Goal: Task Accomplishment & Management: Manage account settings

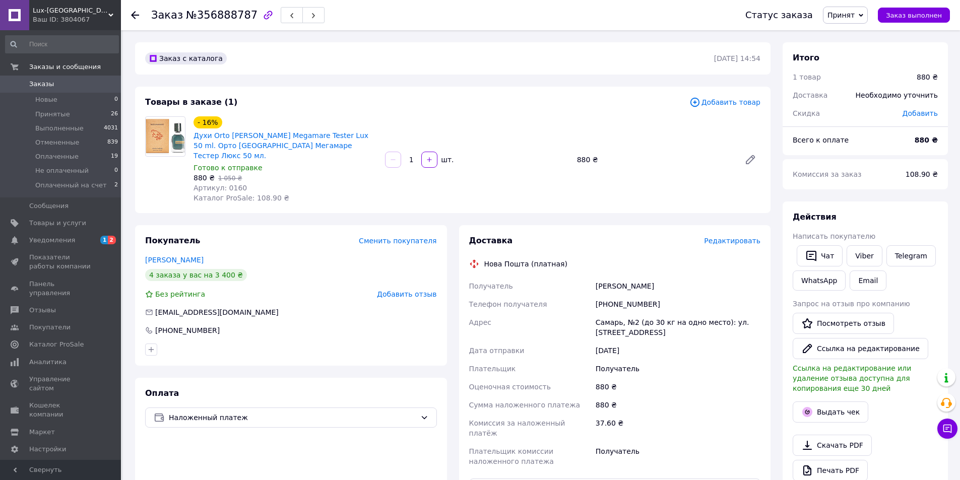
click at [718, 237] on span "Редактировать" at bounding box center [732, 241] width 56 height 8
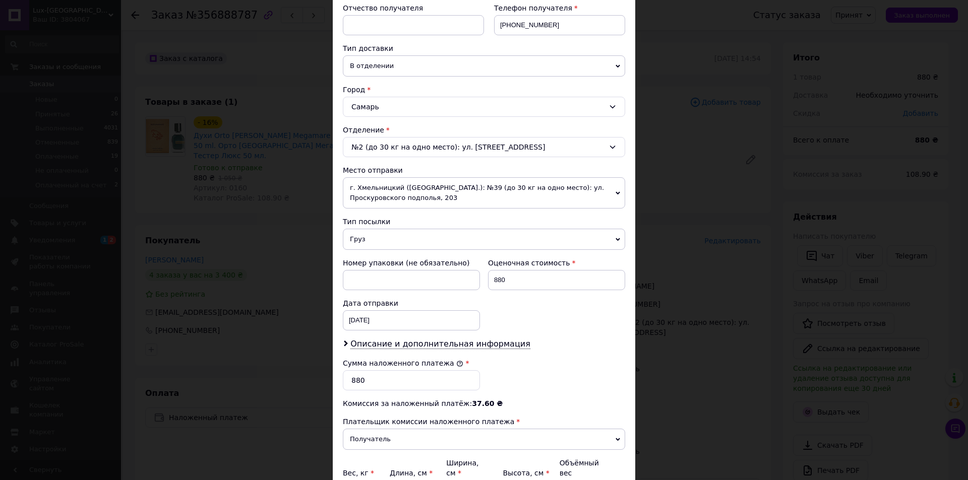
scroll to position [299, 0]
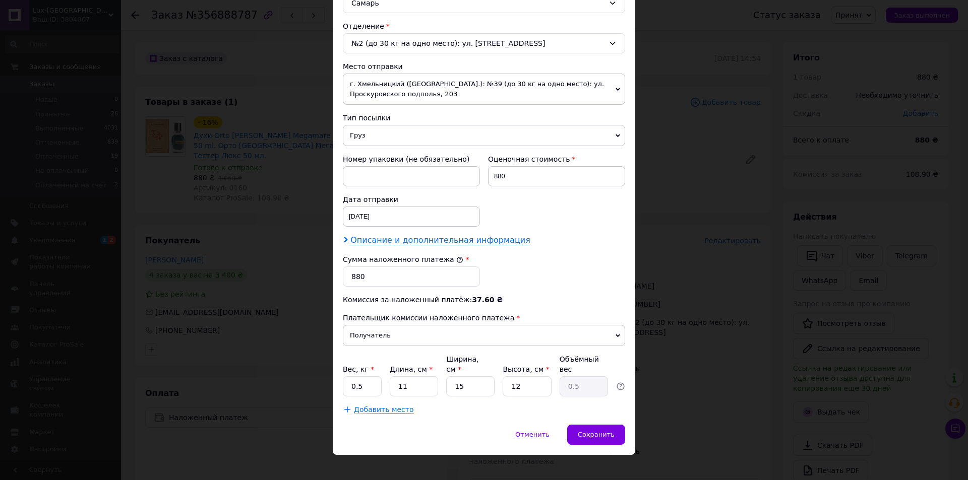
click at [353, 235] on span "Описание и дополнительная информация" at bounding box center [440, 240] width 180 height 10
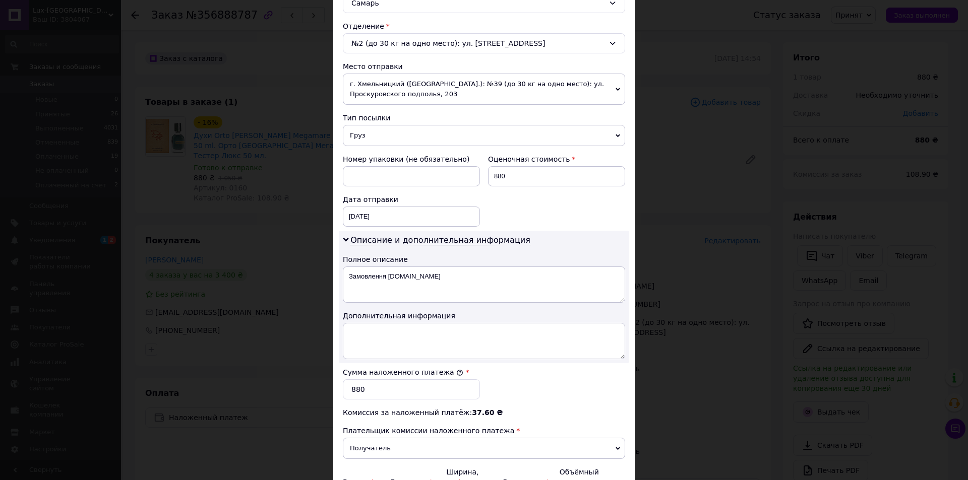
drag, startPoint x: 339, startPoint y: 274, endPoint x: 454, endPoint y: 271, distance: 115.5
click at [454, 271] on div "Описание и дополнительная информация Полное описание Замовлення Prom.ua Дополни…" at bounding box center [484, 297] width 290 height 133
drag, startPoint x: 348, startPoint y: 277, endPoint x: 433, endPoint y: 276, distance: 84.2
click at [433, 276] on textarea "Замовлення Prom.ua" at bounding box center [484, 285] width 282 height 36
type textarea ":"
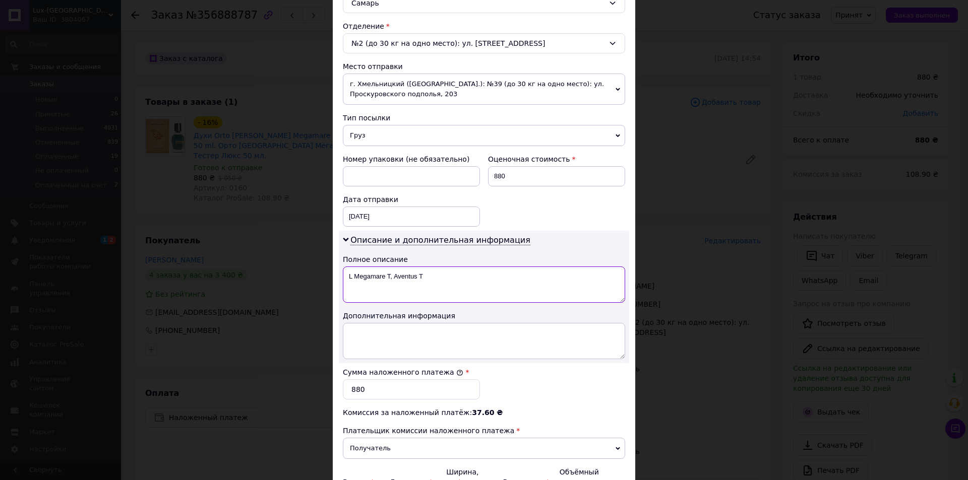
type textarea "L Megamare T, Aventus T"
drag, startPoint x: 494, startPoint y: 177, endPoint x: 521, endPoint y: 175, distance: 27.8
click at [521, 175] on input "880" at bounding box center [556, 176] width 137 height 20
type input "1720"
drag, startPoint x: 349, startPoint y: 387, endPoint x: 389, endPoint y: 388, distance: 40.4
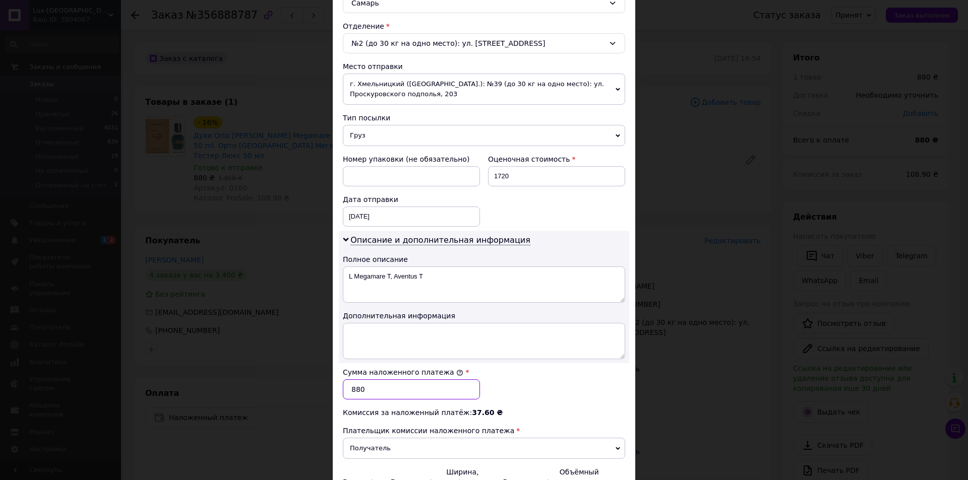
click at [389, 388] on input "880" at bounding box center [411, 390] width 137 height 20
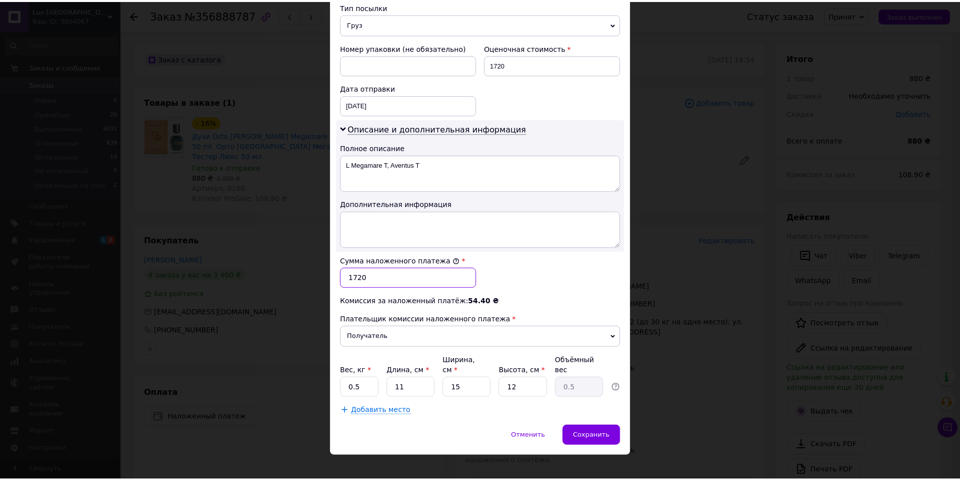
scroll to position [412, 0]
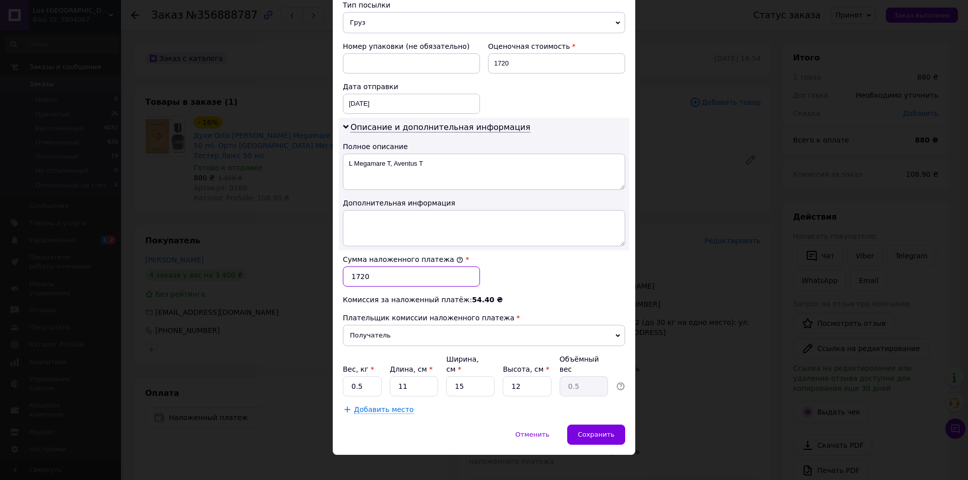
type input "1720"
click at [594, 414] on div "Способ доставки Нова Пошта (платная) Плательщик Получатель Отправитель Фамилия …" at bounding box center [484, 39] width 302 height 771
click at [599, 425] on div "Сохранить" at bounding box center [596, 435] width 58 height 20
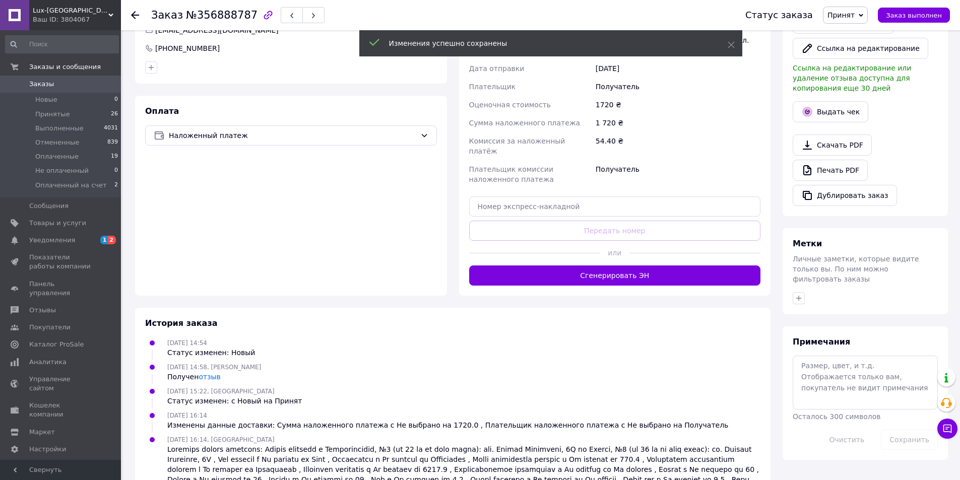
click at [616, 266] on button "Сгенерировать ЭН" at bounding box center [615, 276] width 292 height 20
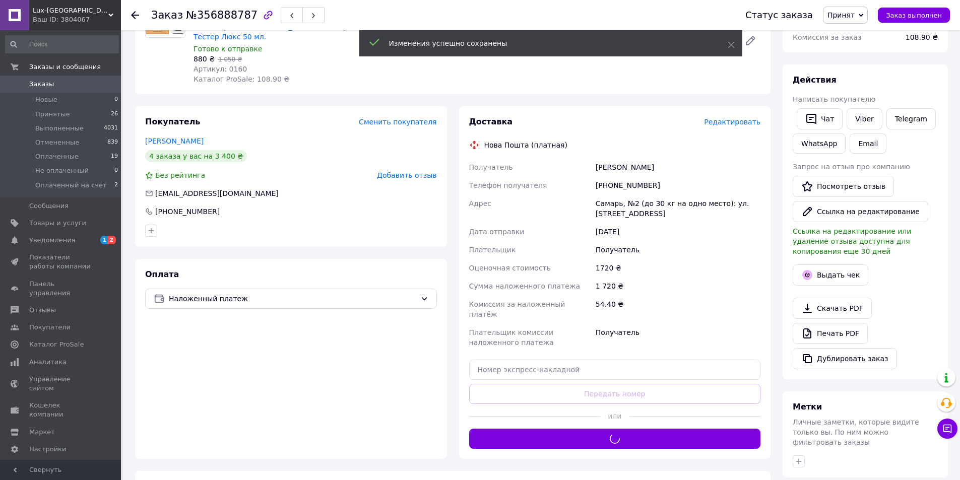
scroll to position [30, 0]
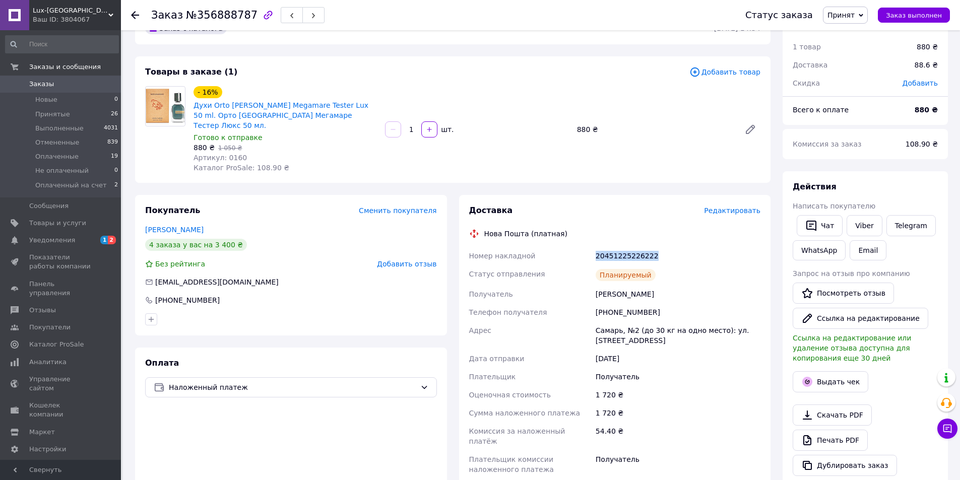
drag, startPoint x: 588, startPoint y: 241, endPoint x: 744, endPoint y: 234, distance: 156.4
click at [676, 247] on div "Номер накладной 20451225226222 Статус отправления Планируемый Получатель Кива О…" at bounding box center [615, 372] width 296 height 250
copy div "Номер накладной 20451225226222"
click at [827, 224] on button "Чат" at bounding box center [820, 225] width 46 height 21
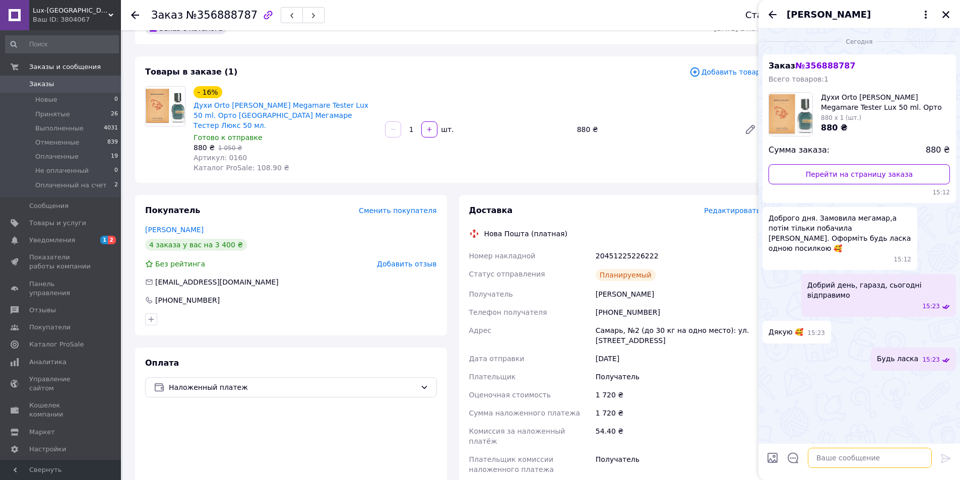
click at [878, 462] on textarea at bounding box center [870, 458] width 124 height 20
paste textarea "20451225226222"
type textarea "Ваша ттн 20451225226222"
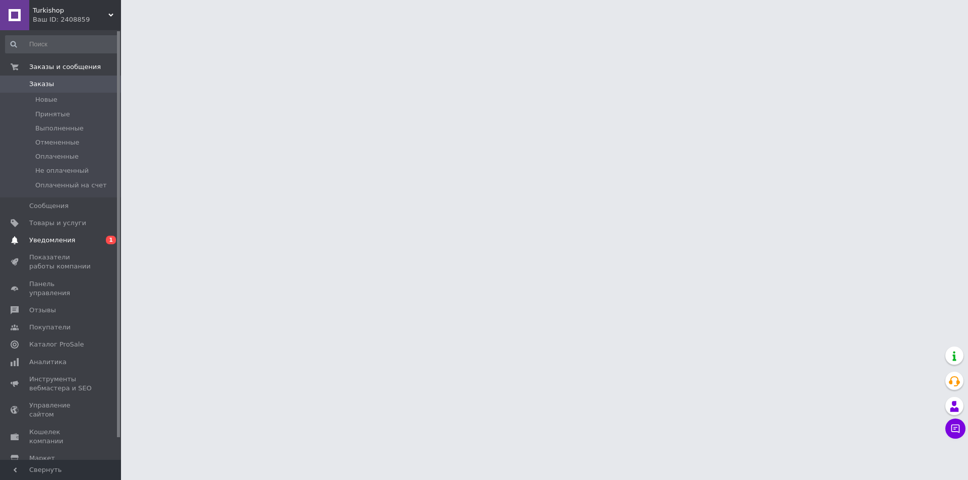
click at [106, 241] on span "1" at bounding box center [111, 240] width 10 height 9
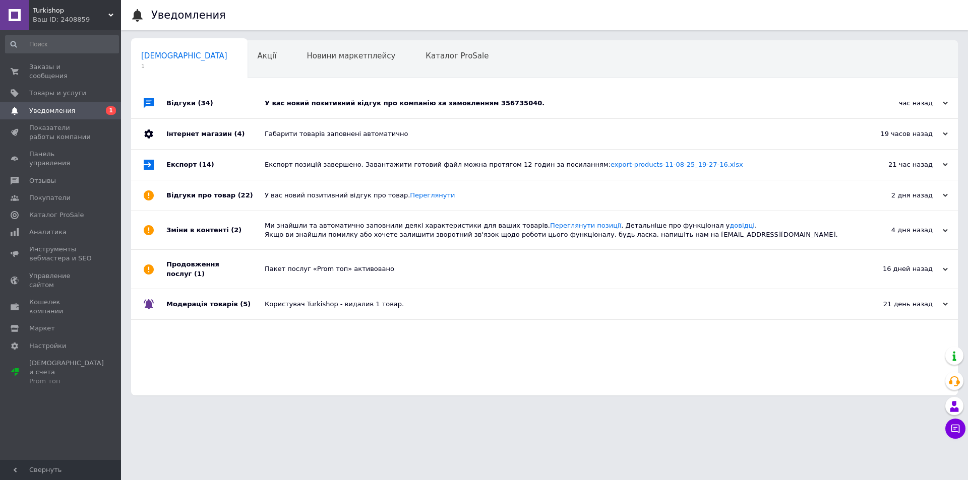
click at [351, 101] on div "У вас новий позитивний відгук про компанію за замовленням 356735040." at bounding box center [556, 103] width 582 height 9
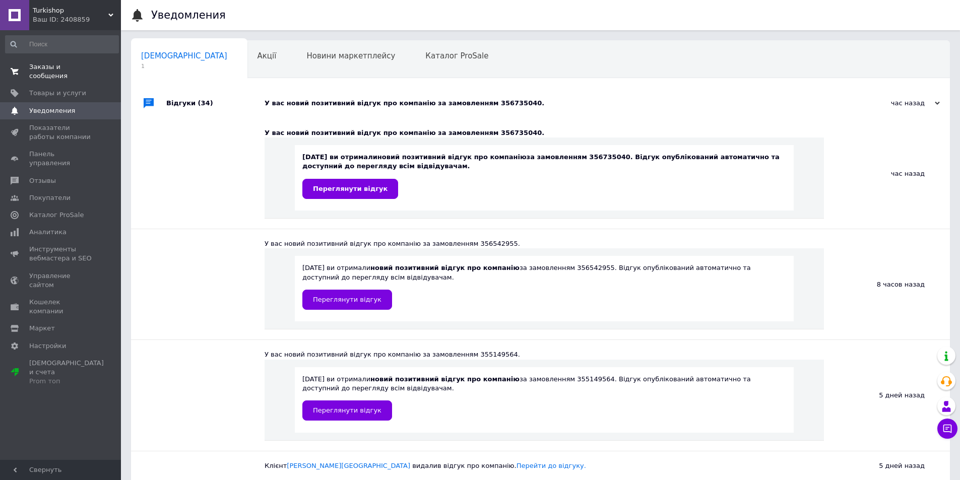
click at [103, 66] on span "0 0" at bounding box center [107, 72] width 28 height 18
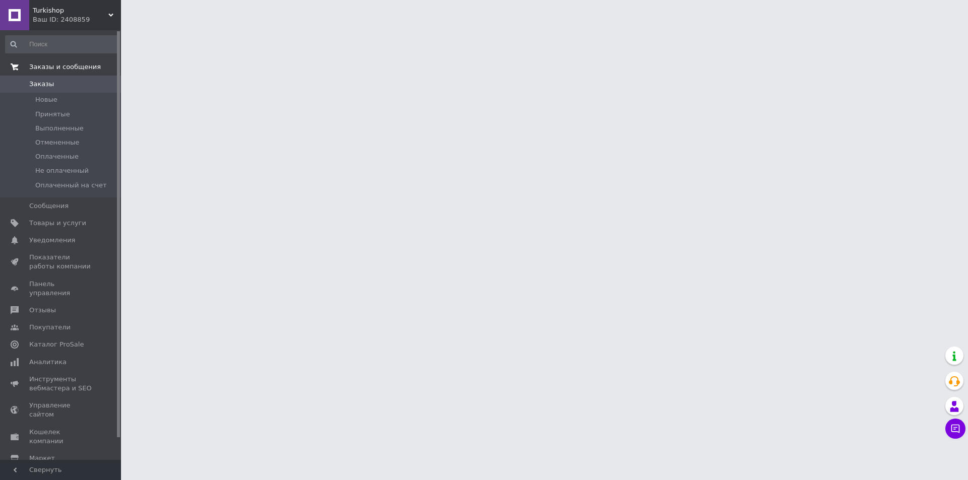
click at [132, 25] on html "Turkishop Ваш ID: 2408859 Сайт Turkishop Кабинет покупателя Проверить состояние…" at bounding box center [484, 12] width 968 height 25
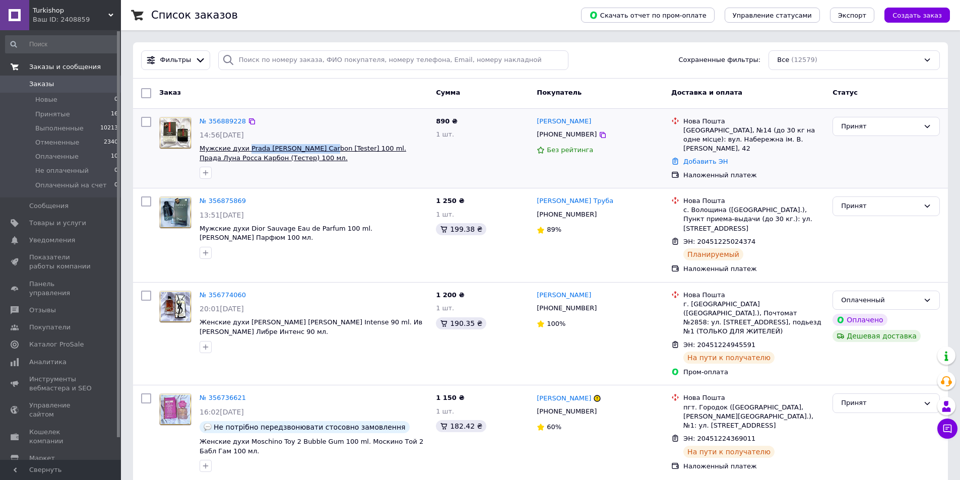
drag, startPoint x: 245, startPoint y: 142, endPoint x: 316, endPoint y: 147, distance: 71.3
click at [316, 147] on div "№ 356889228 14:56, 12.08.2025 Мужские духи Prada Luna Rossa Carbon [Tester] 100…" at bounding box center [314, 148] width 236 height 71
copy span "Prada Luna Rossa Carbon"
click at [228, 118] on link "№ 356889228" at bounding box center [223, 121] width 46 height 8
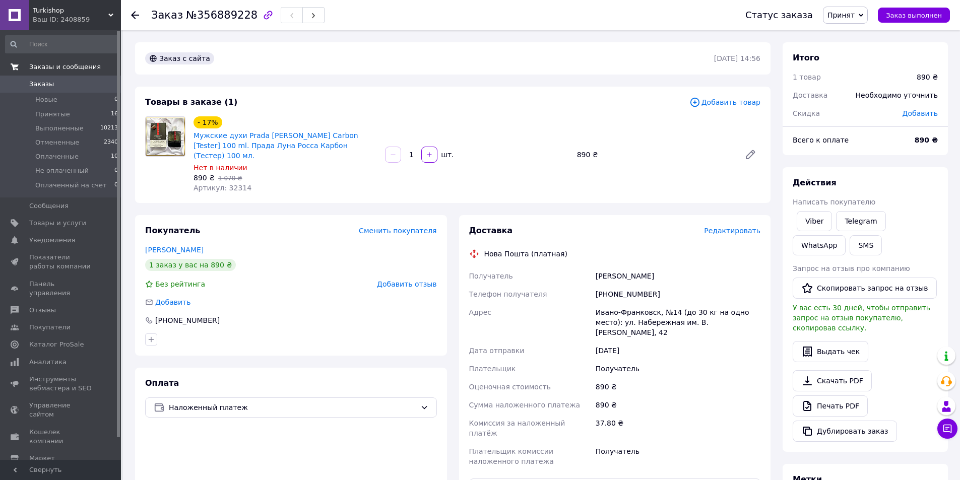
drag, startPoint x: 227, startPoint y: 215, endPoint x: 252, endPoint y: 214, distance: 24.7
click at [227, 225] on div "Покупатель Сменить покупателя" at bounding box center [291, 231] width 292 height 12
click at [728, 227] on span "Редактировать" at bounding box center [732, 231] width 56 height 8
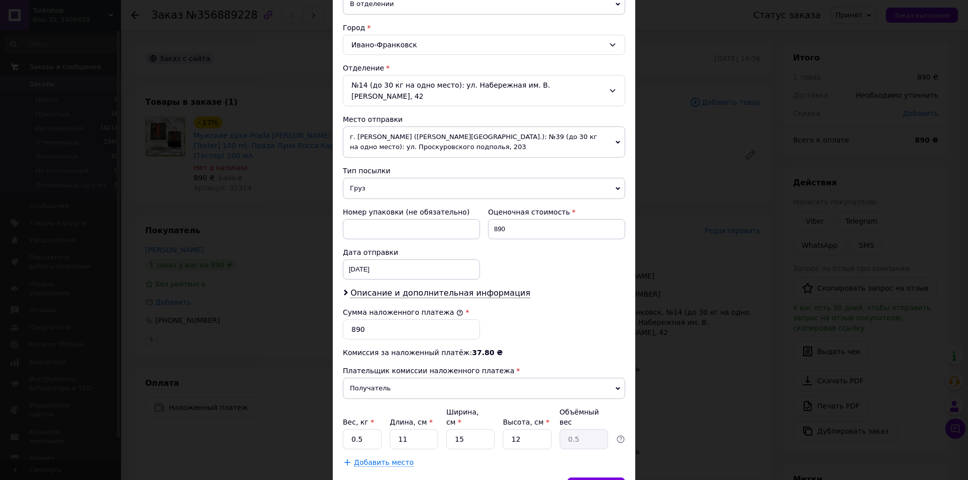
scroll to position [299, 0]
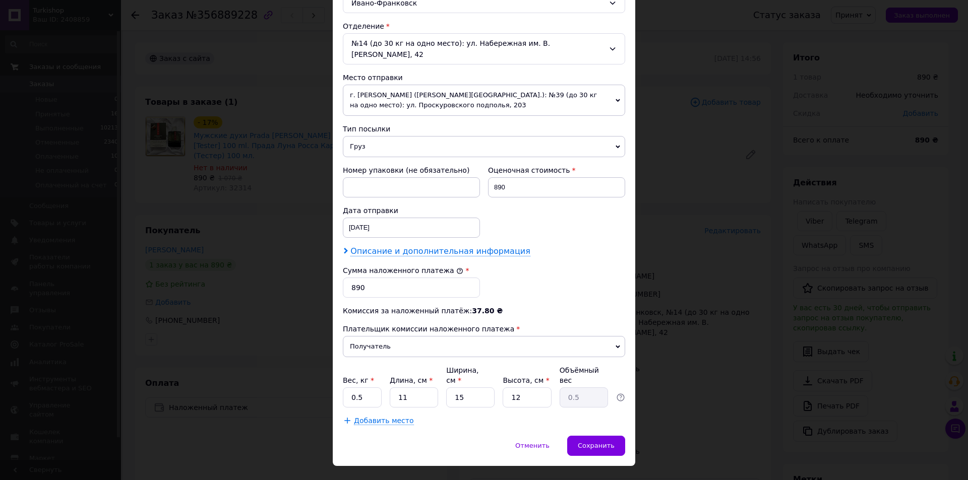
click at [376, 247] on span "Описание и дополнительная информация" at bounding box center [440, 252] width 180 height 10
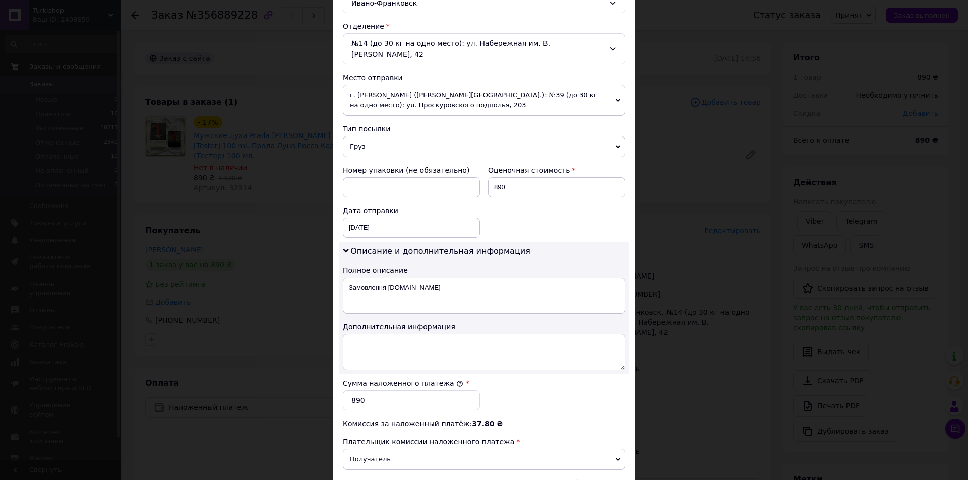
drag, startPoint x: 344, startPoint y: 276, endPoint x: 433, endPoint y: 280, distance: 88.8
click at [433, 281] on div "Описание и дополнительная информация Полное описание Замовлення Prom.ua Дополни…" at bounding box center [484, 308] width 290 height 133
drag, startPoint x: 343, startPoint y: 281, endPoint x: 447, endPoint y: 284, distance: 103.4
click at [450, 284] on textarea "Замовлення Prom.ua" at bounding box center [484, 296] width 282 height 36
paste textarea "Prada Luna Rossa Carbon"
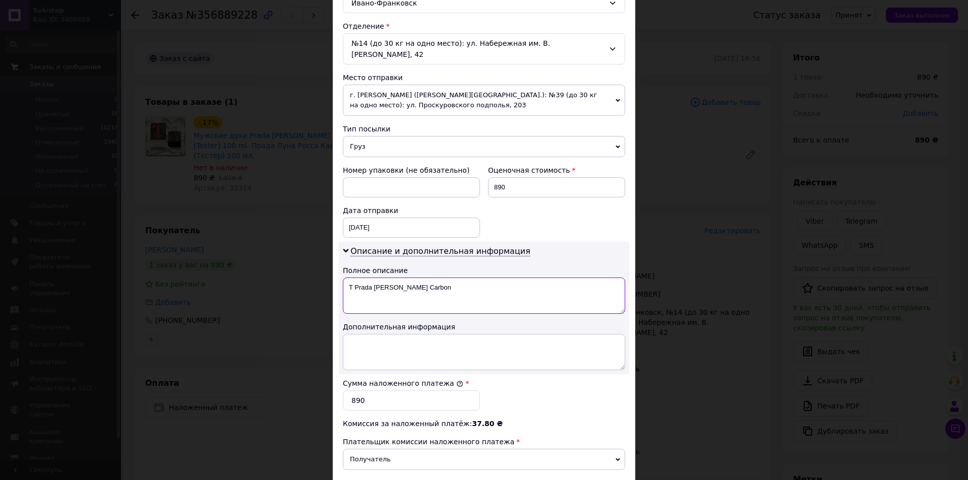
drag, startPoint x: 355, startPoint y: 277, endPoint x: 407, endPoint y: 278, distance: 52.5
click at [407, 278] on textarea "T Prada Luna Rossa Carbon" at bounding box center [484, 296] width 282 height 36
drag, startPoint x: 406, startPoint y: 279, endPoint x: 416, endPoint y: 276, distance: 10.5
click at [406, 279] on textarea "T Carbon" at bounding box center [484, 296] width 282 height 36
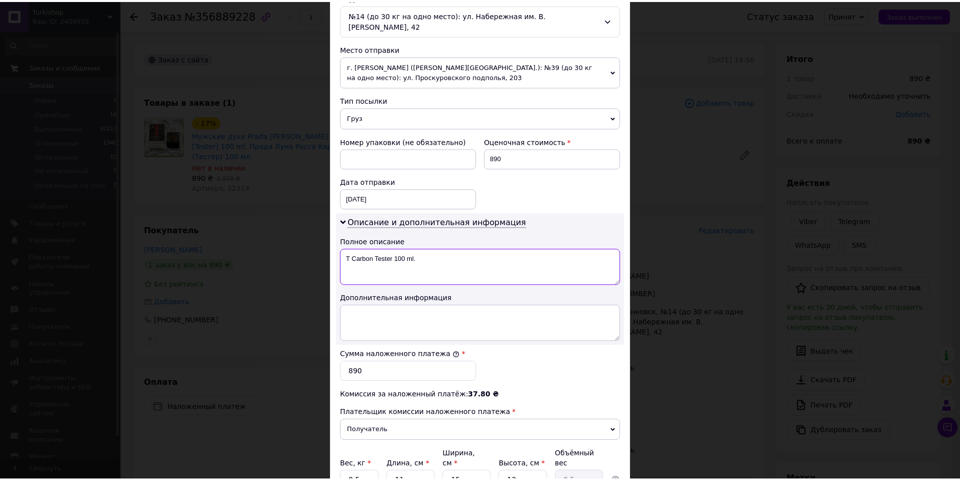
scroll to position [412, 0]
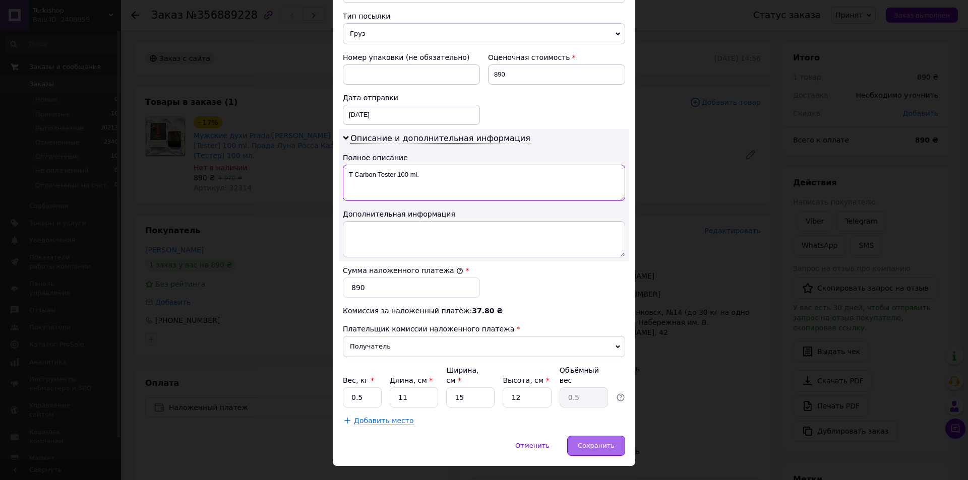
type textarea "T Carbon Tester 100 ml."
click at [606, 442] on span "Сохранить" at bounding box center [596, 446] width 37 height 8
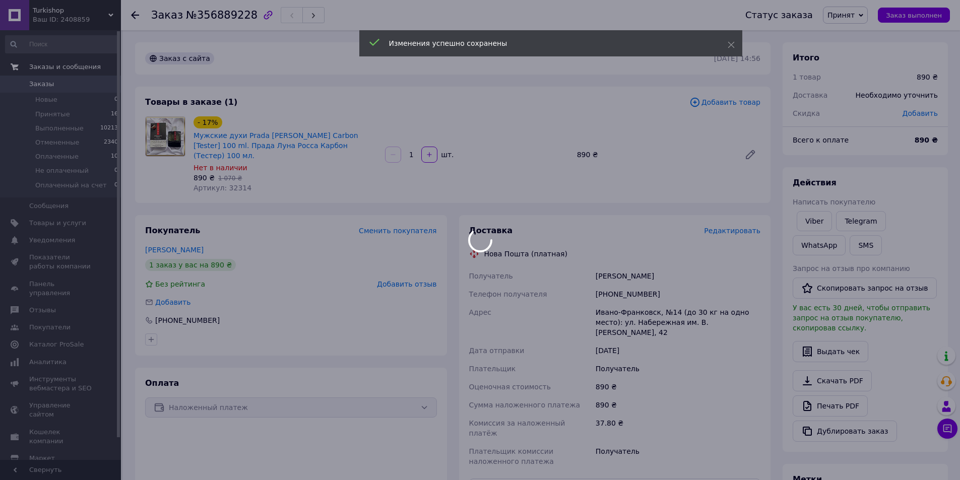
scroll to position [208, 0]
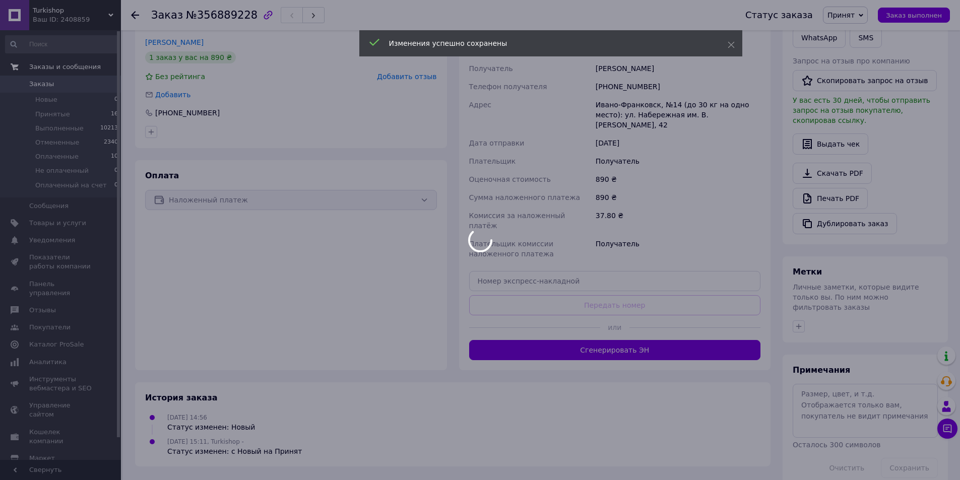
click at [581, 322] on body "Turkishop Ваш ID: 2408859 Сайт Turkishop Кабинет покупателя Проверить состояние…" at bounding box center [480, 146] width 960 height 708
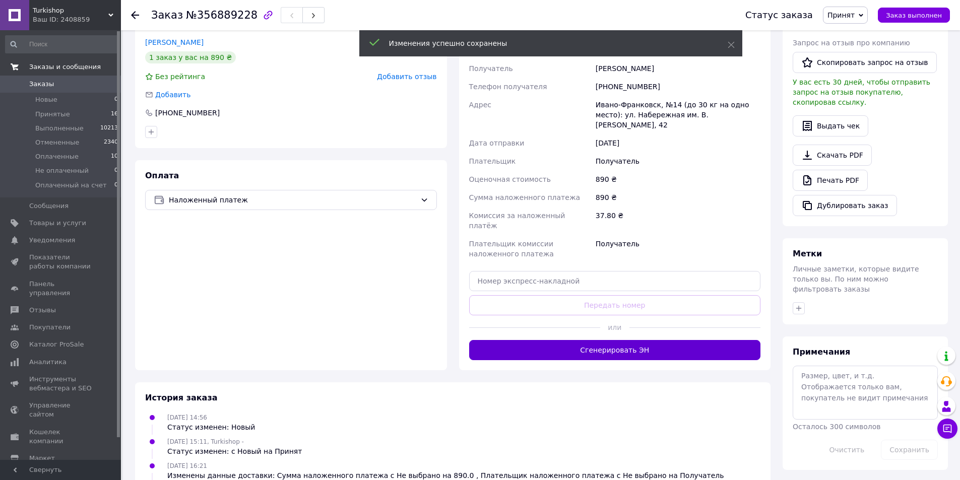
click at [583, 340] on button "Сгенерировать ЭН" at bounding box center [615, 350] width 292 height 20
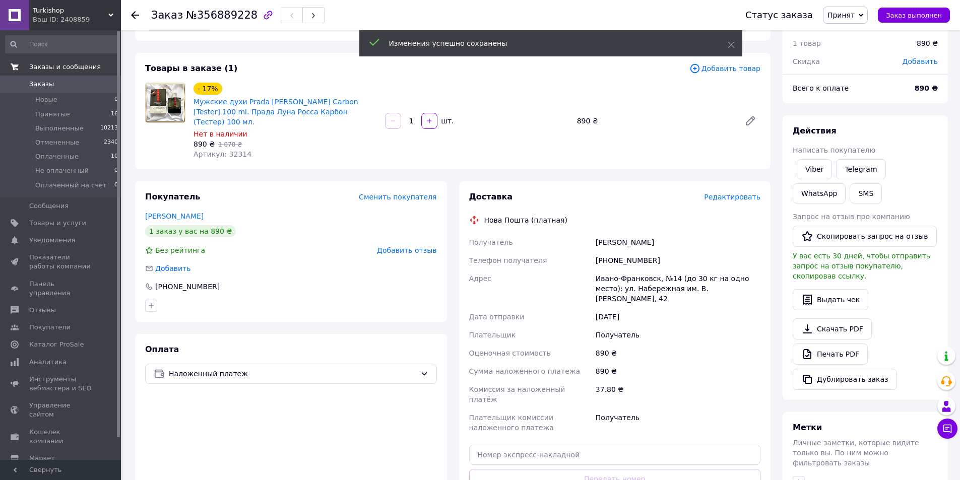
scroll to position [0, 0]
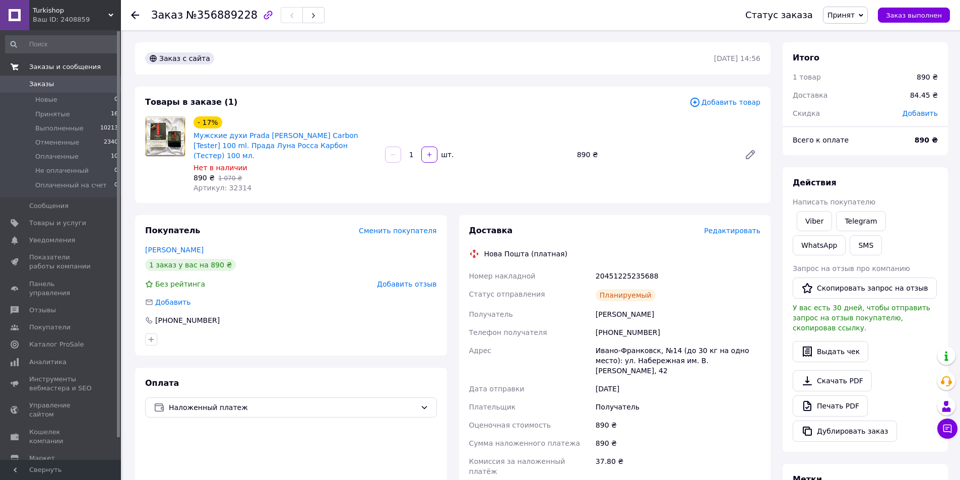
click at [202, 279] on div "Без рейтинга Добавить отзыв" at bounding box center [291, 284] width 292 height 10
click at [68, 229] on link "Товары и услуги" at bounding box center [62, 223] width 124 height 17
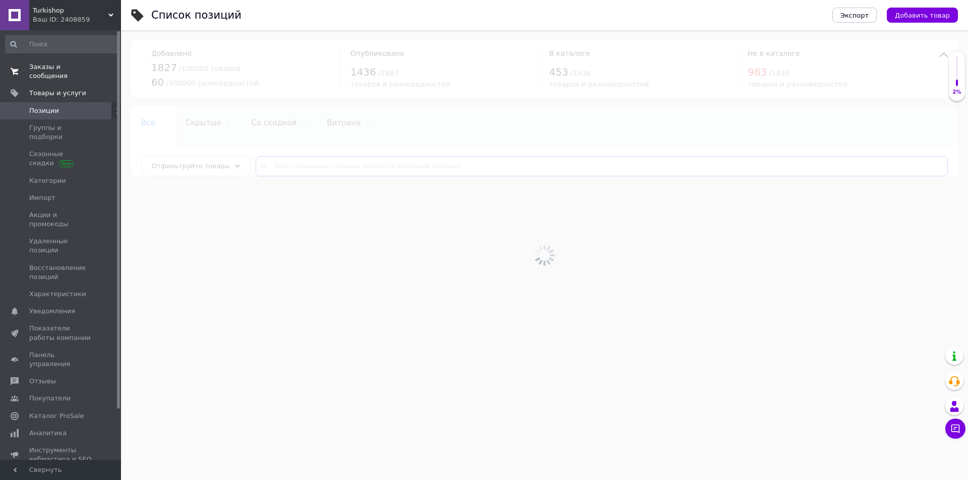
click at [368, 164] on input "text" at bounding box center [602, 166] width 692 height 20
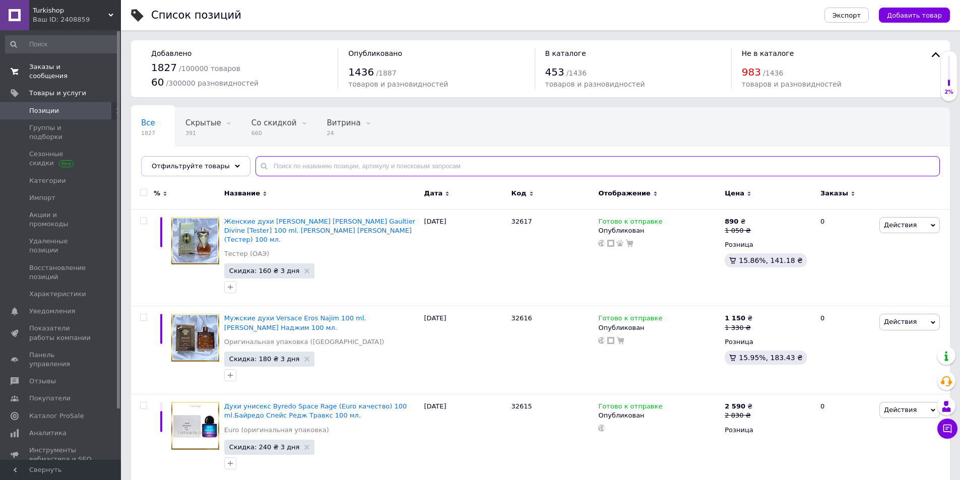
drag, startPoint x: 367, startPoint y: 167, endPoint x: 364, endPoint y: 162, distance: 5.2
click at [365, 166] on input "text" at bounding box center [598, 166] width 685 height 20
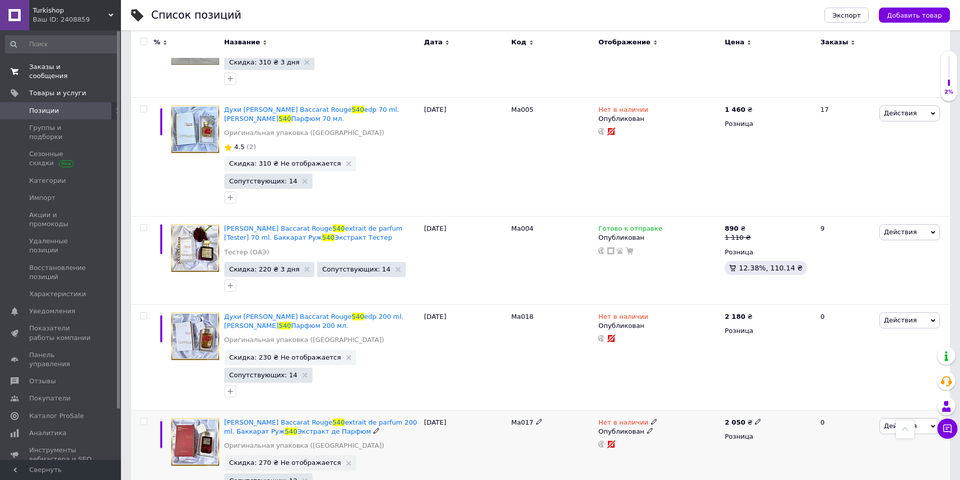
scroll to position [2106, 0]
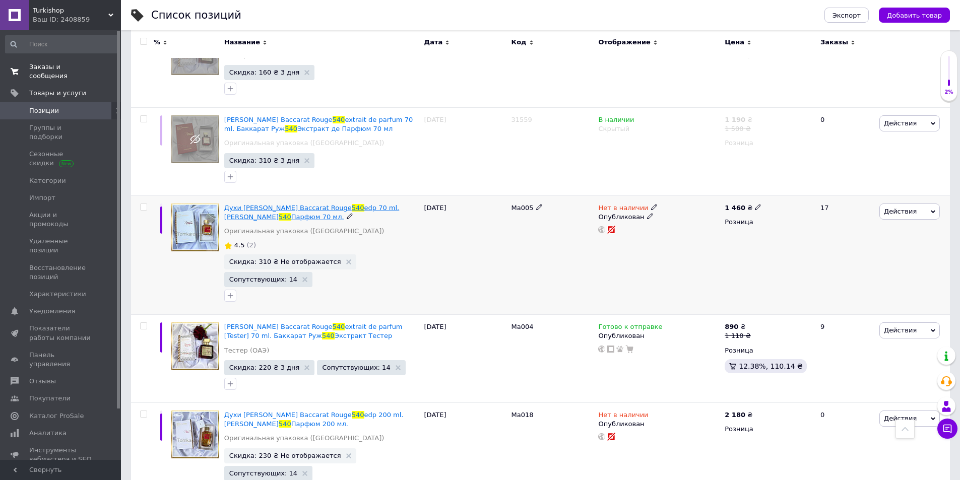
type input "540"
click at [307, 211] on span "Духи Maison Francis Kurkdjian Baccarat Rouge" at bounding box center [288, 208] width 128 height 8
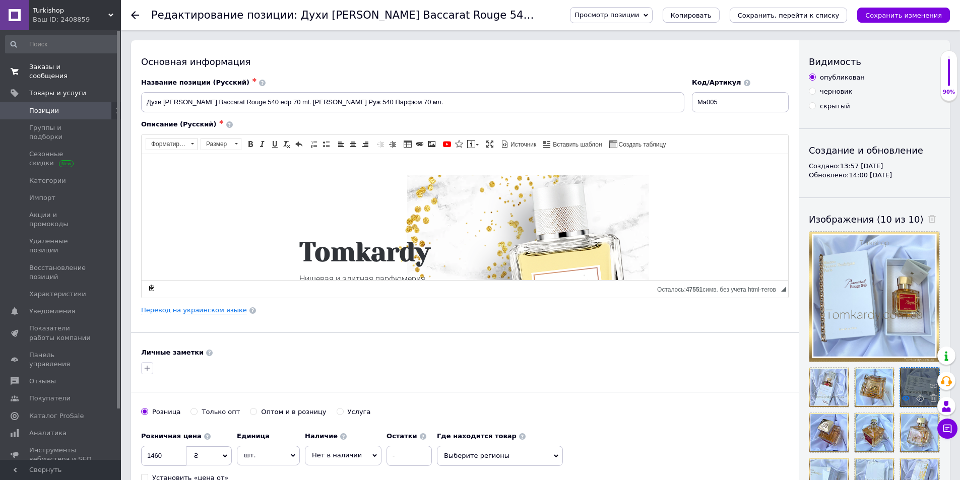
click at [907, 397] on use at bounding box center [906, 398] width 8 height 5
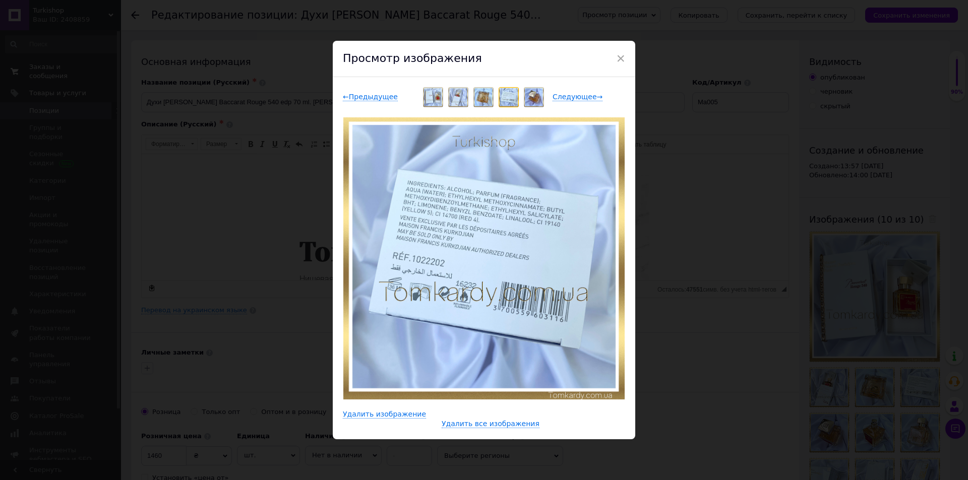
click at [723, 360] on div "× Просмотр изображения ← Предыдущее Следующее → Удалить изображение Удалить все…" at bounding box center [484, 240] width 968 height 480
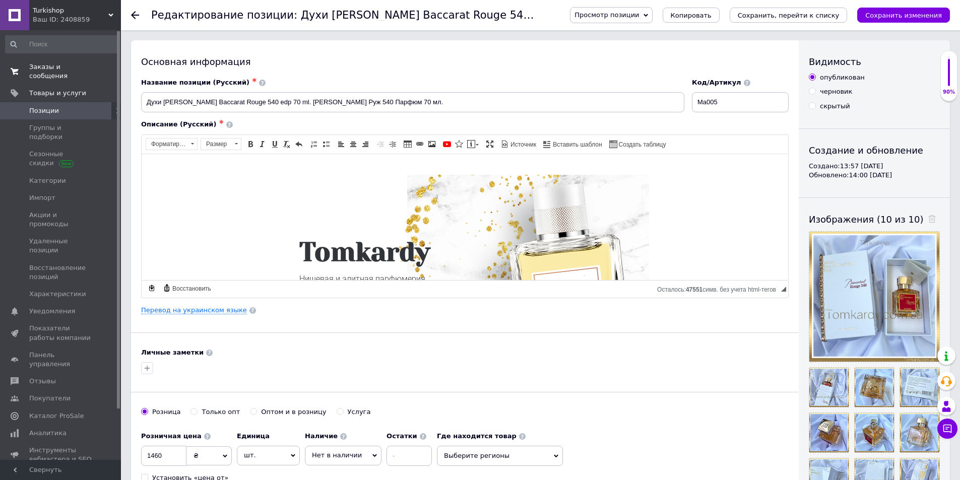
click at [57, 62] on link "Заказы и сообщения 0 0" at bounding box center [62, 71] width 124 height 26
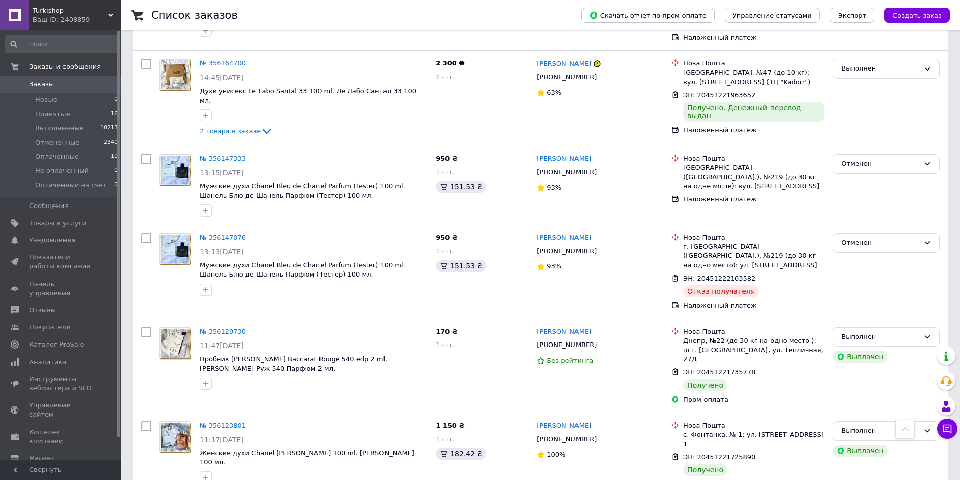
scroll to position [3375, 0]
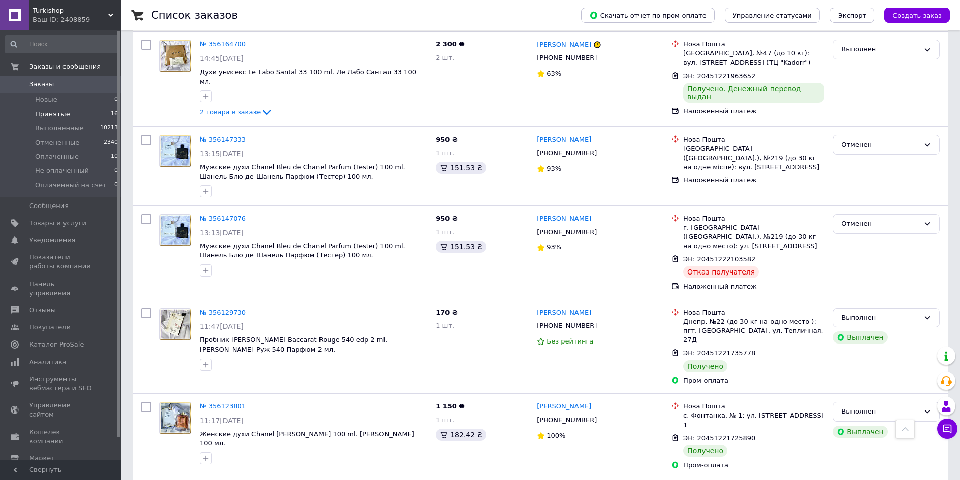
click at [53, 118] on span "Принятые" at bounding box center [52, 114] width 35 height 9
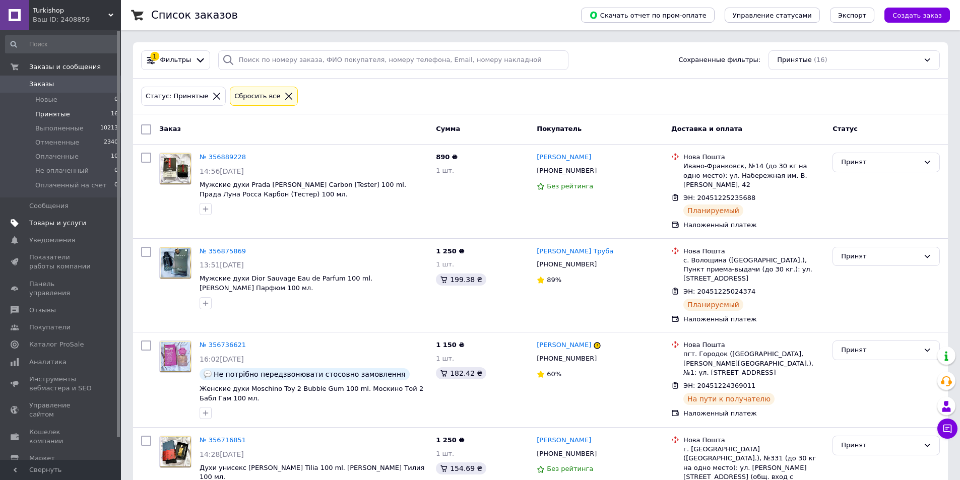
click at [57, 217] on link "Товары и услуги" at bounding box center [62, 223] width 124 height 17
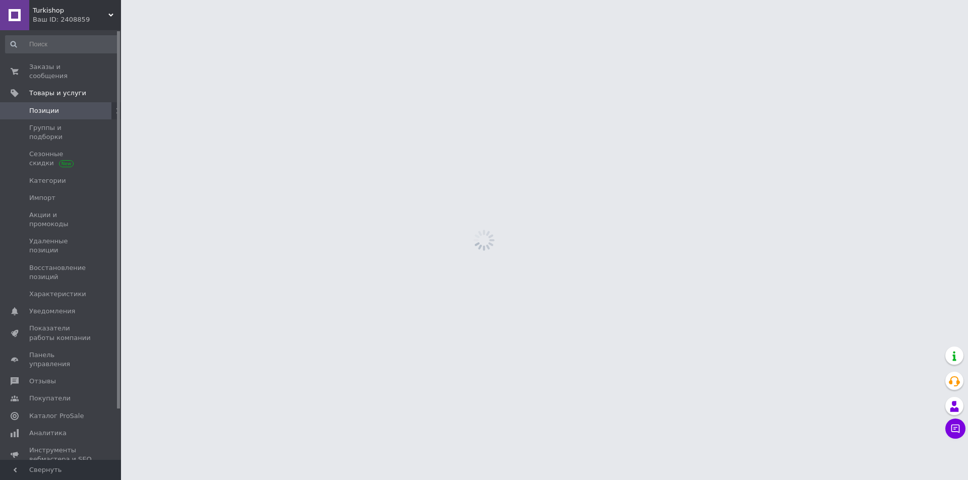
click at [66, 70] on span "Заказы и сообщения" at bounding box center [61, 72] width 64 height 18
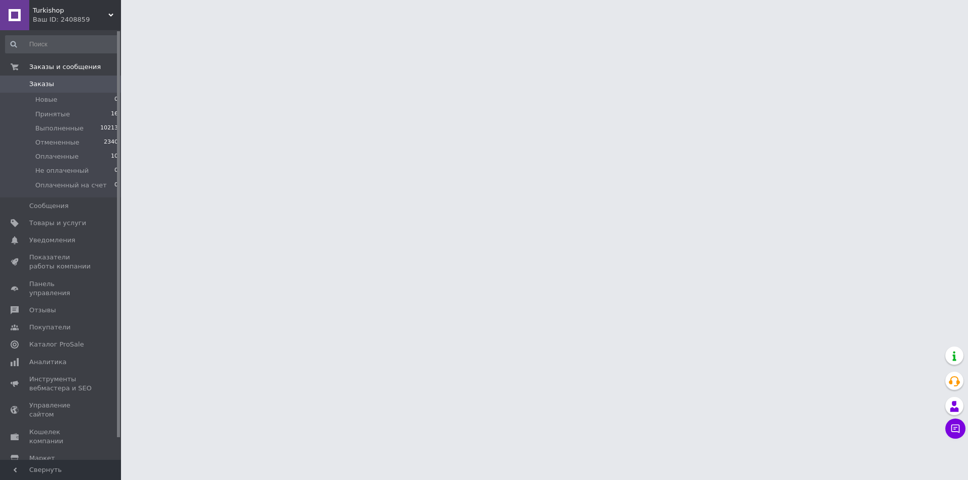
click at [129, 25] on html "Turkishop Ваш ID: 2408859 Сайт Turkishop Кабинет покупателя Проверить состояние…" at bounding box center [484, 12] width 968 height 25
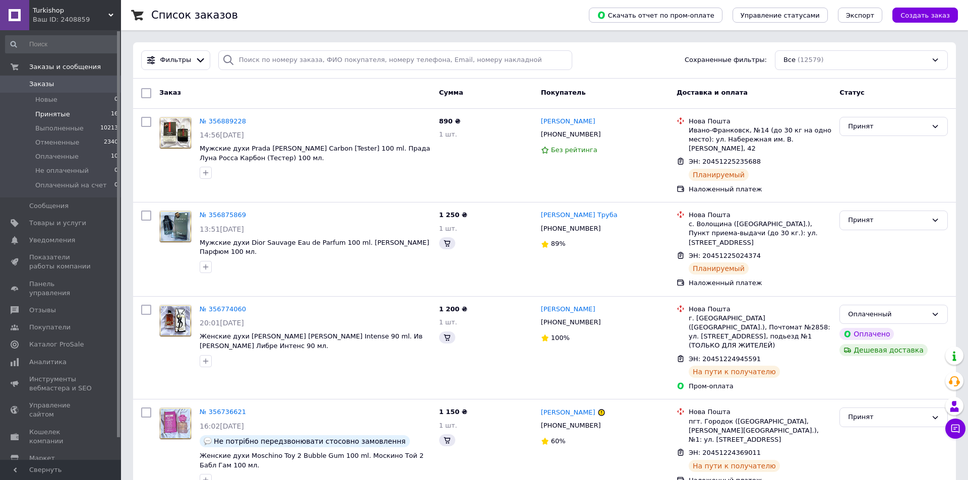
click at [56, 118] on span "Принятые" at bounding box center [52, 114] width 35 height 9
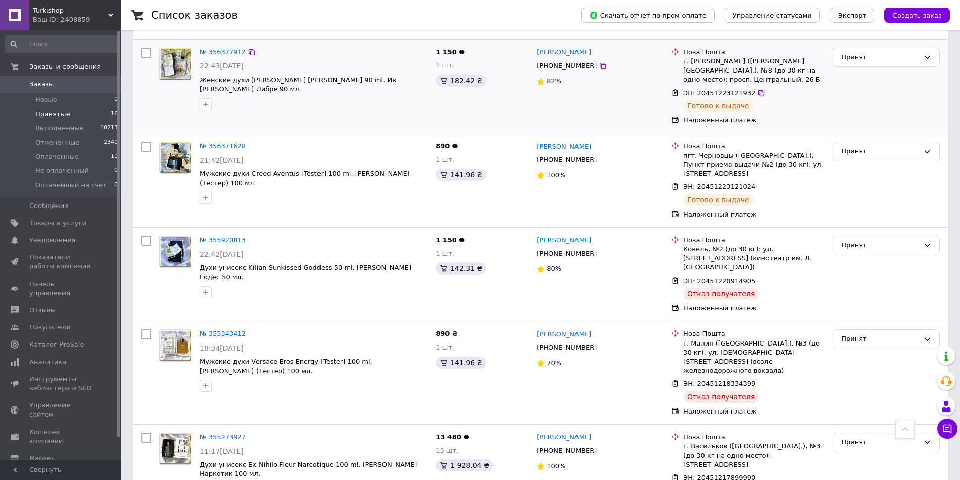
scroll to position [1059, 0]
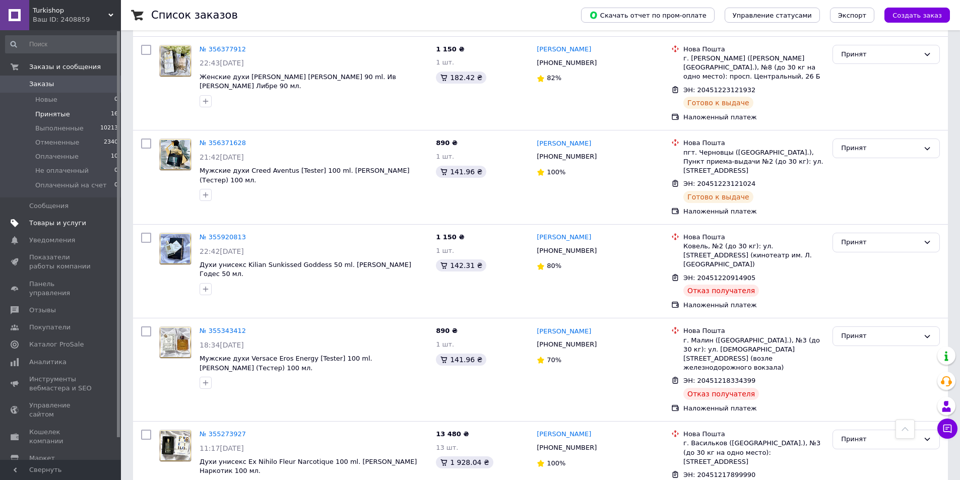
click at [84, 228] on link "Товары и услуги" at bounding box center [62, 223] width 124 height 17
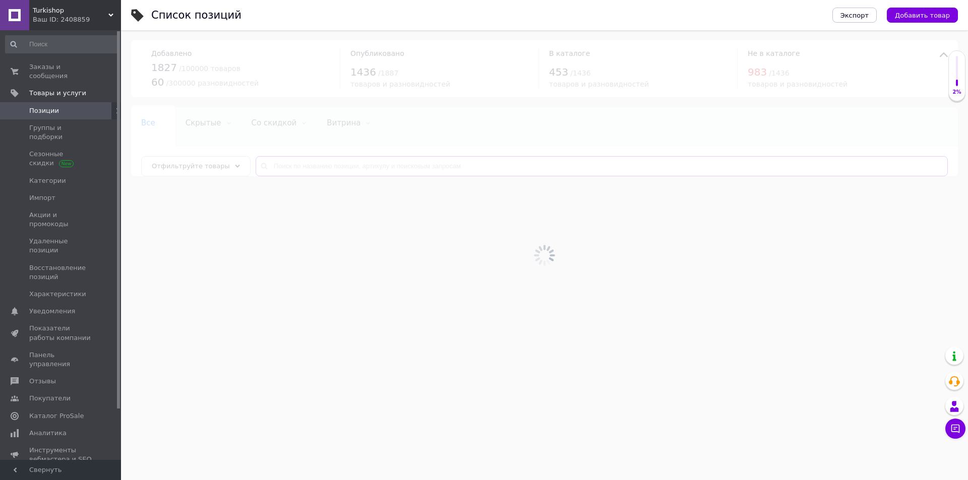
click at [347, 160] on input "text" at bounding box center [602, 166] width 692 height 20
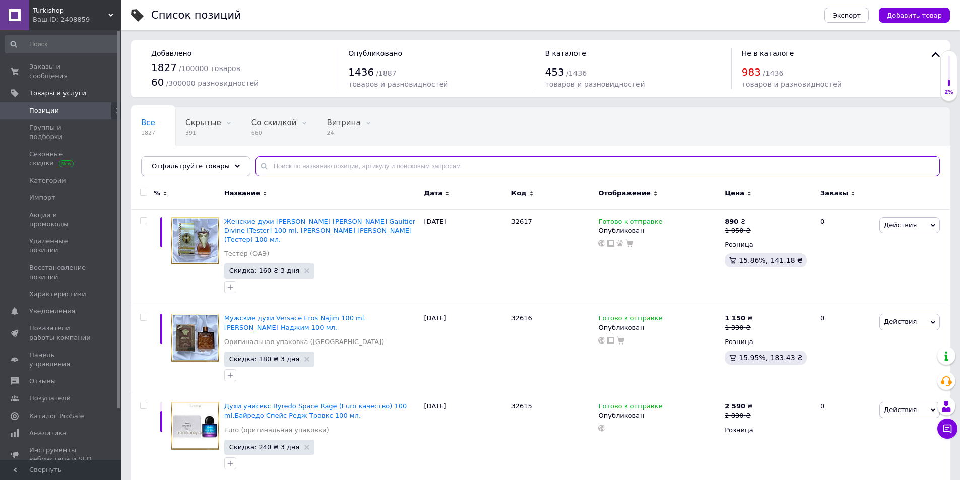
click at [347, 160] on input "text" at bounding box center [598, 166] width 685 height 20
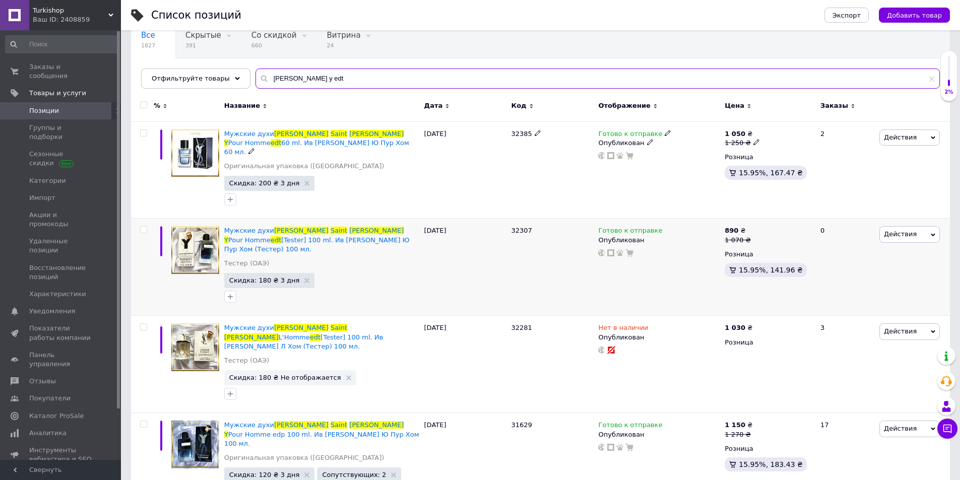
scroll to position [101, 0]
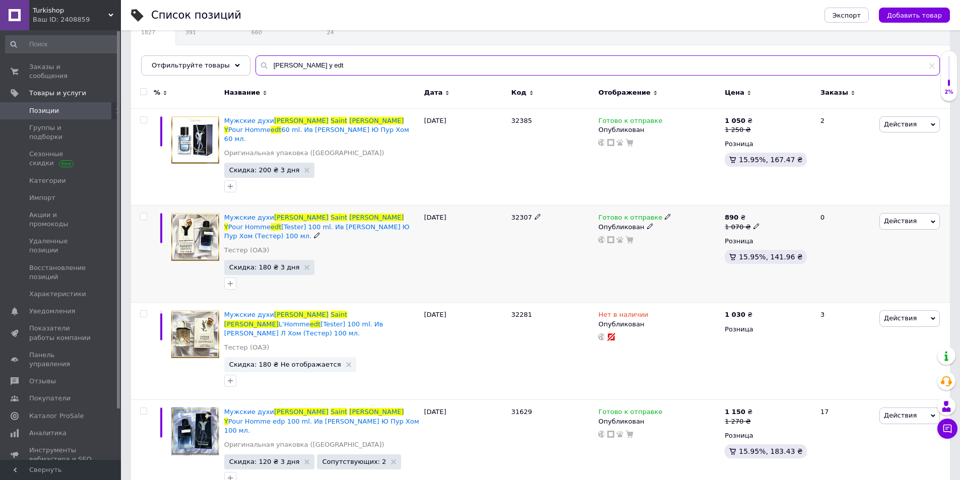
type input "yves saint laurent y edt"
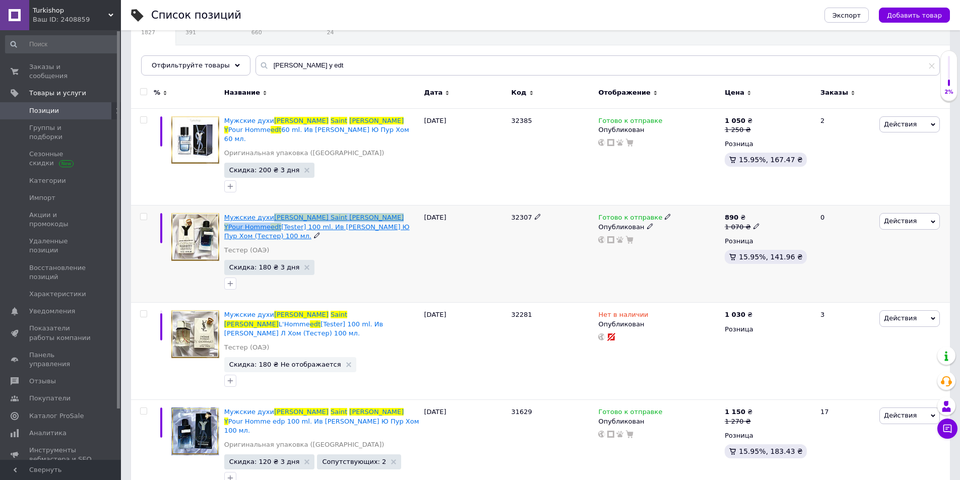
drag, startPoint x: 268, startPoint y: 202, endPoint x: 378, endPoint y: 208, distance: 109.6
click at [378, 208] on div "Мужские духи Yves Saint Laurent Y Pour Homme edt [Tester] 100 ml. Ив Сен Лоран …" at bounding box center [322, 254] width 200 height 97
copy span "Yves Saint Laurent Y Pour Homme edt"
drag, startPoint x: 374, startPoint y: 207, endPoint x: 299, endPoint y: 263, distance: 92.9
click at [281, 223] on span "edt" at bounding box center [276, 227] width 11 height 8
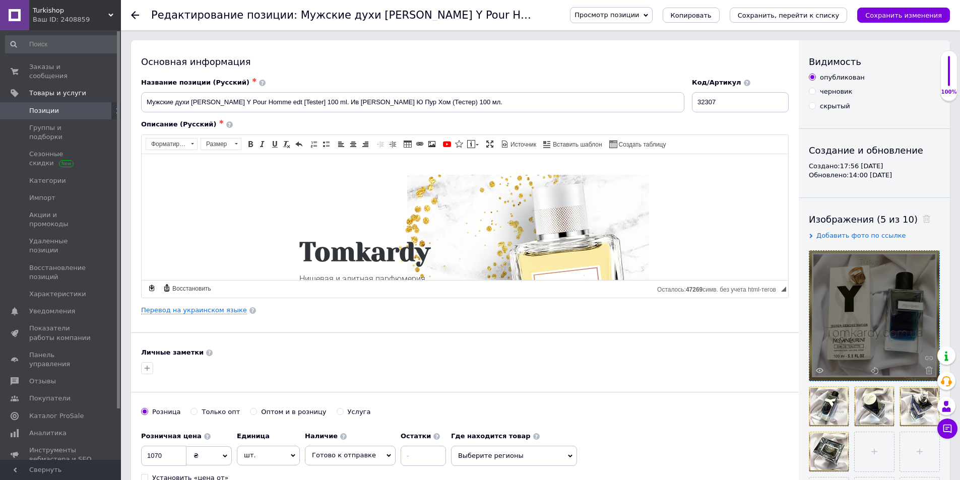
click at [928, 368] on use at bounding box center [930, 371] width 8 height 8
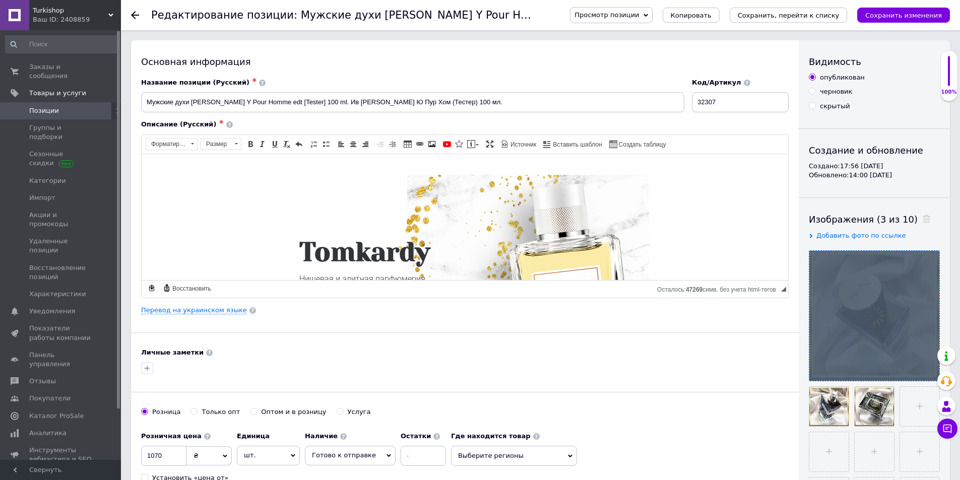
click at [929, 373] on div at bounding box center [875, 316] width 130 height 130
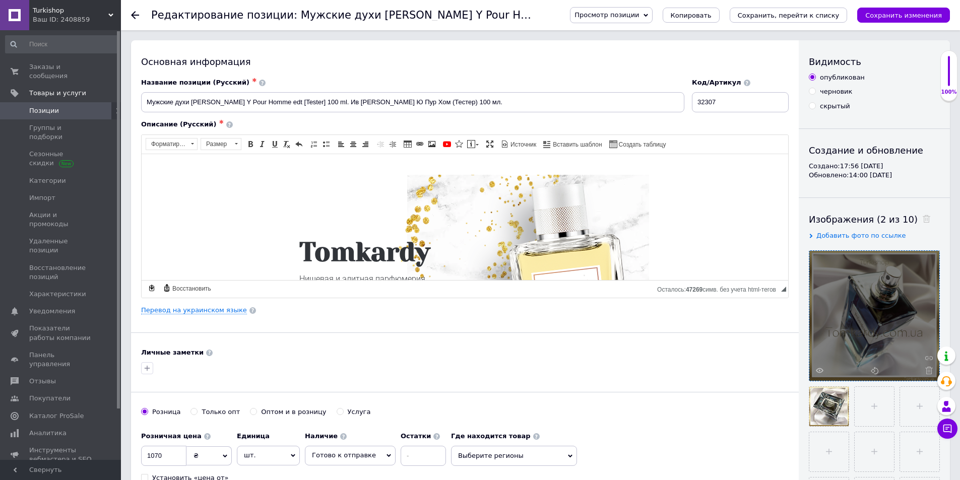
click at [929, 373] on icon at bounding box center [930, 371] width 8 height 8
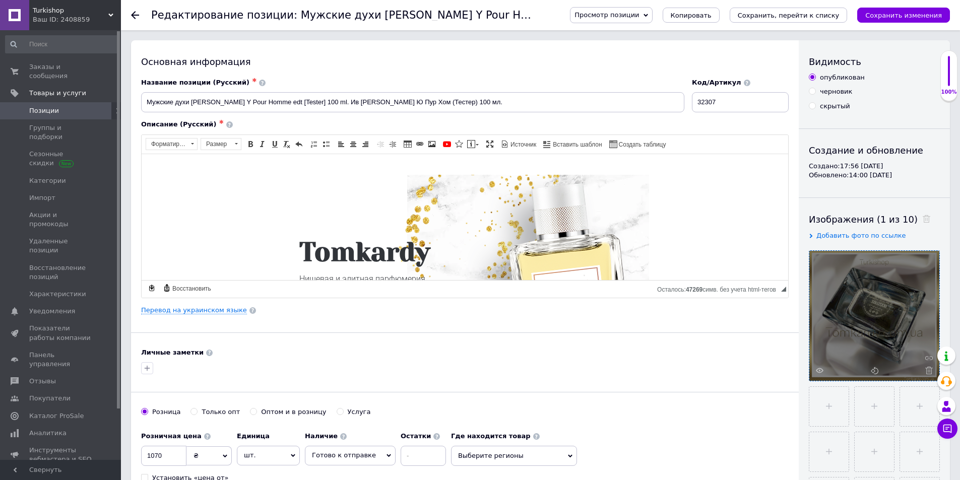
click at [927, 373] on icon at bounding box center [930, 371] width 8 height 8
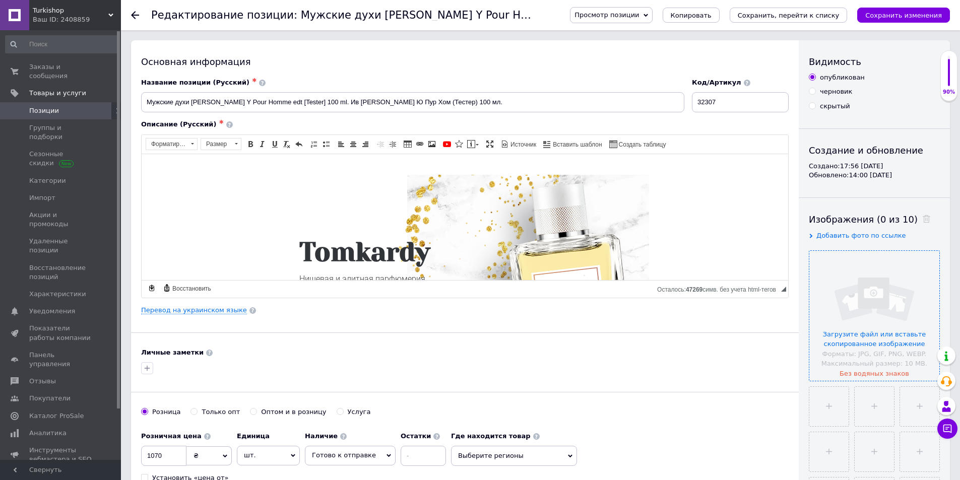
click at [913, 363] on input "file" at bounding box center [875, 316] width 130 height 130
click at [880, 394] on input "file" at bounding box center [873, 406] width 39 height 39
type input "C:\fakepath\2.jpg"
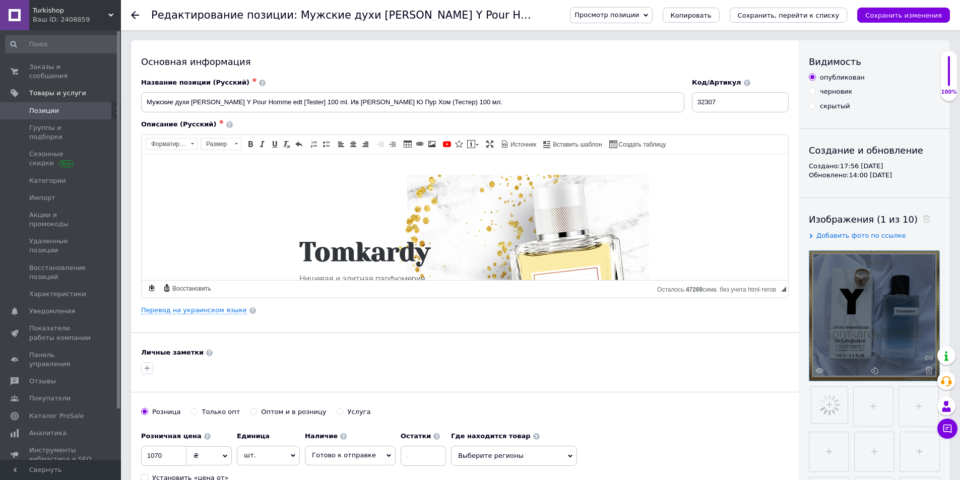
click at [898, 396] on ul at bounding box center [872, 450] width 136 height 136
click at [914, 397] on input "file" at bounding box center [918, 406] width 39 height 39
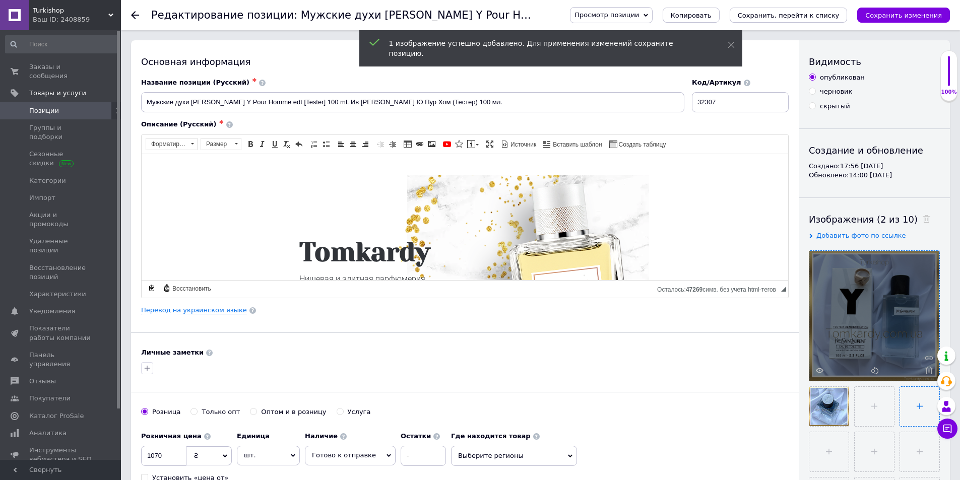
type input "C:\fakepath\3.jpg"
click at [824, 444] on input "file" at bounding box center [829, 452] width 39 height 39
type input "C:\fakepath\4.jpg"
click at [905, 463] on input "file" at bounding box center [919, 452] width 39 height 39
type input "C:\fakepath\5.jpg"
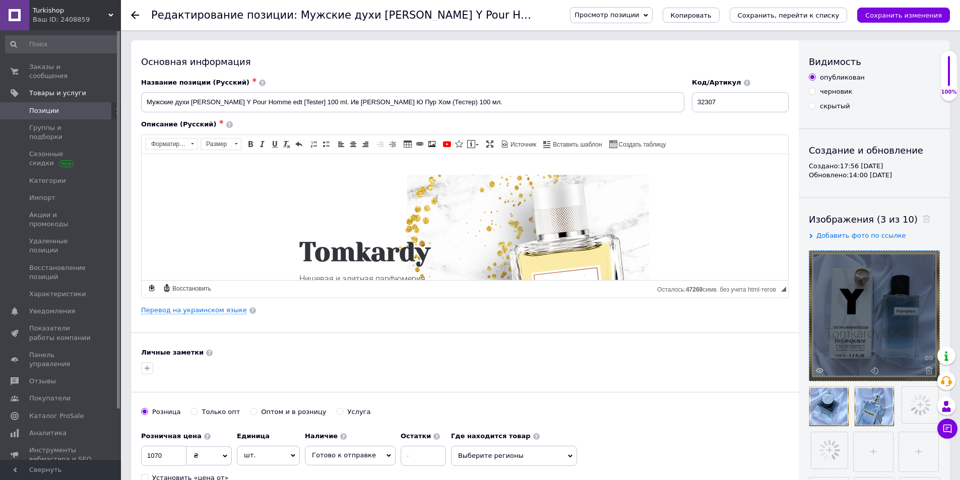
click at [352, 78] on div "Название позиции (Русский) ✱ Мужские духи Yves Saint Laurent Y Pour Homme edt […" at bounding box center [413, 96] width 551 height 42
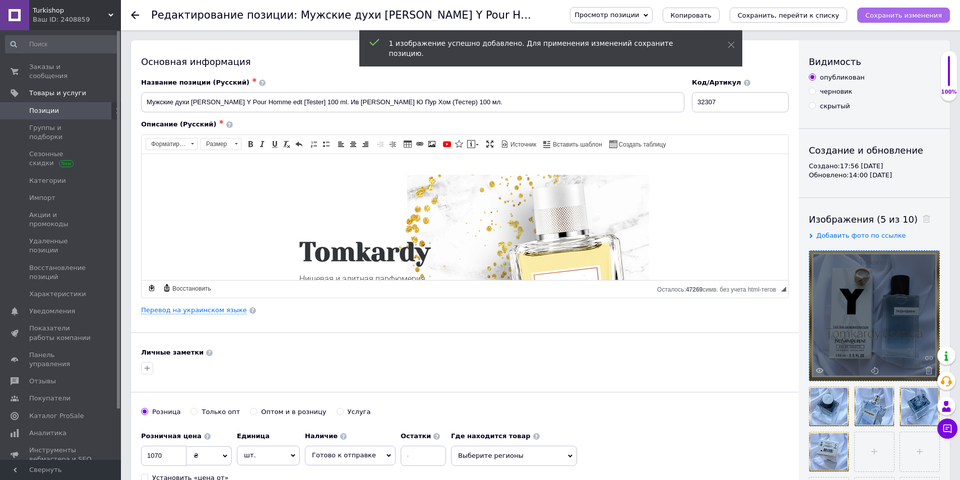
click at [902, 16] on icon "Сохранить изменения" at bounding box center [904, 16] width 77 height 8
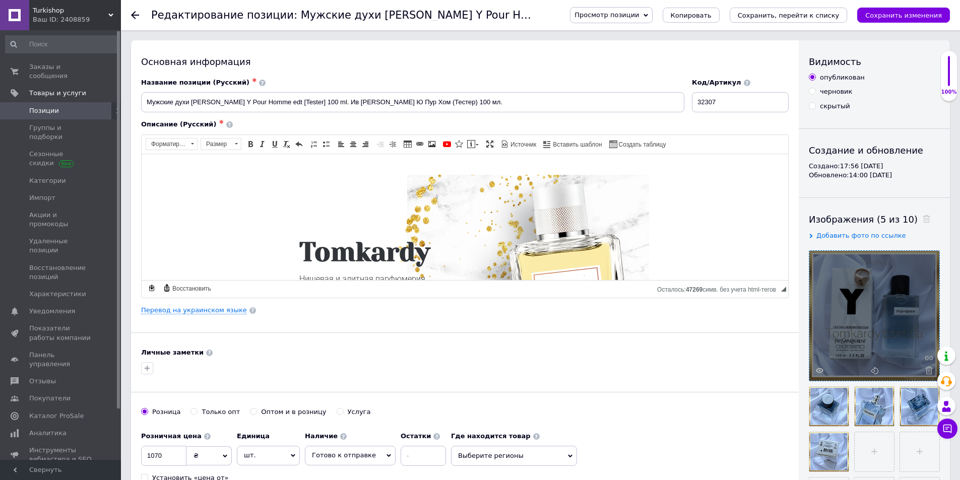
click at [57, 106] on span "Позиции" at bounding box center [61, 110] width 64 height 9
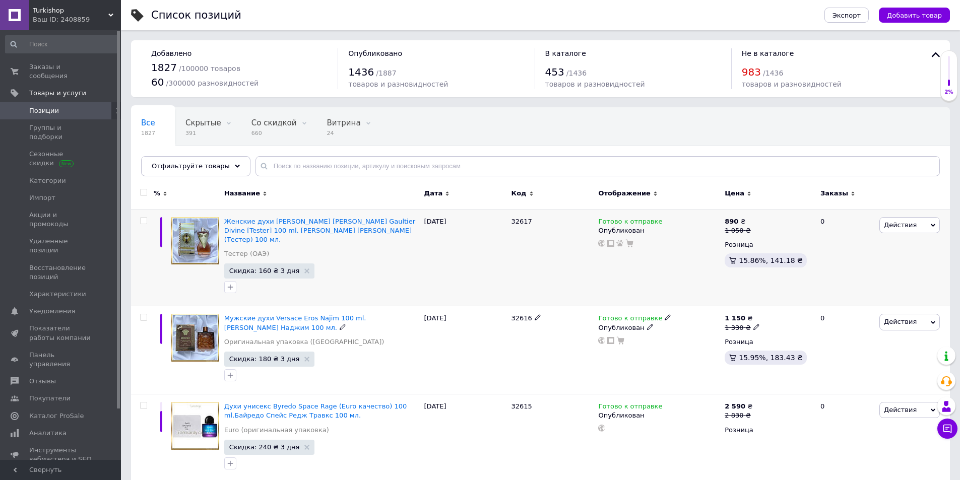
drag, startPoint x: 330, startPoint y: 297, endPoint x: 320, endPoint y: 292, distance: 11.1
click at [320, 292] on div "Женские духи Jean Paul Gaultier Gaultier Divine [Tester] 100 ml. Жан Поль Готье…" at bounding box center [322, 257] width 200 height 97
click at [87, 68] on span "Заказы и сообщения" at bounding box center [61, 72] width 64 height 18
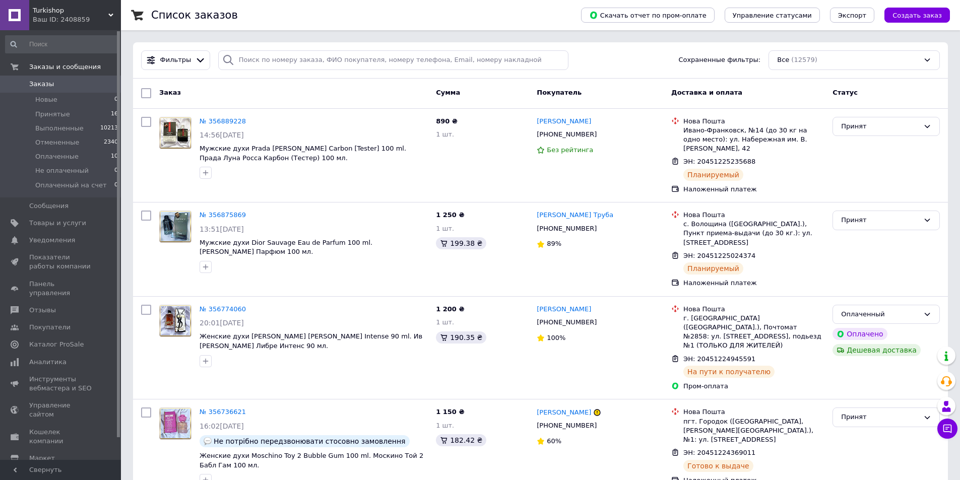
click at [443, 64] on input "search" at bounding box center [393, 60] width 351 height 20
click at [445, 65] on input "search" at bounding box center [393, 60] width 351 height 20
click at [38, 86] on span "Заказы" at bounding box center [41, 84] width 25 height 9
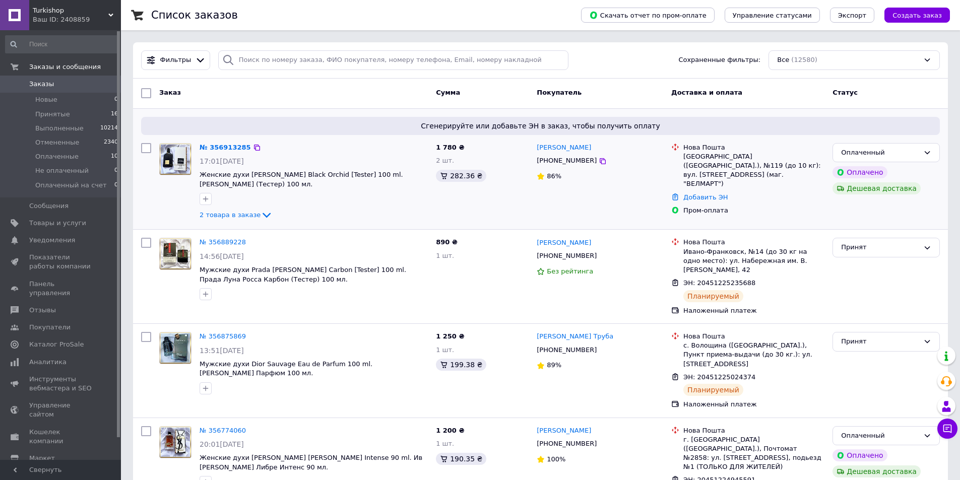
click at [229, 220] on div "2 товара в заказе" at bounding box center [314, 215] width 228 height 12
click at [223, 219] on div "2 товара в заказе" at bounding box center [314, 215] width 228 height 12
click at [227, 217] on span "2 товара в заказе" at bounding box center [230, 215] width 61 height 8
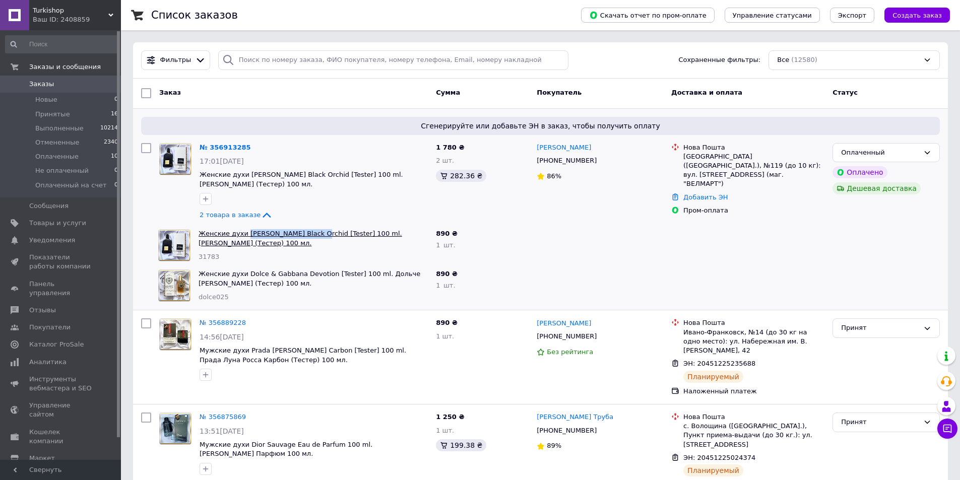
drag, startPoint x: 243, startPoint y: 227, endPoint x: 308, endPoint y: 235, distance: 65.0
click at [308, 235] on div "Женские духи Tom Ford Black Orchid [Tester] 100 ml. Том Форд Блэк Орхид (Тестер…" at bounding box center [313, 245] width 237 height 40
copy link "Tom Ford Black Orchid"
click at [234, 149] on link "№ 356913285" at bounding box center [225, 148] width 51 height 8
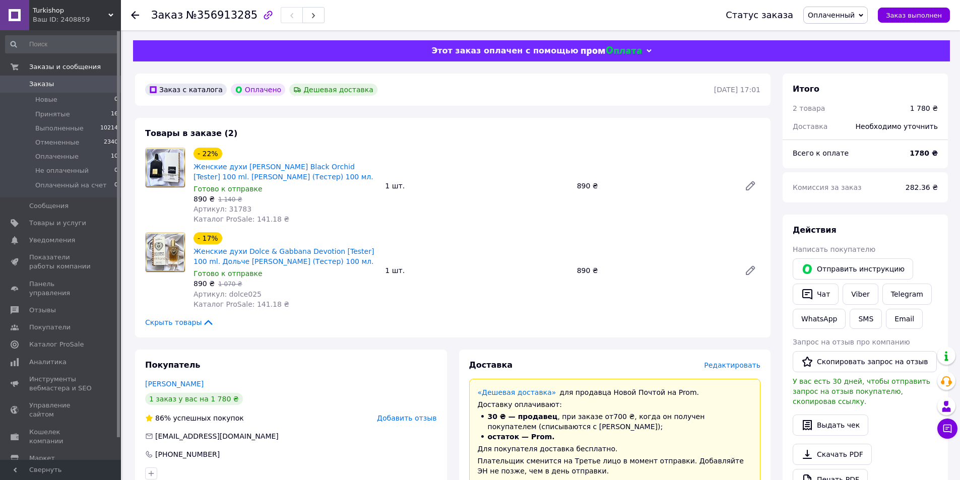
click at [726, 364] on span "Редактировать" at bounding box center [732, 365] width 56 height 8
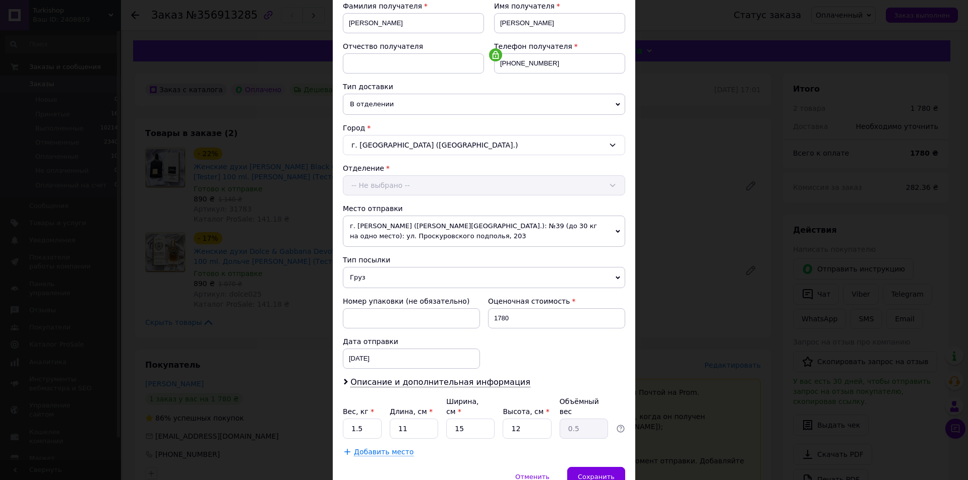
scroll to position [199, 0]
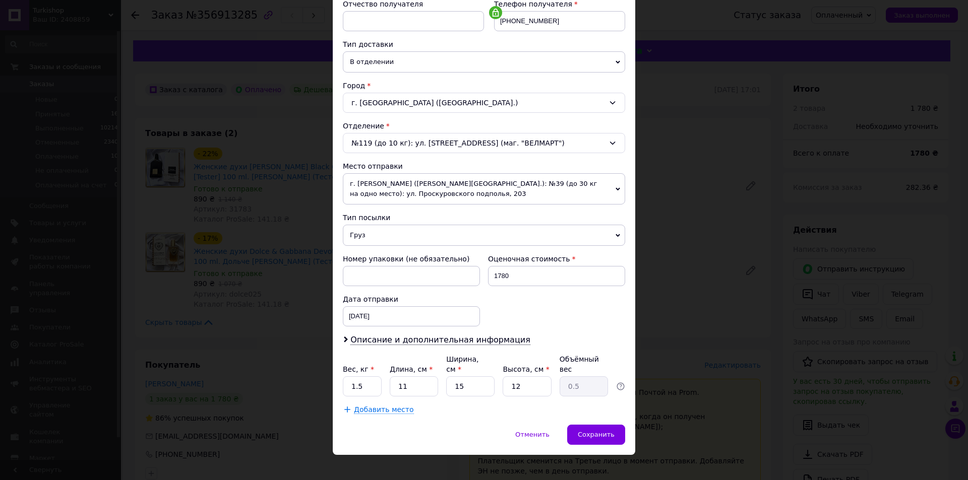
click at [387, 331] on div "Плательщик Получатель Отправитель Фамилия получателя Пюро Имя получателя Аліна …" at bounding box center [484, 166] width 282 height 498
click at [382, 340] on span "Описание и дополнительная информация" at bounding box center [440, 340] width 180 height 10
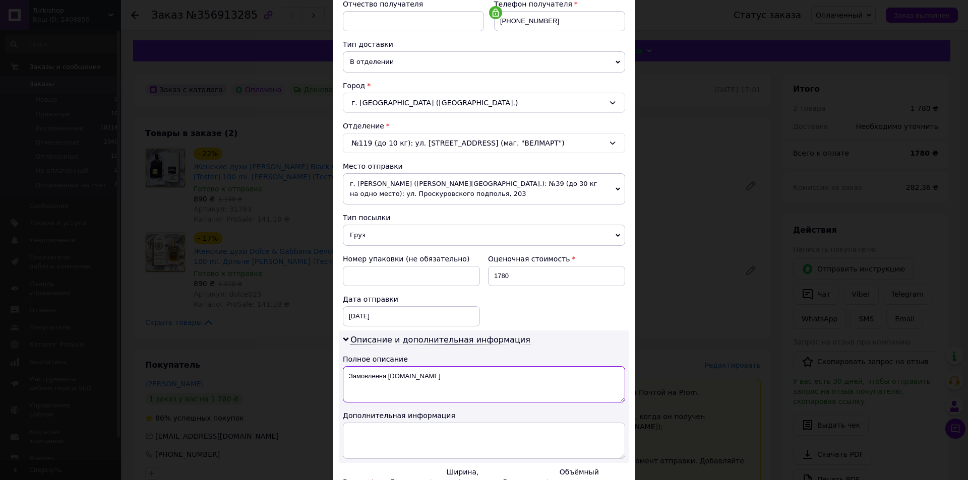
drag, startPoint x: 347, startPoint y: 373, endPoint x: 539, endPoint y: 355, distance: 193.4
click at [510, 379] on textarea "Замовлення Prom.ua" at bounding box center [484, 385] width 282 height 36
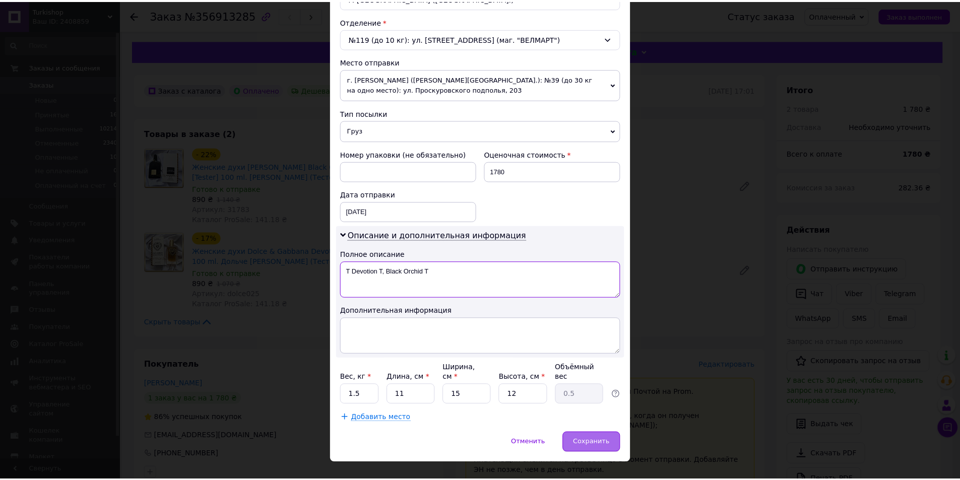
scroll to position [312, 0]
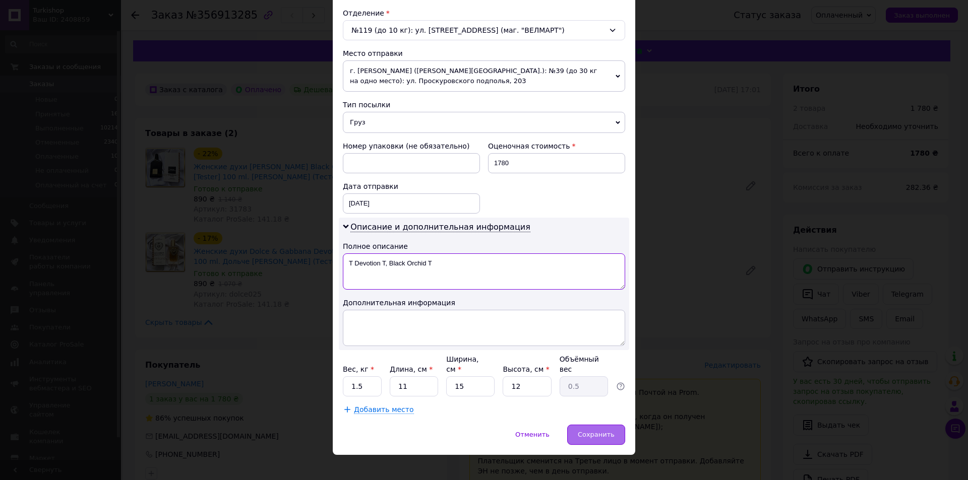
type textarea "T Devotion T, Black Orchid T"
click at [614, 425] on div "Сохранить" at bounding box center [596, 435] width 58 height 20
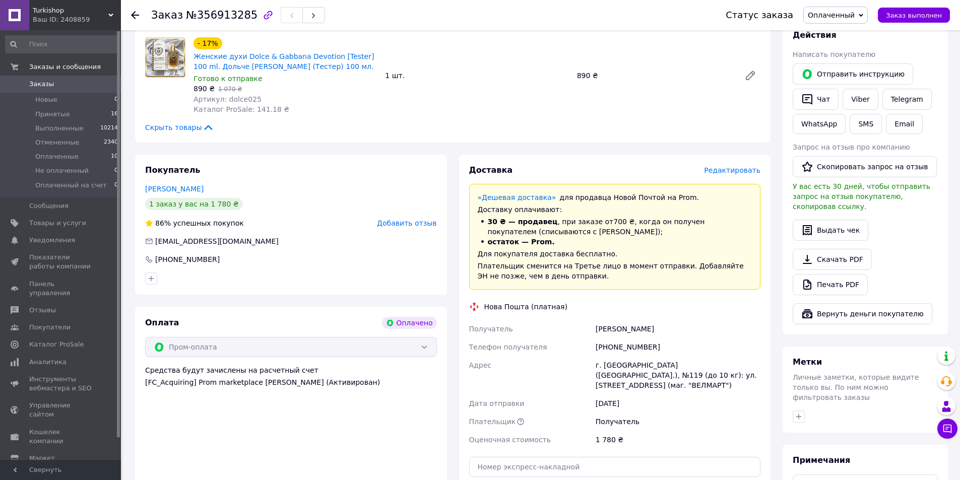
scroll to position [202, 0]
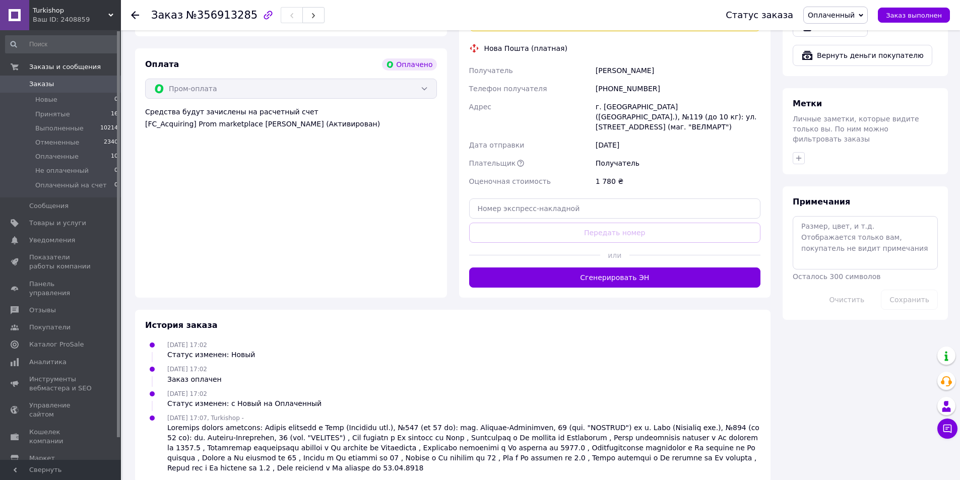
drag, startPoint x: 649, startPoint y: 269, endPoint x: 639, endPoint y: 269, distance: 10.1
click at [649, 269] on button "Сгенерировать ЭН" at bounding box center [615, 278] width 292 height 20
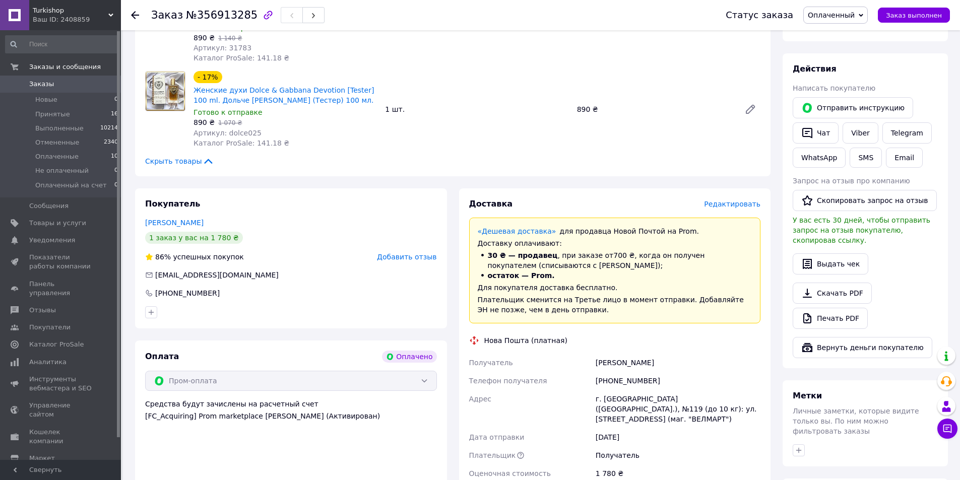
scroll to position [0, 0]
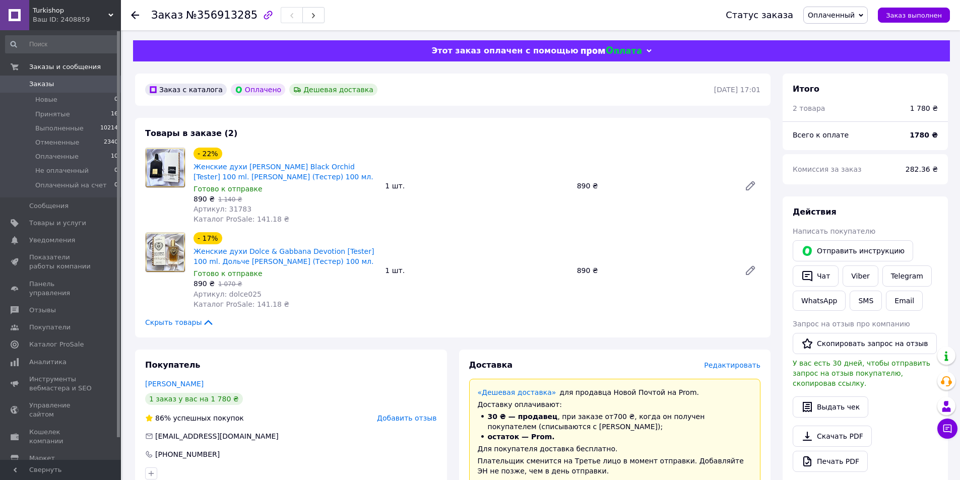
click at [656, 85] on div "Заказ с каталога Оплачено Дешевая доставка" at bounding box center [428, 90] width 571 height 16
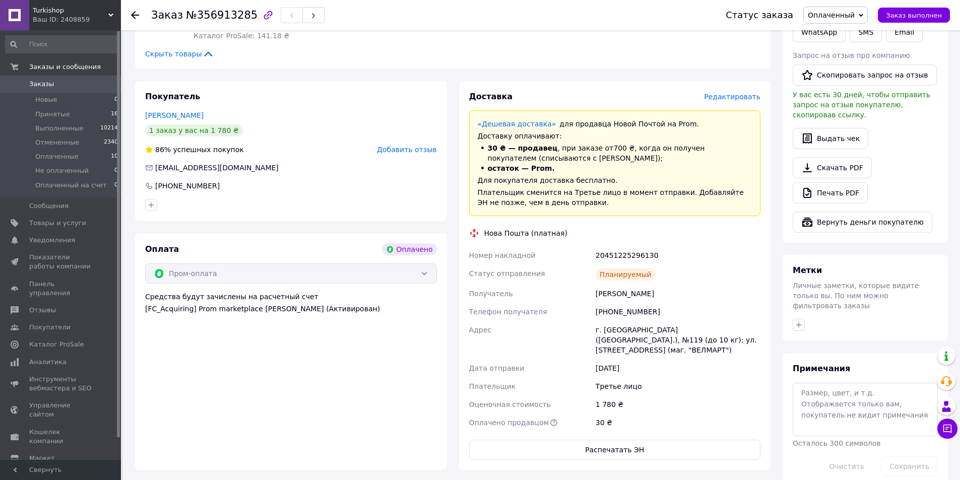
scroll to position [302, 0]
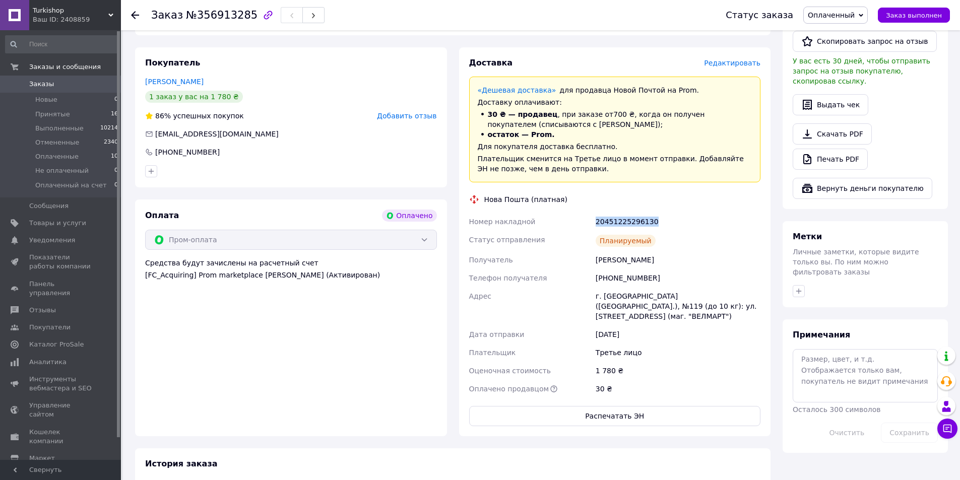
drag, startPoint x: 595, startPoint y: 226, endPoint x: 675, endPoint y: 220, distance: 79.4
click at [675, 220] on div "20451225296130" at bounding box center [678, 222] width 169 height 18
copy div "20451225296130"
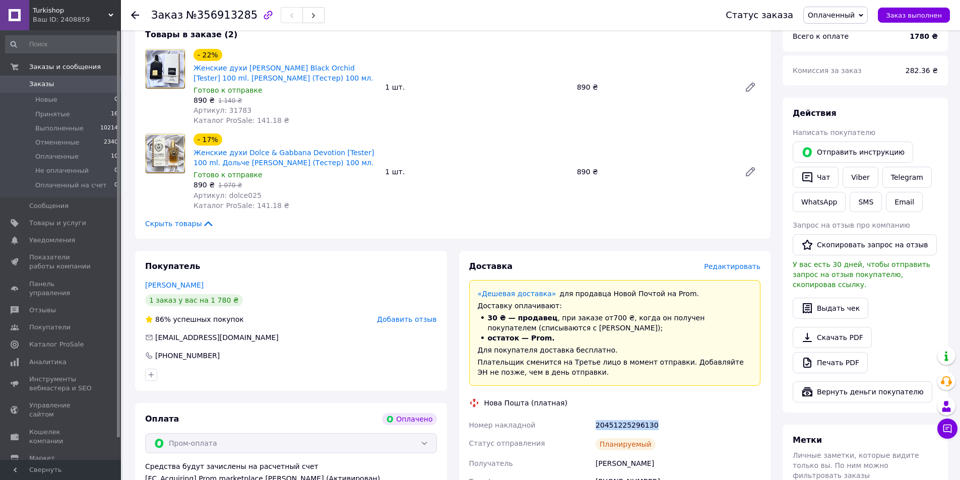
scroll to position [0, 0]
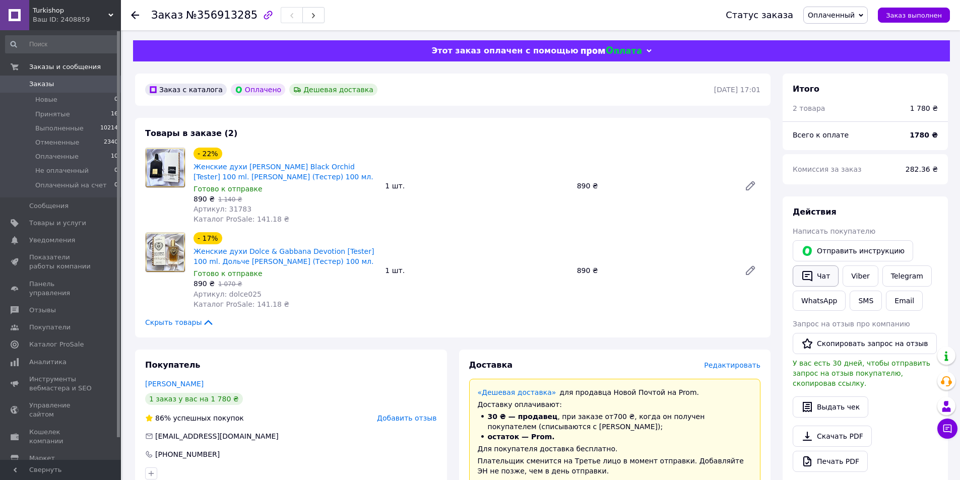
click at [815, 283] on button "Чат" at bounding box center [816, 276] width 46 height 21
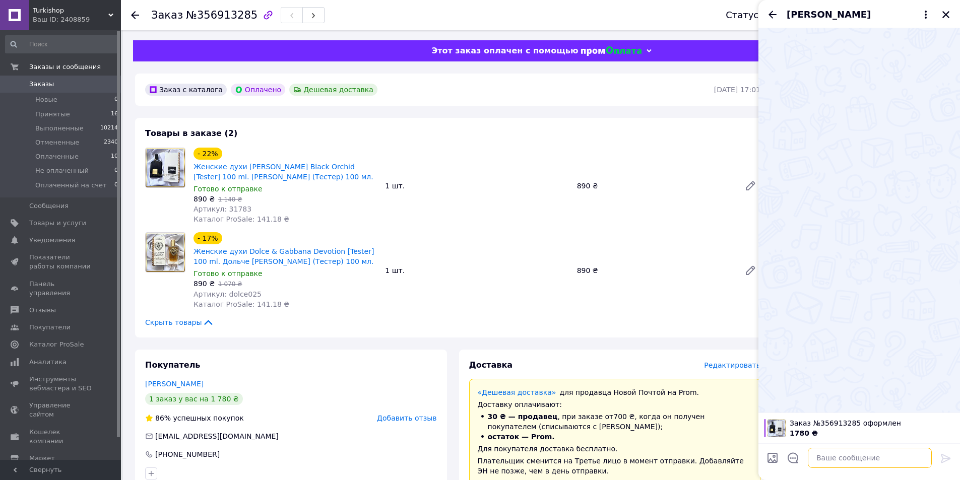
click at [836, 453] on textarea at bounding box center [870, 458] width 124 height 20
paste textarea "20451225296130"
type textarea "Добрий день, ваша ттн 20451225296130"
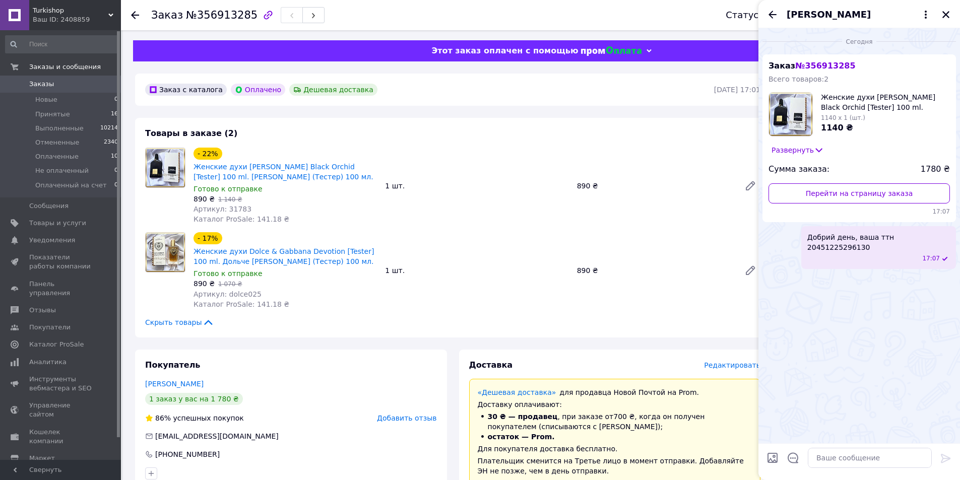
click at [111, 87] on span "0" at bounding box center [107, 84] width 28 height 9
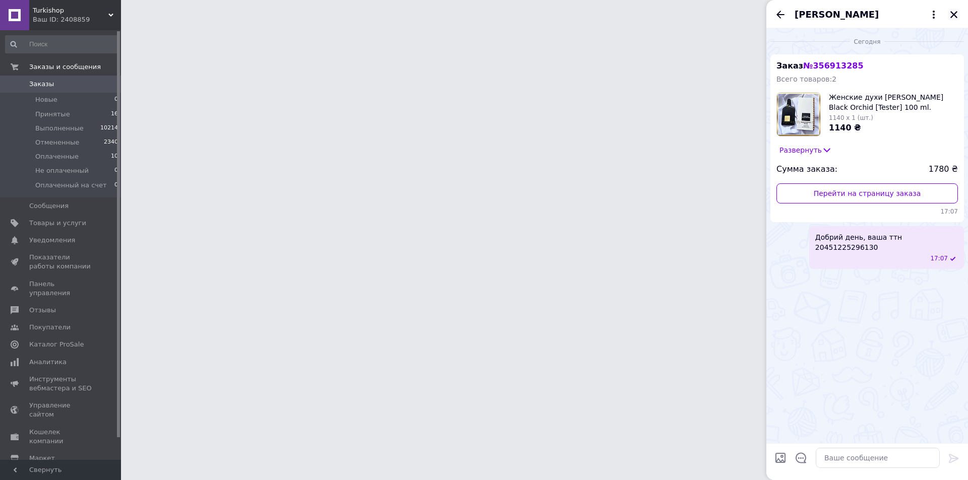
click at [952, 17] on div "[PERSON_NAME]" at bounding box center [867, 14] width 202 height 28
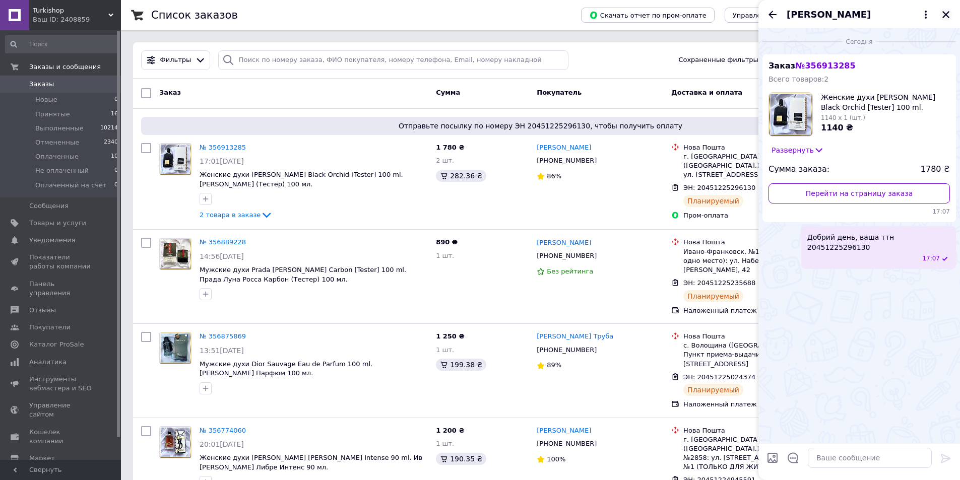
click at [952, 16] on div "[PERSON_NAME]" at bounding box center [860, 14] width 202 height 28
drag, startPoint x: 74, startPoint y: 20, endPoint x: 49, endPoint y: 94, distance: 78.6
click at [73, 20] on div "Ваш ID: 2408859" at bounding box center [77, 19] width 88 height 9
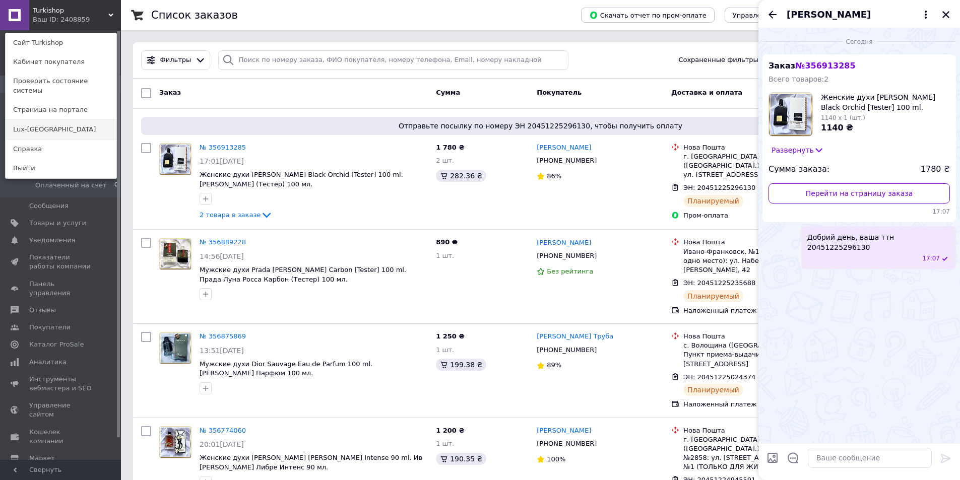
click at [47, 120] on link "Lux-[GEOGRAPHIC_DATA]" at bounding box center [61, 129] width 111 height 19
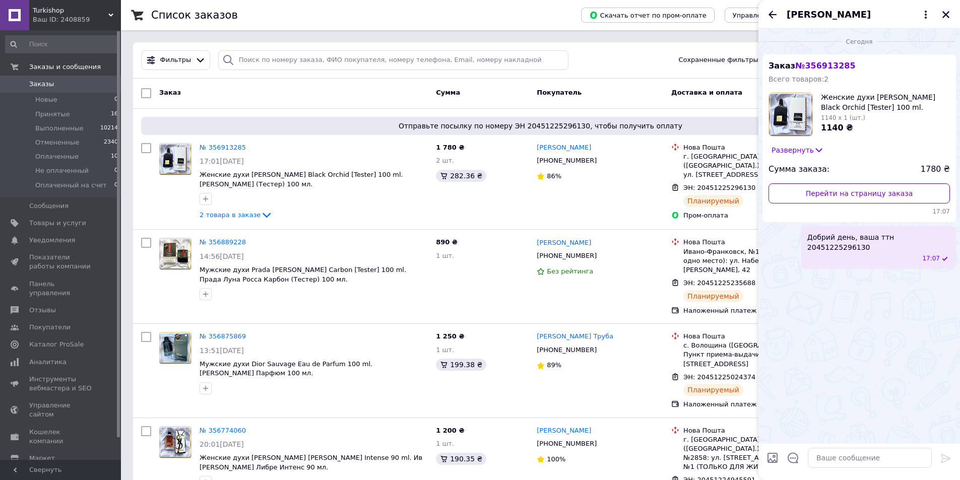
click at [944, 16] on icon "Закрыть" at bounding box center [946, 14] width 9 height 9
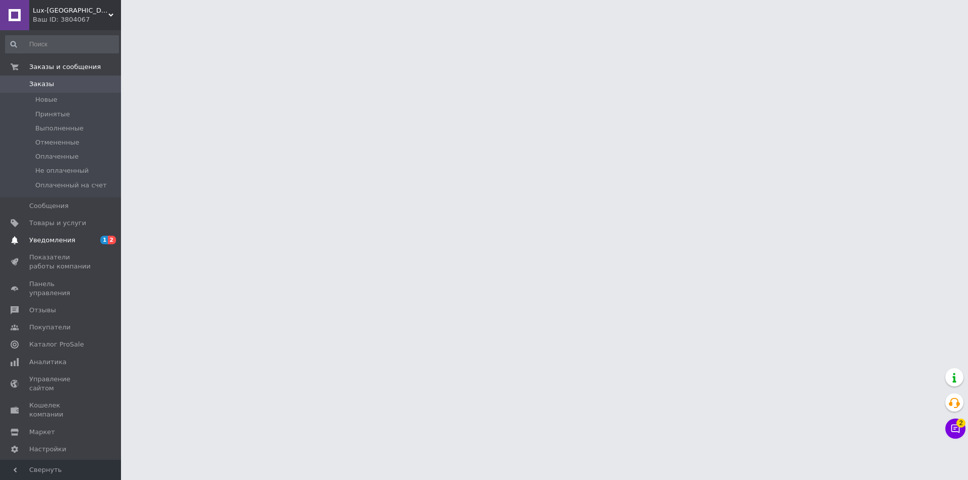
click at [98, 237] on span "1 2" at bounding box center [107, 240] width 28 height 9
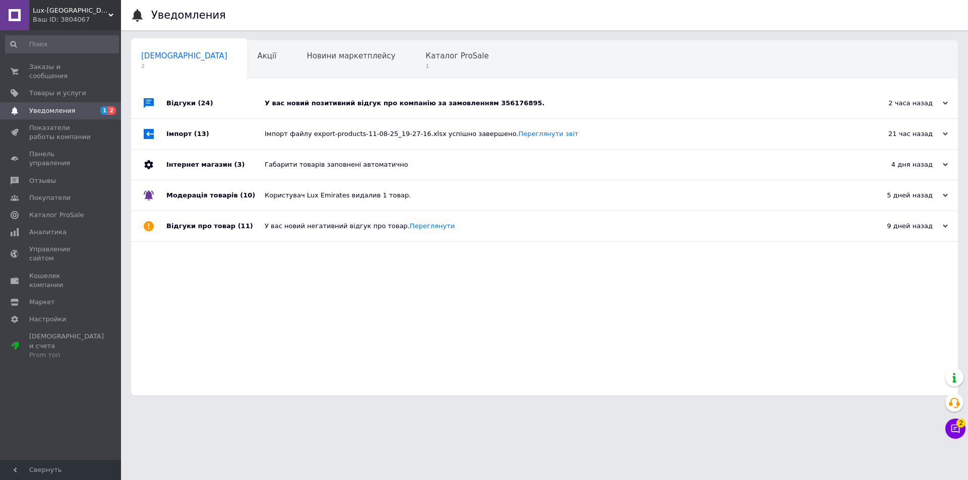
click at [281, 109] on div "У вас новий позитивний відгук про компанію за замовленням 356176895." at bounding box center [556, 103] width 582 height 30
click at [425, 67] on span "1" at bounding box center [456, 67] width 63 height 8
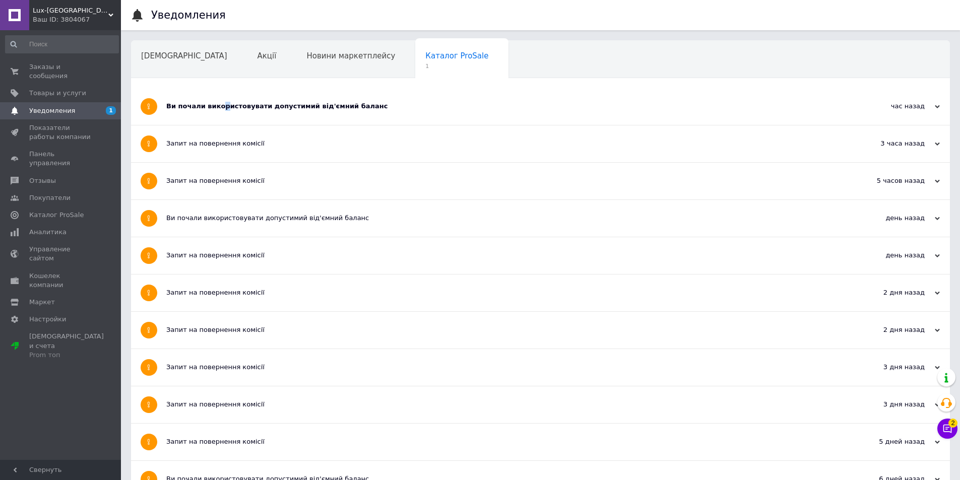
click at [220, 104] on div "Ви почали використовувати допустимий від'ємний баланс" at bounding box center [502, 106] width 673 height 9
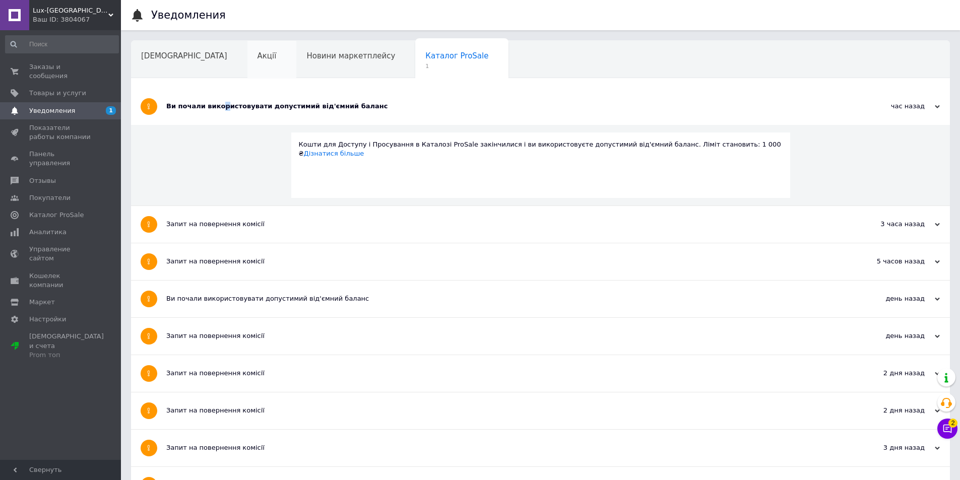
click at [248, 68] on div "Акції" at bounding box center [272, 60] width 49 height 38
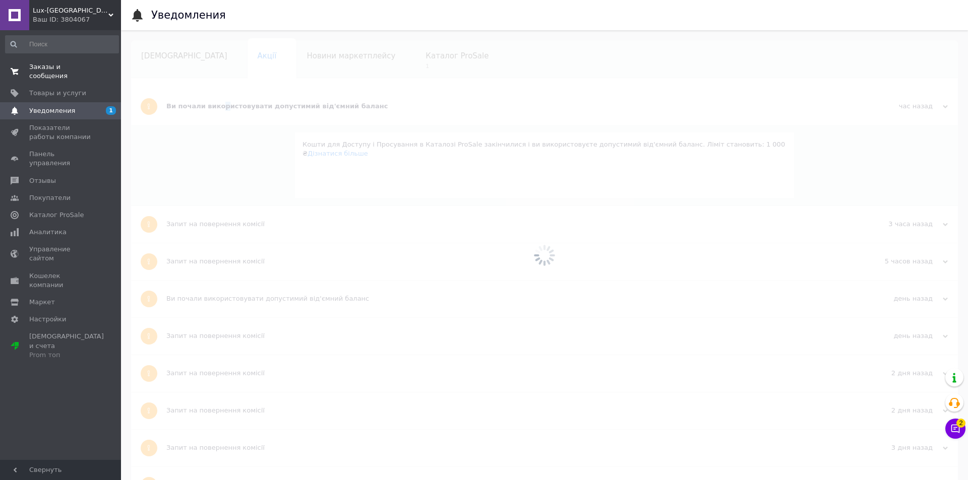
click at [82, 72] on link "Заказы и сообщения 0 0" at bounding box center [62, 71] width 124 height 26
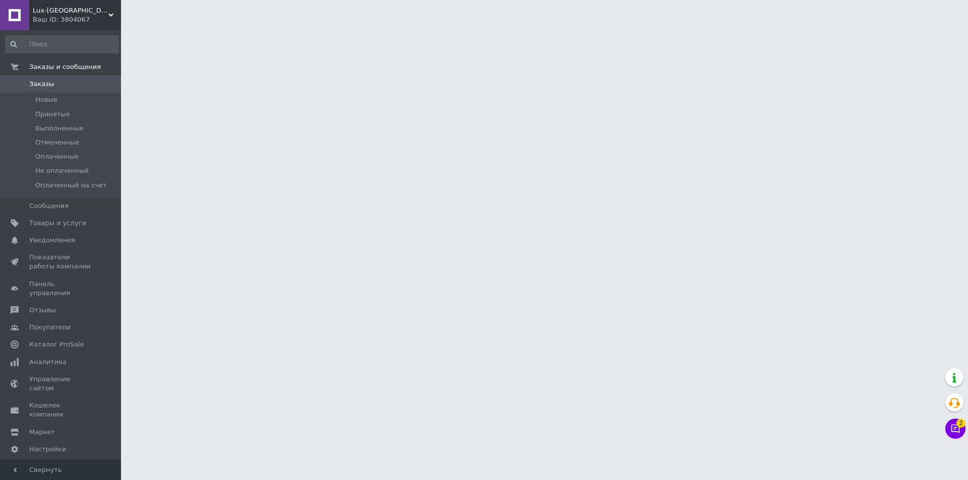
click at [128, 25] on html "Lux-Emirates Ваш ID: 3804067 Сайт Lux-Emirates Кабинет покупателя Проверить сос…" at bounding box center [484, 12] width 968 height 25
drag, startPoint x: 128, startPoint y: 101, endPoint x: 127, endPoint y: 95, distance: 6.6
click at [127, 25] on html "Lux-Emirates Ваш ID: 3804067 Сайт Lux-Emirates Кабинет покупателя Проверить сос…" at bounding box center [484, 12] width 968 height 25
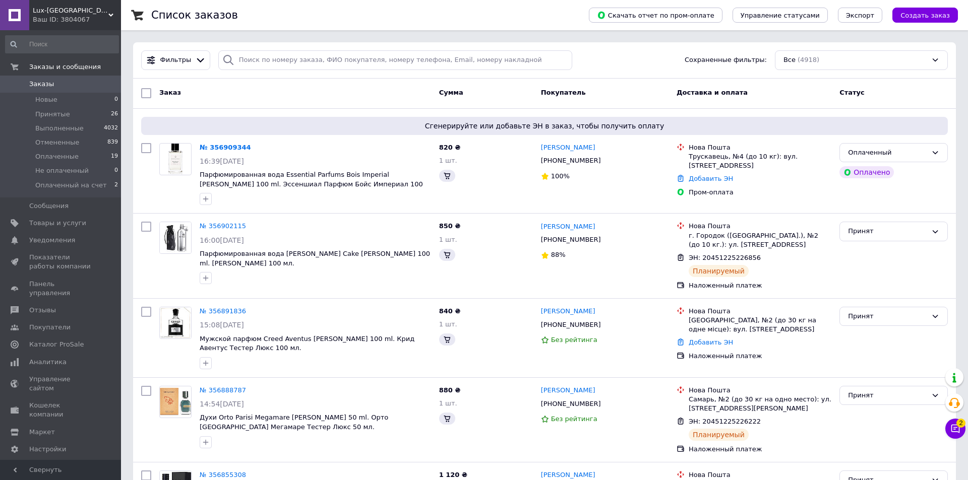
click at [956, 432] on button "Чат с покупателем 2" at bounding box center [955, 429] width 20 height 20
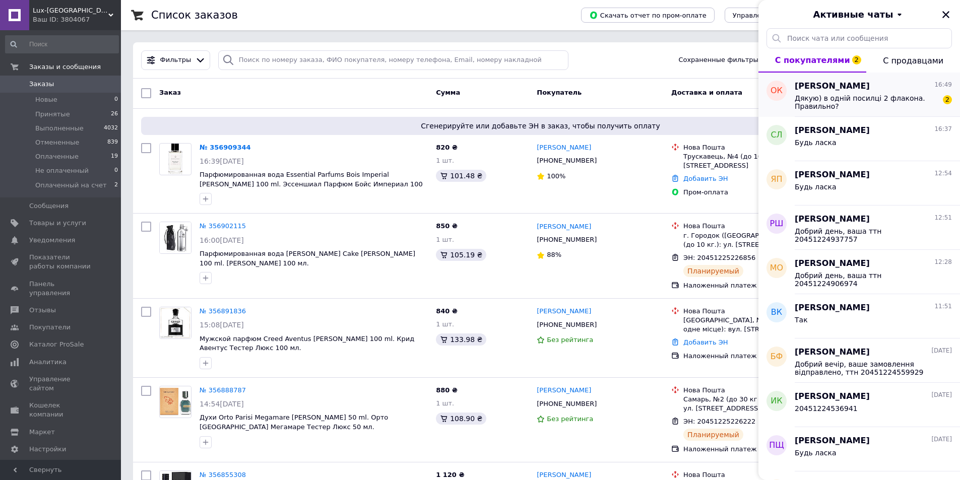
click at [839, 101] on span "Дякую) в одній посилці 2 флакона. Правильно?" at bounding box center [866, 102] width 143 height 16
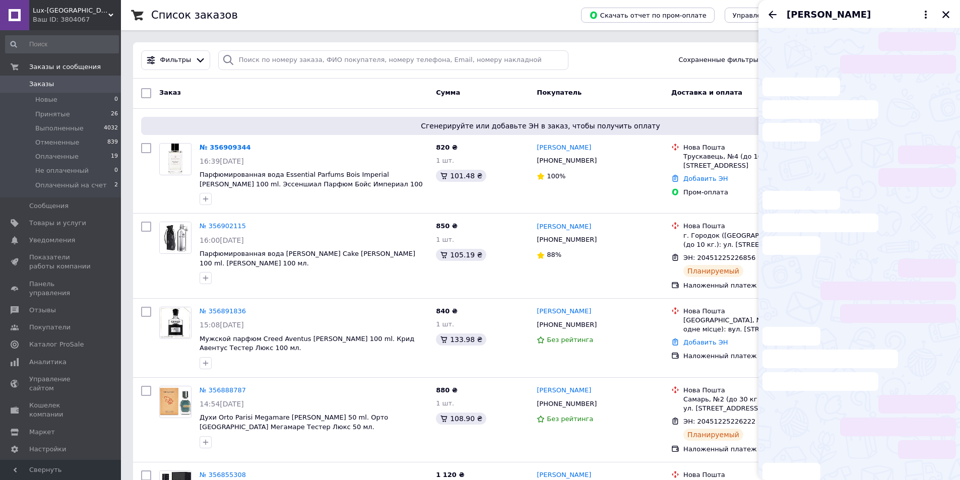
scroll to position [99, 0]
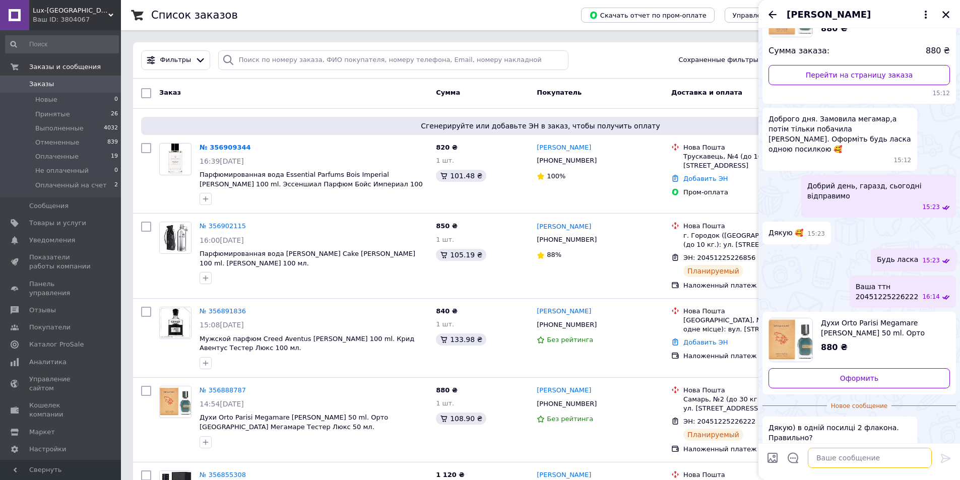
click at [839, 455] on textarea at bounding box center [870, 458] width 124 height 20
type textarea "Будь ласка, так"
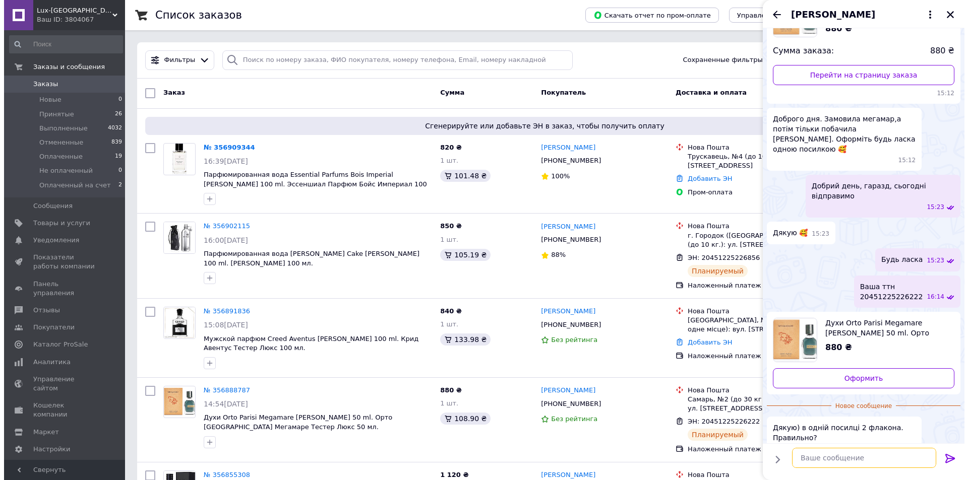
scroll to position [108, 0]
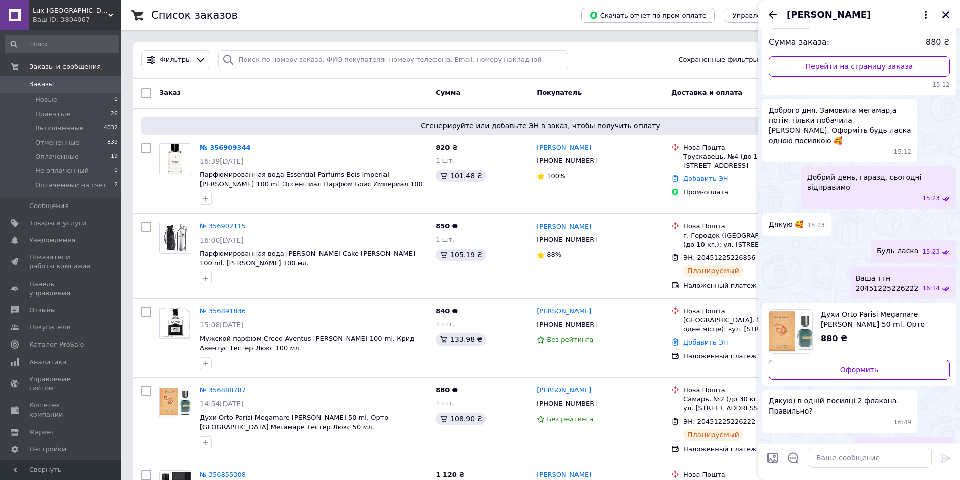
click at [949, 12] on icon "Закрыть" at bounding box center [946, 14] width 7 height 7
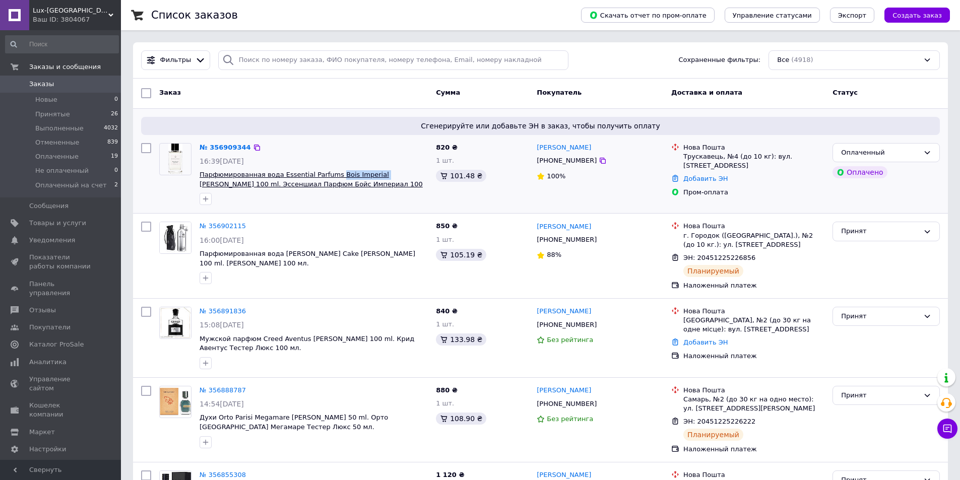
drag, startPoint x: 331, startPoint y: 170, endPoint x: 361, endPoint y: 174, distance: 30.5
click at [365, 174] on div "№ 356909344 16:39, 12.08.2025 Парфюмированная вода Essential Parfums Bois Imper…" at bounding box center [314, 174] width 236 height 71
copy span "Bois Imperial"
click at [241, 146] on link "№ 356909344" at bounding box center [225, 148] width 51 height 8
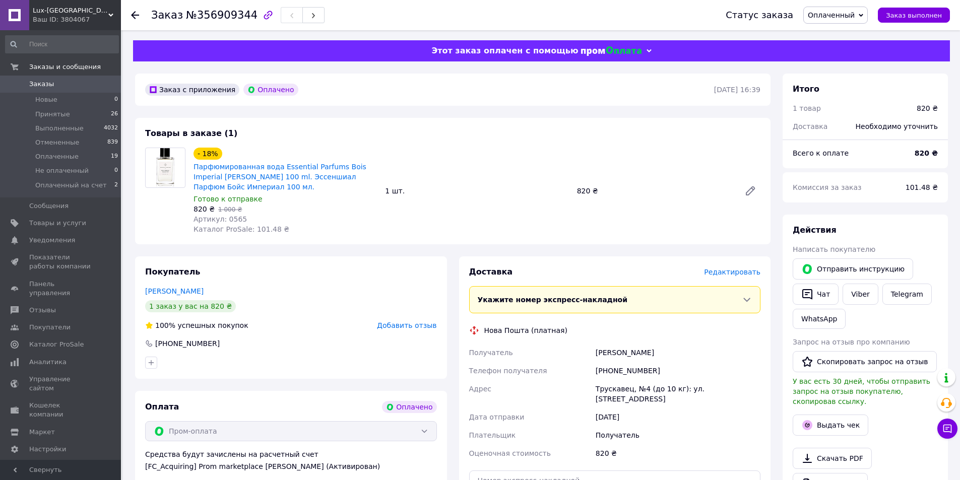
click at [741, 272] on span "Редактировать" at bounding box center [732, 272] width 56 height 8
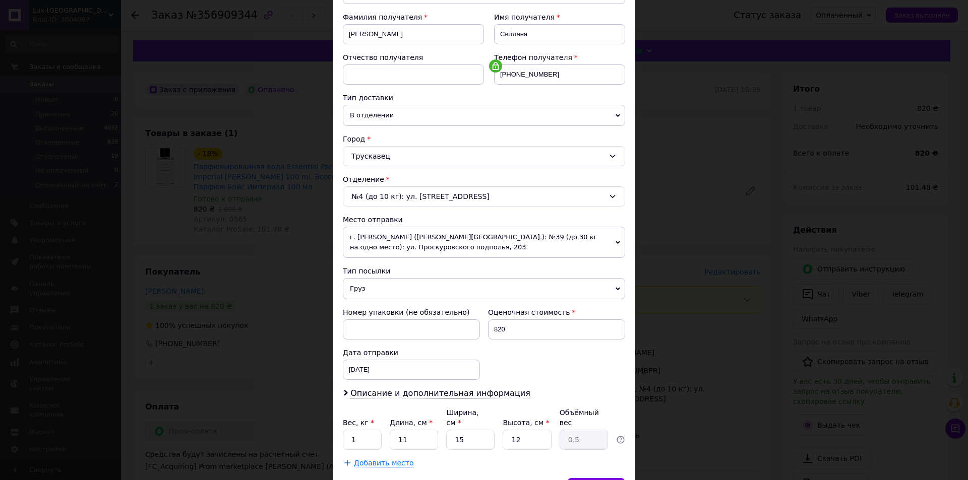
scroll to position [199, 0]
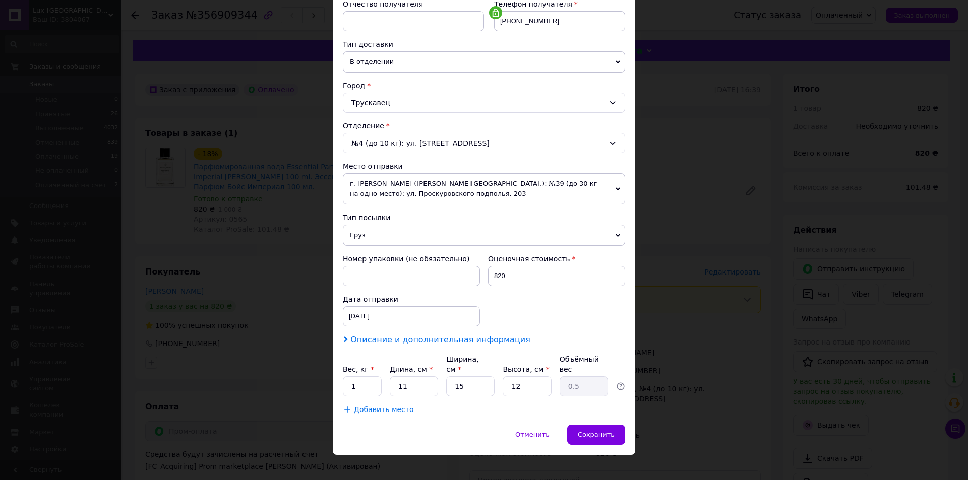
click at [384, 336] on span "Описание и дополнительная информация" at bounding box center [440, 340] width 180 height 10
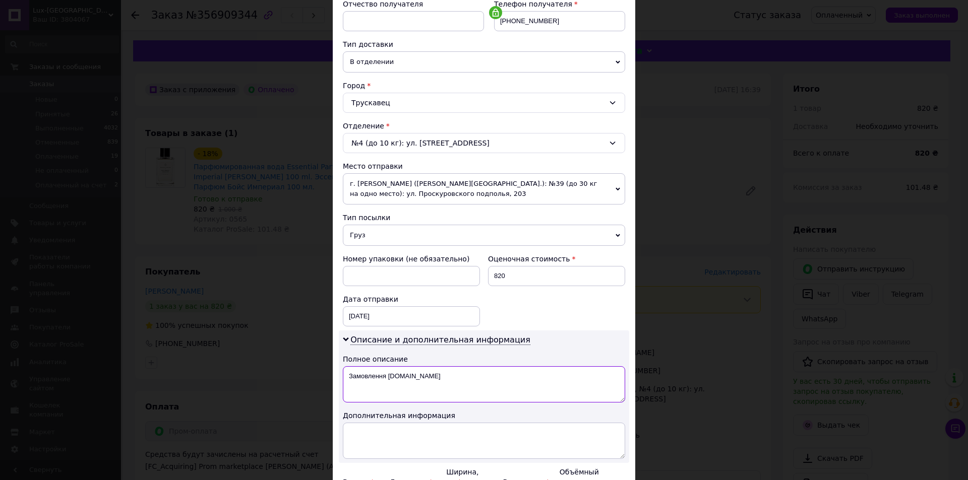
drag, startPoint x: 368, startPoint y: 375, endPoint x: 473, endPoint y: 372, distance: 105.9
click at [472, 372] on textarea "Замовлення Prom.ua" at bounding box center [484, 385] width 282 height 36
paste textarea "Bois Imperial"
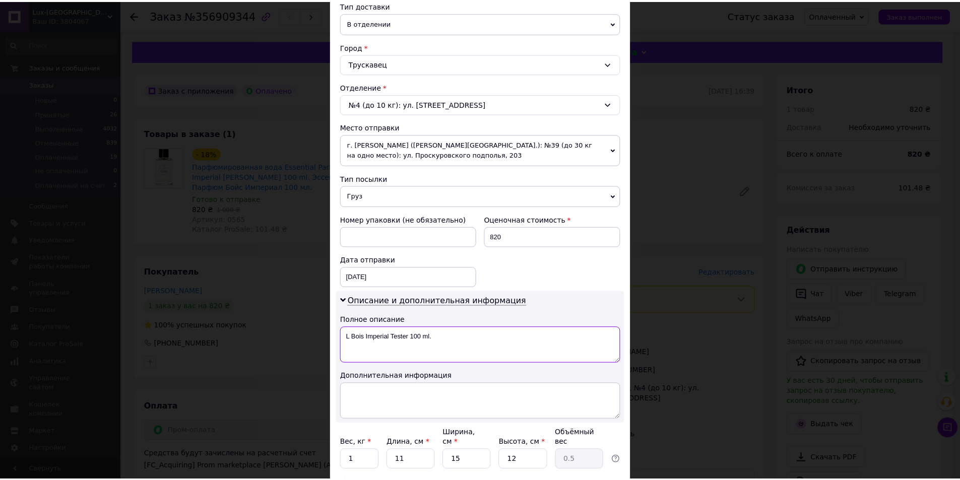
scroll to position [312, 0]
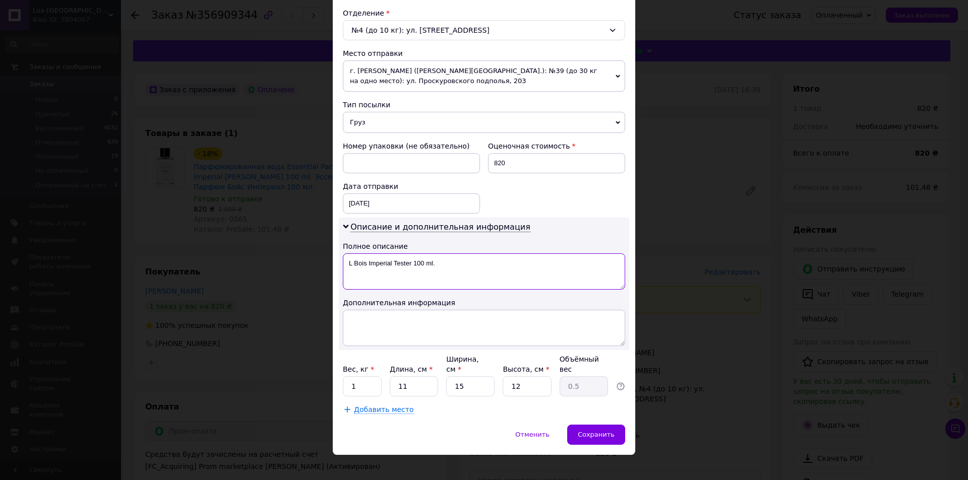
type textarea "L Bois Imperial Tester 100 ml."
drag, startPoint x: 607, startPoint y: 410, endPoint x: 604, endPoint y: 421, distance: 12.0
click at [606, 412] on div "Способ доставки Нова Пошта (платная) Плательщик Получатель Отправитель Фамилия …" at bounding box center [484, 89] width 302 height 671
click at [606, 431] on div "Сохранить" at bounding box center [596, 435] width 58 height 20
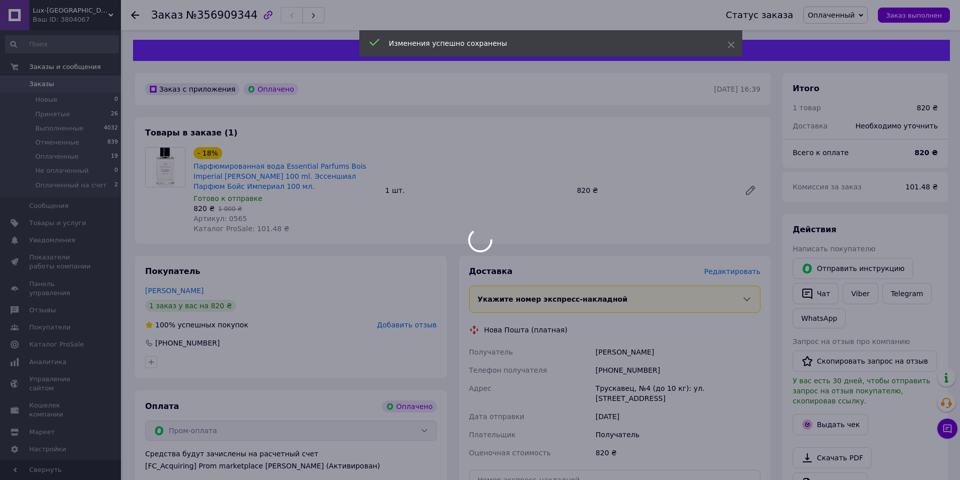
scroll to position [151, 0]
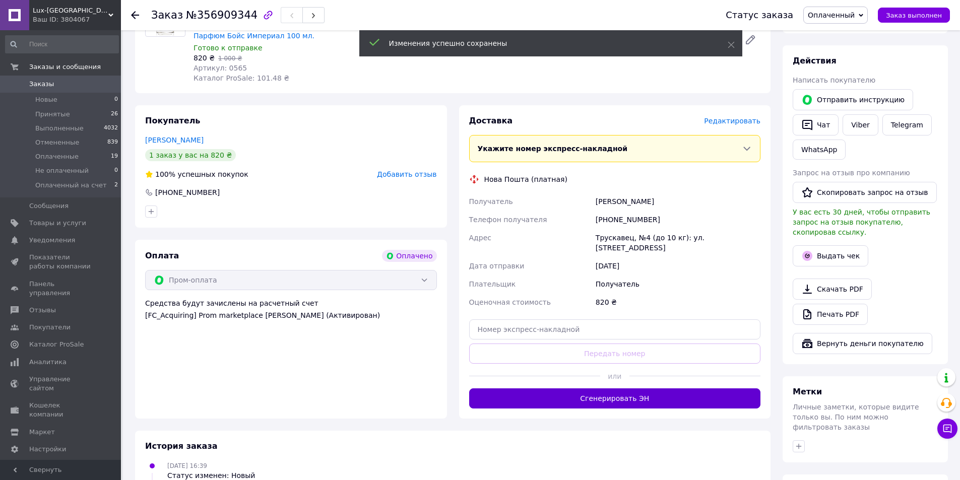
click at [576, 389] on button "Сгенерировать ЭН" at bounding box center [615, 399] width 292 height 20
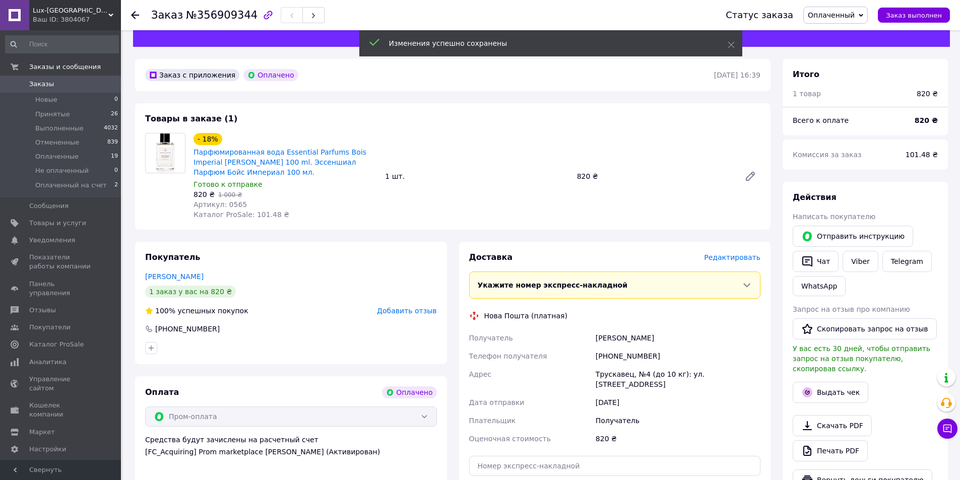
scroll to position [0, 0]
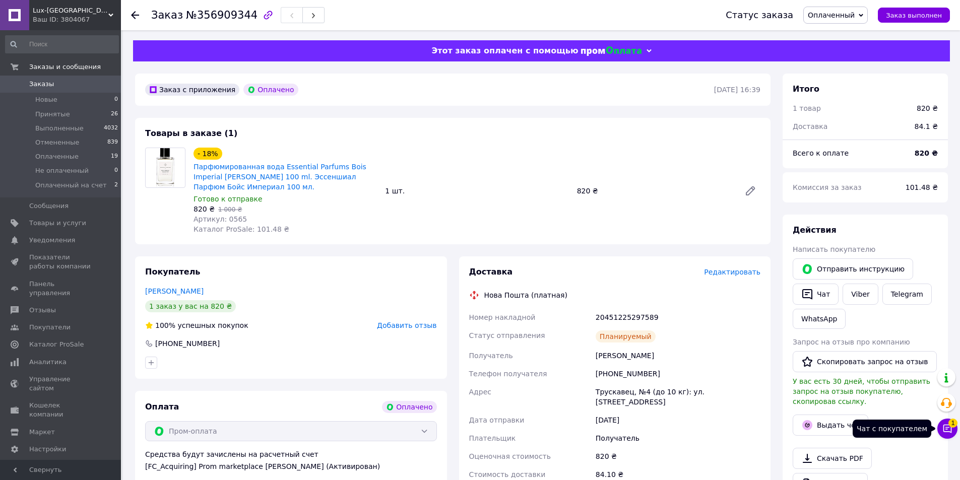
click at [947, 432] on icon at bounding box center [948, 429] width 9 height 9
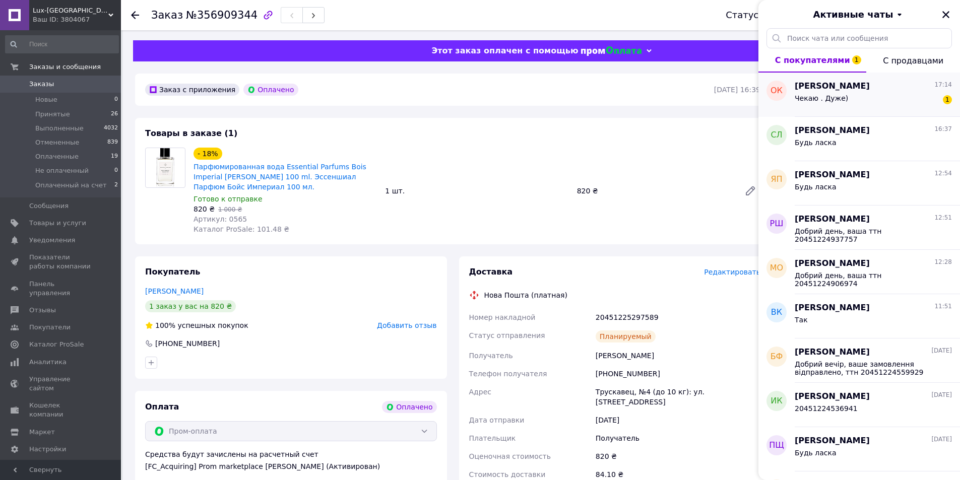
click at [817, 97] on span "Чекаю . Дуже)" at bounding box center [821, 98] width 53 height 8
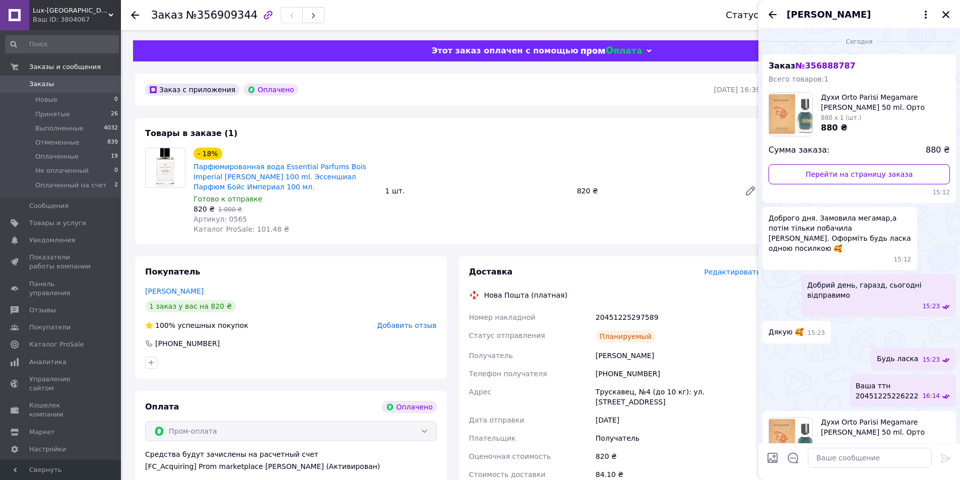
scroll to position [153, 0]
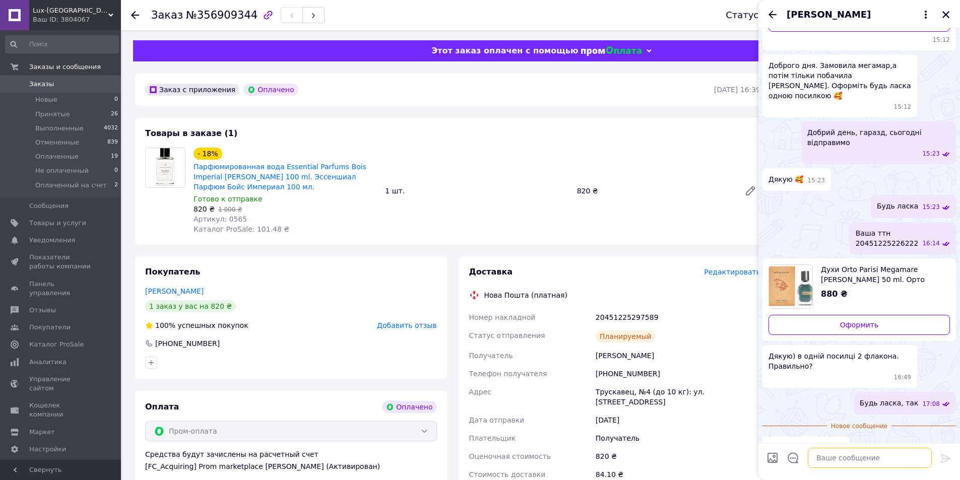
click at [836, 455] on textarea at bounding box center [870, 458] width 124 height 20
type textarea "Ь"
type textarea "Будь ласка"
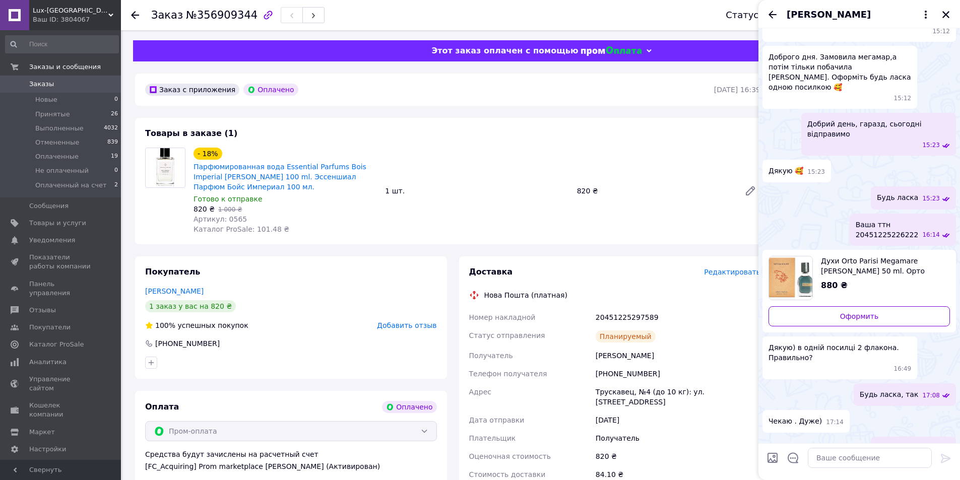
click at [82, 15] on div "Ваш ID: 3804067" at bounding box center [77, 19] width 88 height 9
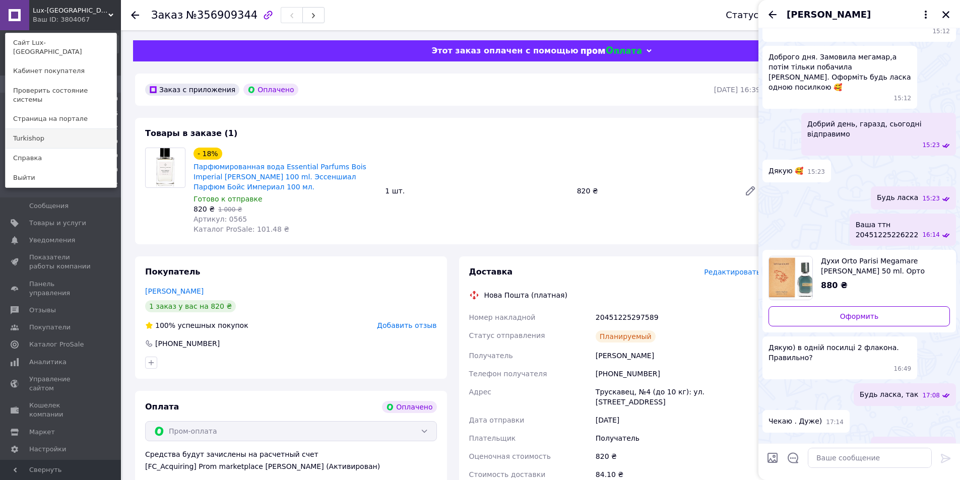
click at [64, 129] on link "Turkishop" at bounding box center [61, 138] width 111 height 19
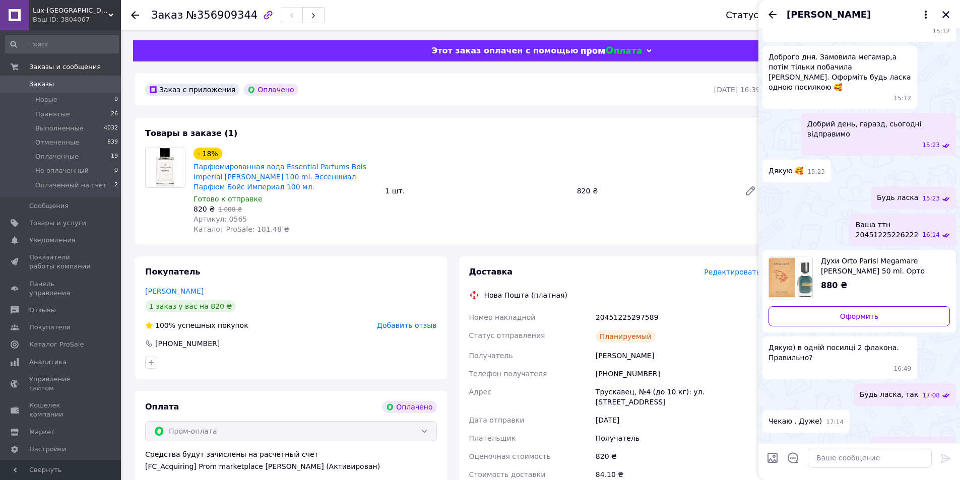
click at [946, 21] on div "[PERSON_NAME]" at bounding box center [860, 14] width 202 height 28
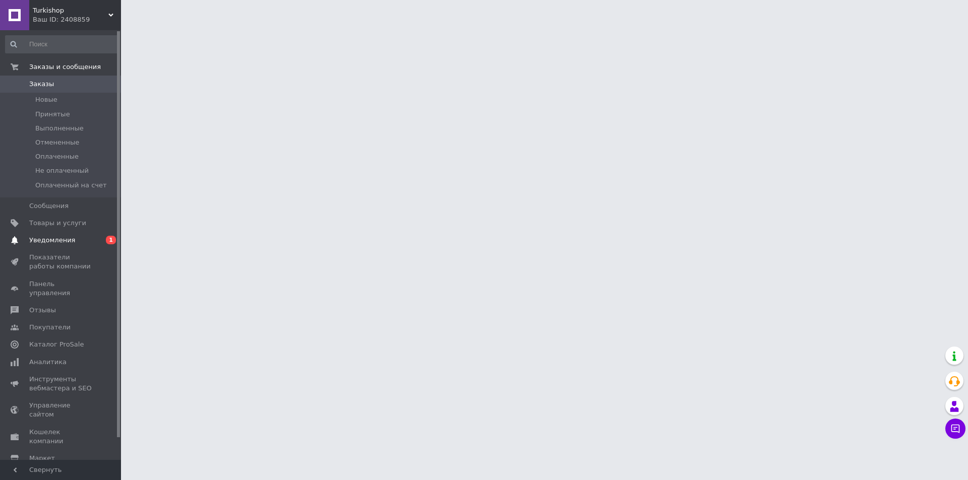
click at [85, 235] on link "Уведомления 0 1" at bounding box center [62, 240] width 124 height 17
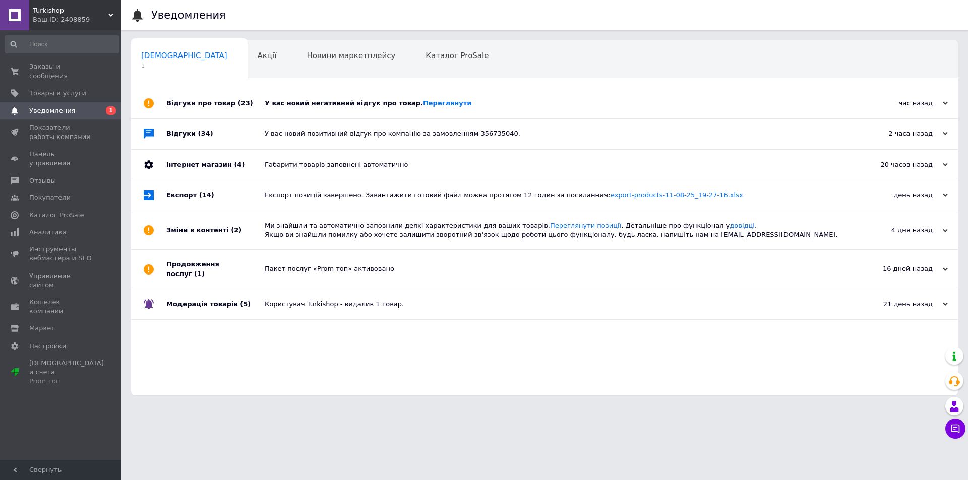
drag, startPoint x: 352, startPoint y: 103, endPoint x: 346, endPoint y: 112, distance: 11.3
click at [352, 103] on div "У вас новий негативний відгук про товар. [GEOGRAPHIC_DATA]" at bounding box center [556, 103] width 582 height 9
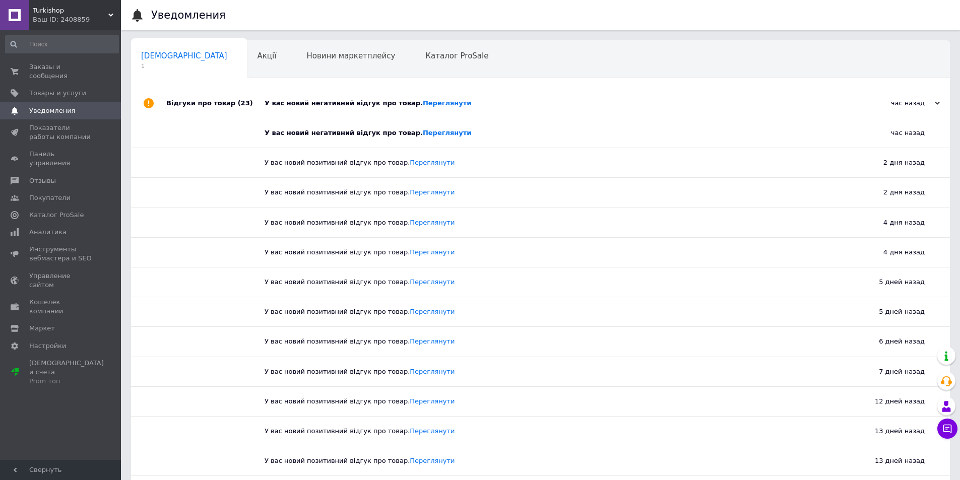
click at [423, 103] on link "Переглянути" at bounding box center [447, 103] width 49 height 8
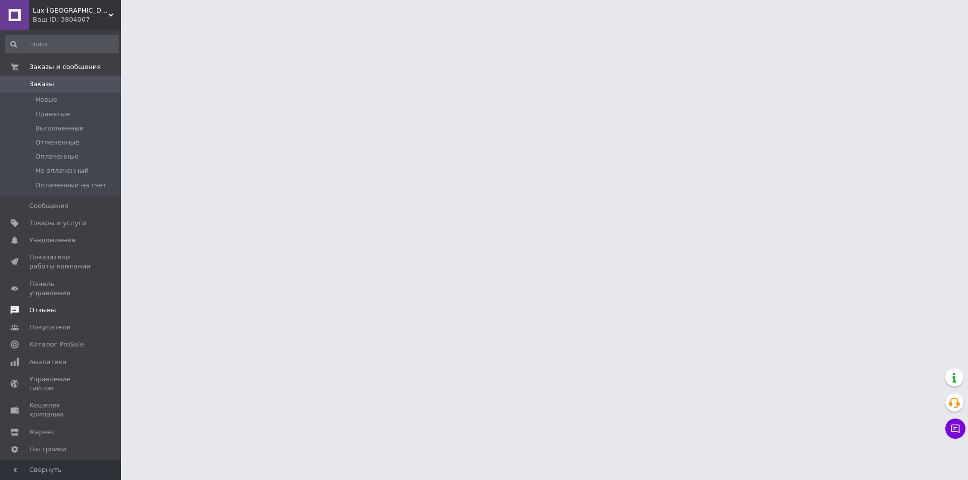
click at [50, 306] on span "Отзывы" at bounding box center [42, 310] width 27 height 9
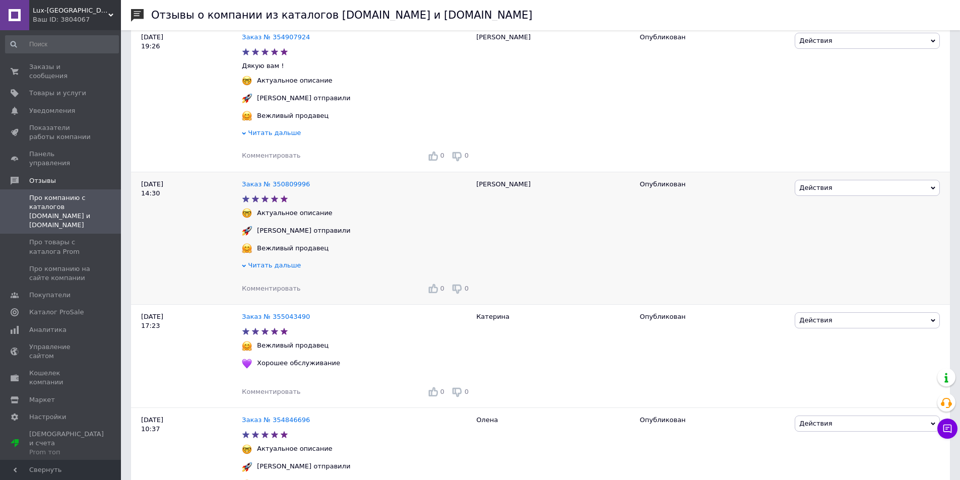
scroll to position [1664, 0]
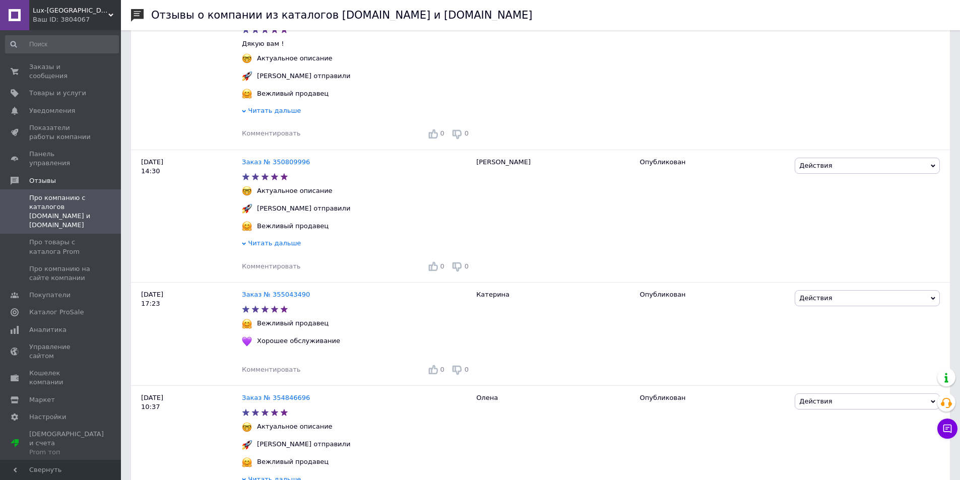
click at [62, 24] on div "Ваш ID: 3804067" at bounding box center [77, 19] width 88 height 9
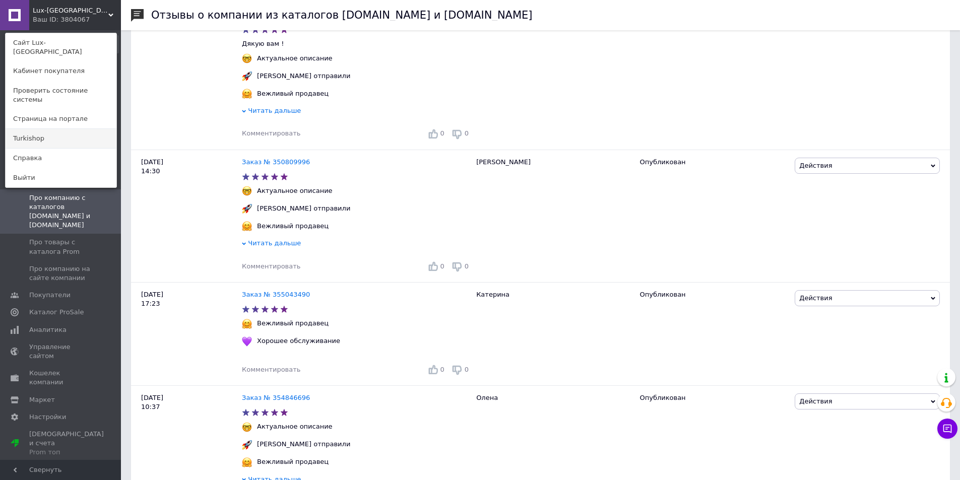
click at [50, 129] on link "Turkishop" at bounding box center [61, 138] width 111 height 19
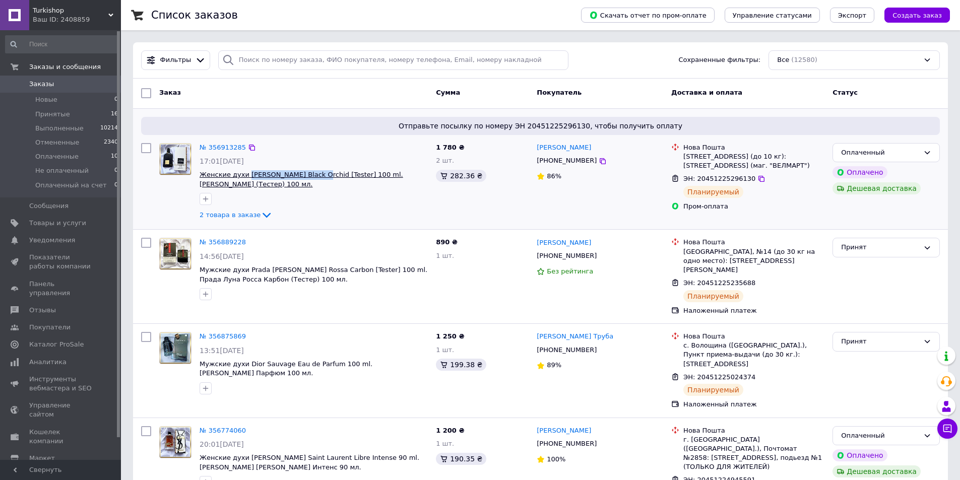
drag, startPoint x: 251, startPoint y: 171, endPoint x: 309, endPoint y: 174, distance: 58.6
click at [309, 174] on div "№ 356913285 17:01, 12.08.2025 Женские духи Tom Ford Black Orchid [Tester] 100 m…" at bounding box center [314, 182] width 236 height 87
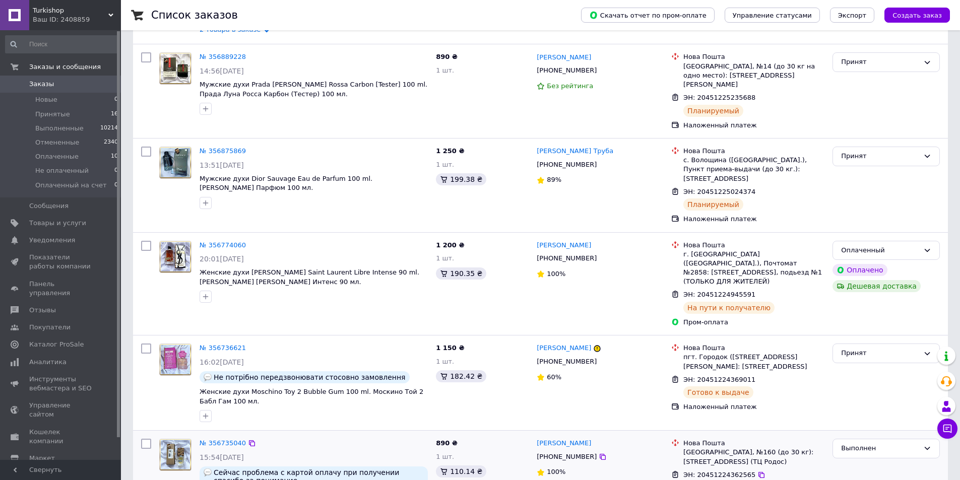
scroll to position [454, 0]
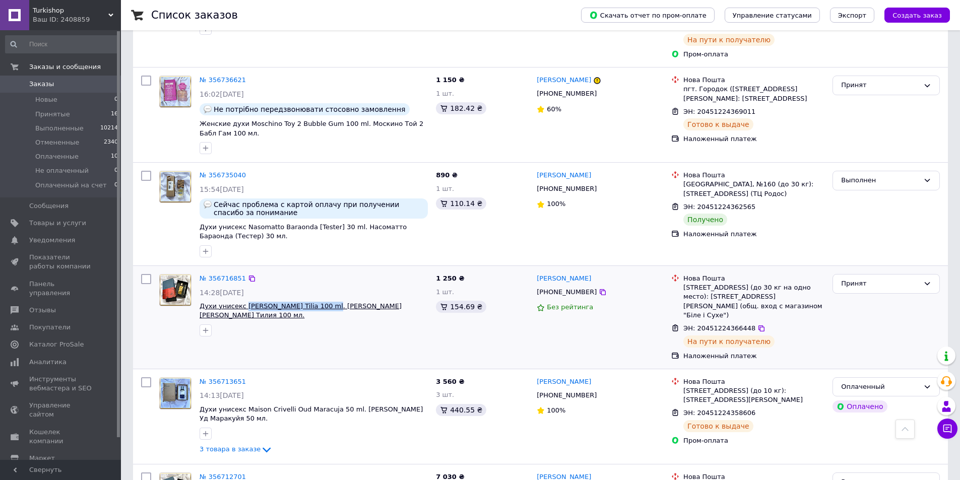
drag, startPoint x: 243, startPoint y: 273, endPoint x: 316, endPoint y: 278, distance: 72.7
click at [316, 278] on div "№ 356716851 14:28, 11.08.2025 Духи унисекс Marc-Antoine Barrois Tilia 100 ml. М…" at bounding box center [314, 305] width 236 height 71
copy span "Marc-Antoine Barrois Tilia"
click at [57, 25] on div "Turkishop Ваш ID: 2408859" at bounding box center [75, 15] width 92 height 30
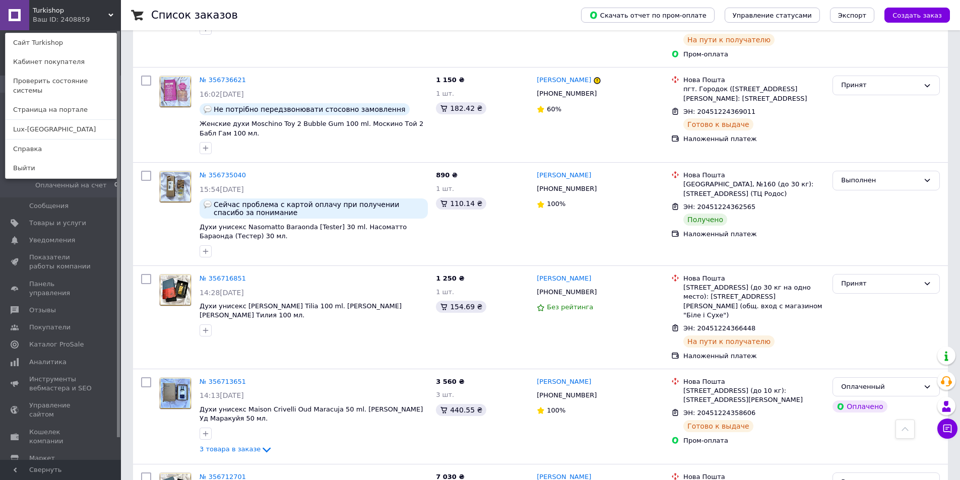
click at [63, 20] on div "Ваш ID: 2408859" at bounding box center [54, 19] width 42 height 9
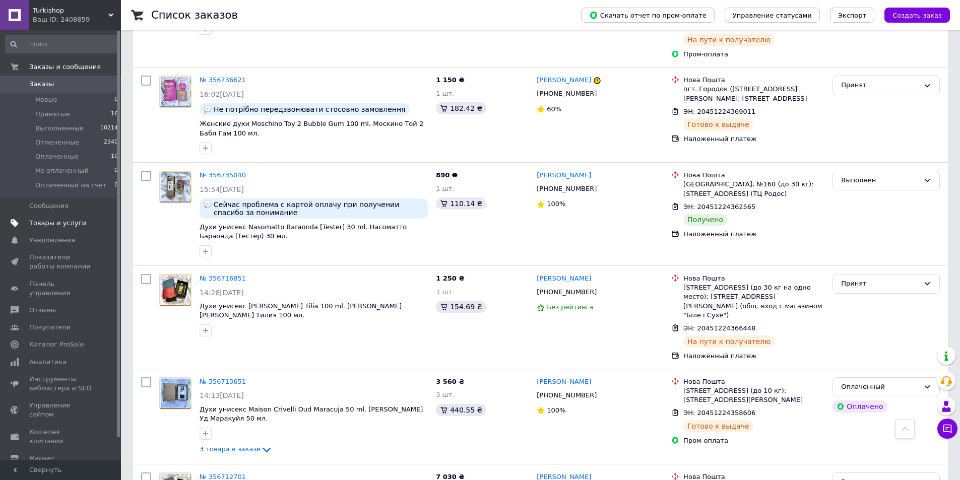
click at [81, 225] on span "Товары и услуги" at bounding box center [61, 223] width 64 height 9
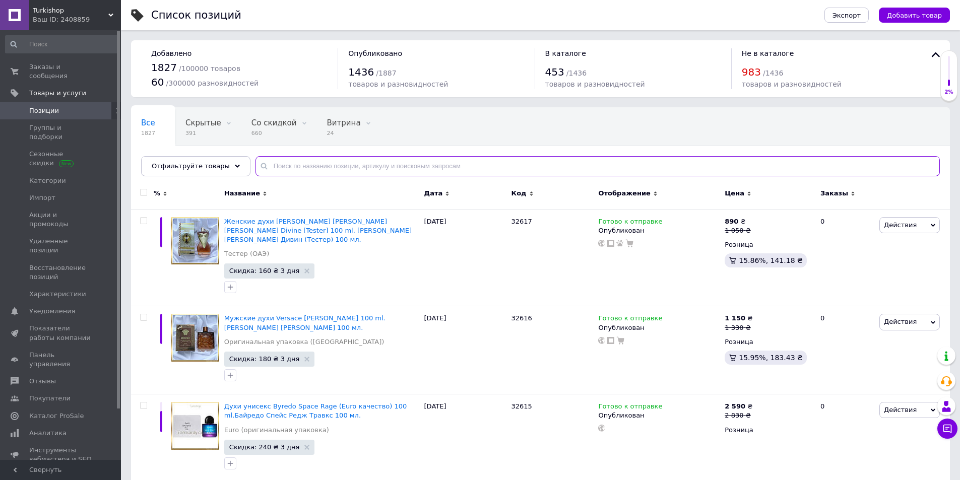
click at [383, 170] on input "text" at bounding box center [598, 166] width 685 height 20
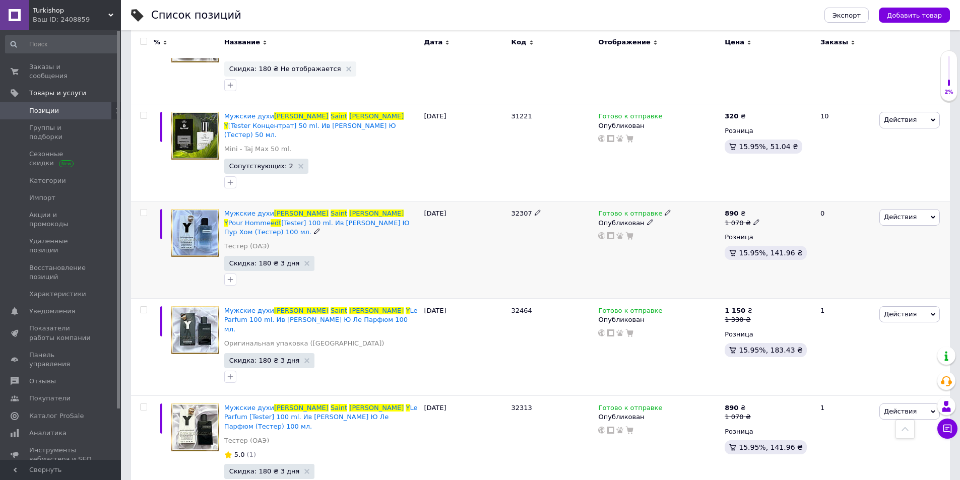
scroll to position [302, 0]
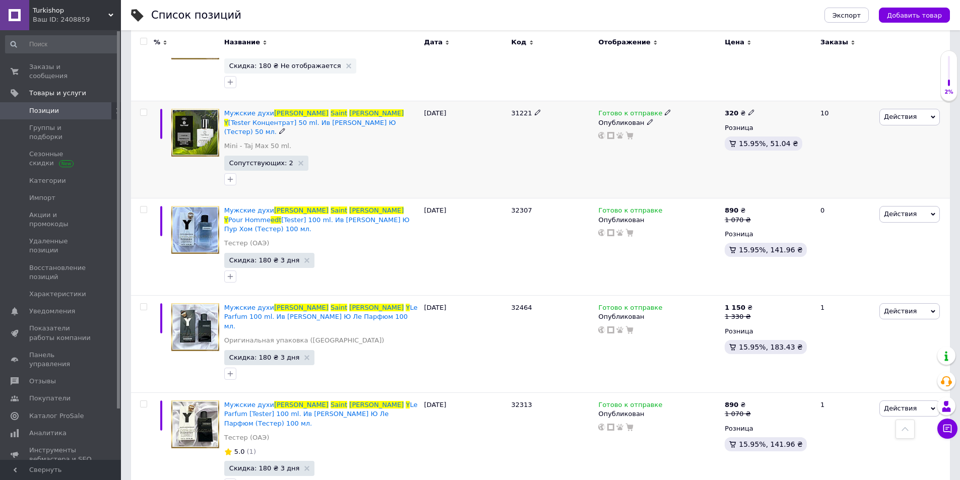
type input "yves saint laurent y edt"
click at [453, 153] on div "11.05.2025" at bounding box center [465, 149] width 87 height 97
drag, startPoint x: 453, startPoint y: 153, endPoint x: 444, endPoint y: 148, distance: 10.4
click at [444, 148] on div "11.05.2025" at bounding box center [465, 149] width 87 height 97
drag, startPoint x: 430, startPoint y: 147, endPoint x: 419, endPoint y: 145, distance: 11.3
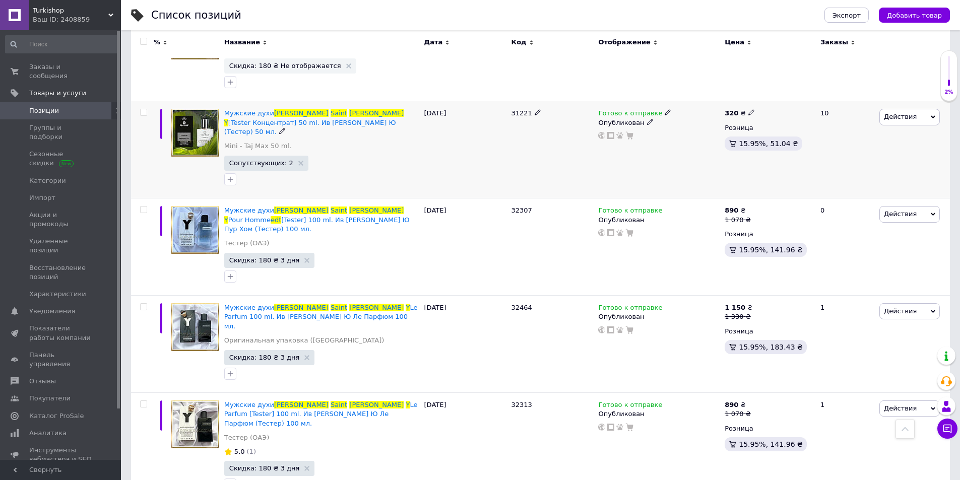
click at [426, 139] on div "11.05.2025" at bounding box center [465, 149] width 87 height 97
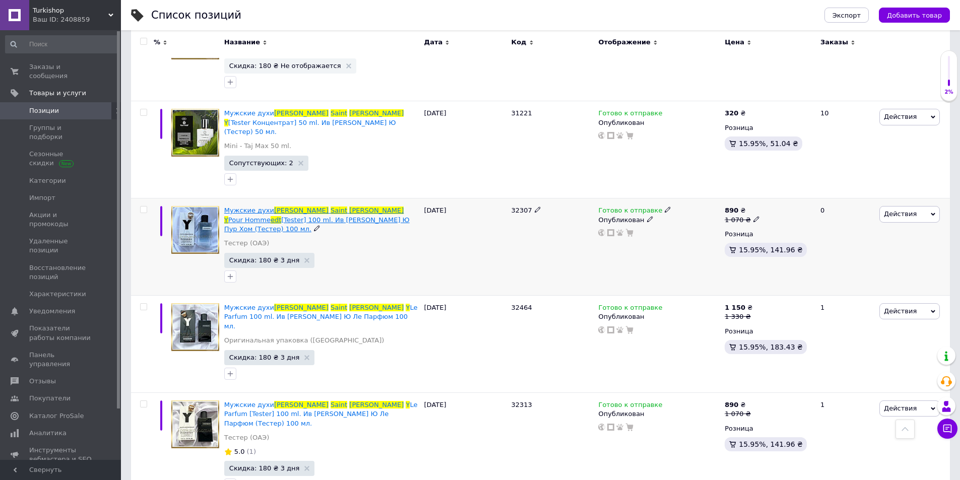
click at [382, 216] on span "[Tester] 100 ml. Ив Сен Лоран Ю Пур Хом (Тестер) 100 мл." at bounding box center [317, 224] width 186 height 17
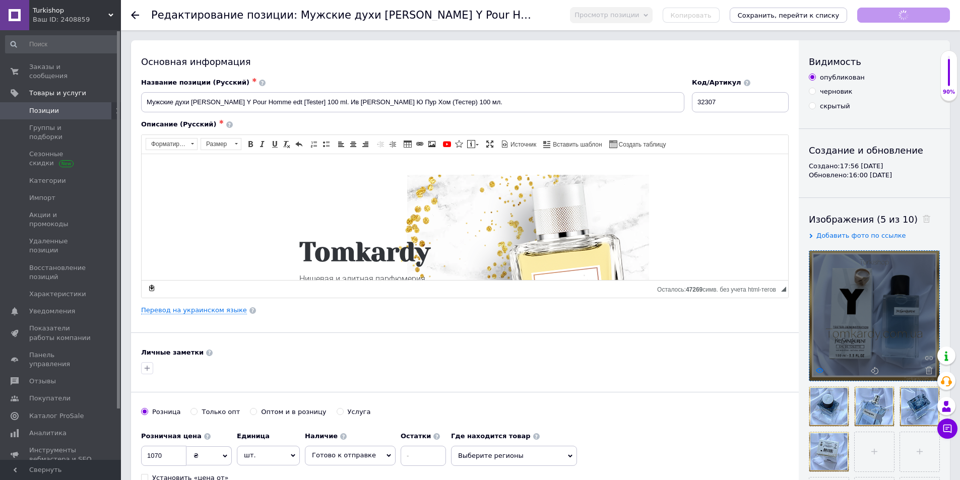
click at [818, 373] on icon at bounding box center [820, 371] width 8 height 8
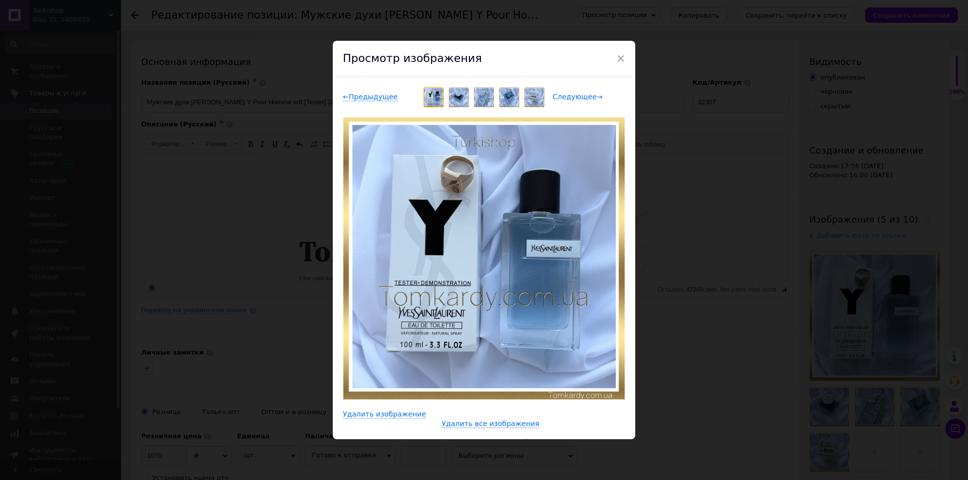
click at [568, 100] on span "Следующее →" at bounding box center [578, 97] width 50 height 9
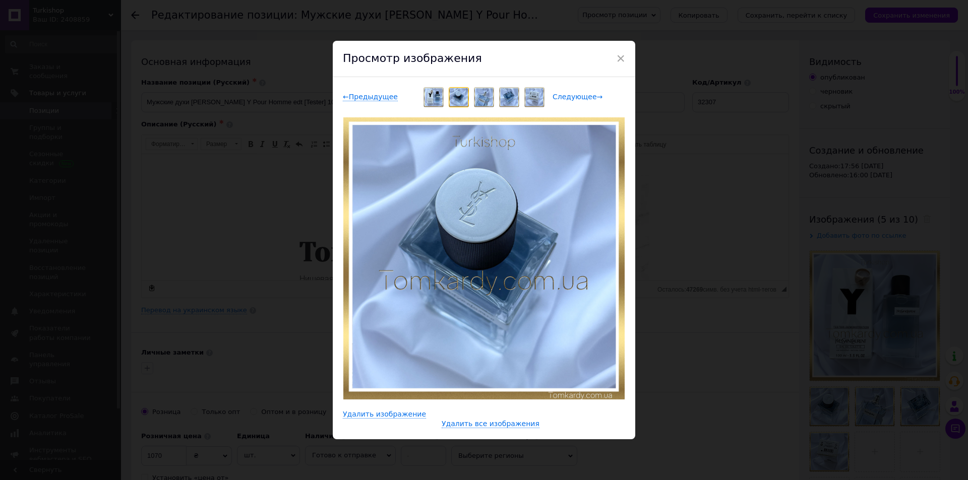
click at [568, 100] on span "Следующее →" at bounding box center [578, 97] width 50 height 9
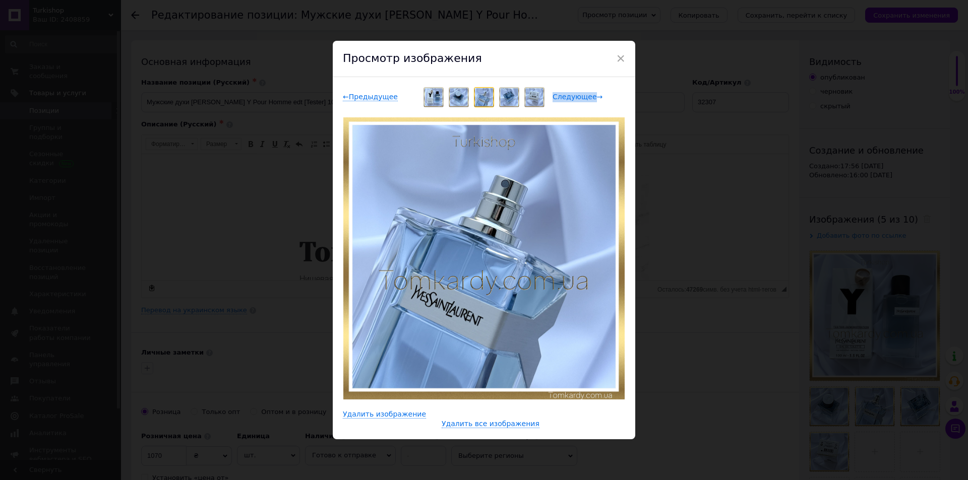
click at [568, 100] on span "Следующее →" at bounding box center [578, 97] width 50 height 9
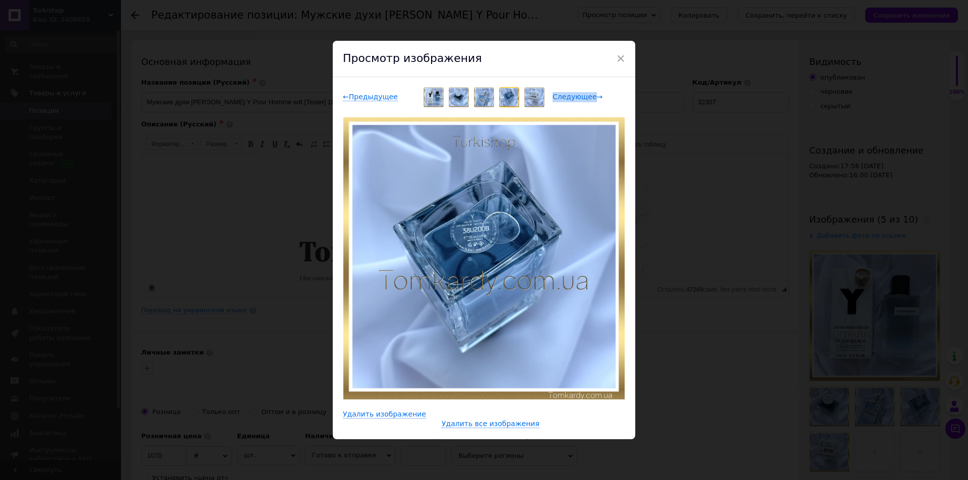
click at [568, 100] on span "Следующее →" at bounding box center [578, 97] width 50 height 9
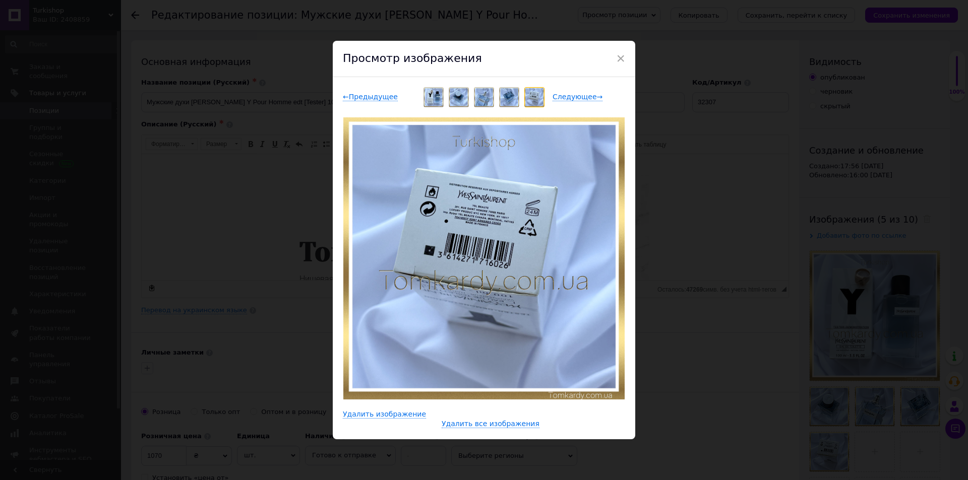
click at [651, 104] on div "× Просмотр изображения ← Предыдущее Следующее → Удалить изображение Удалить все…" at bounding box center [484, 240] width 968 height 480
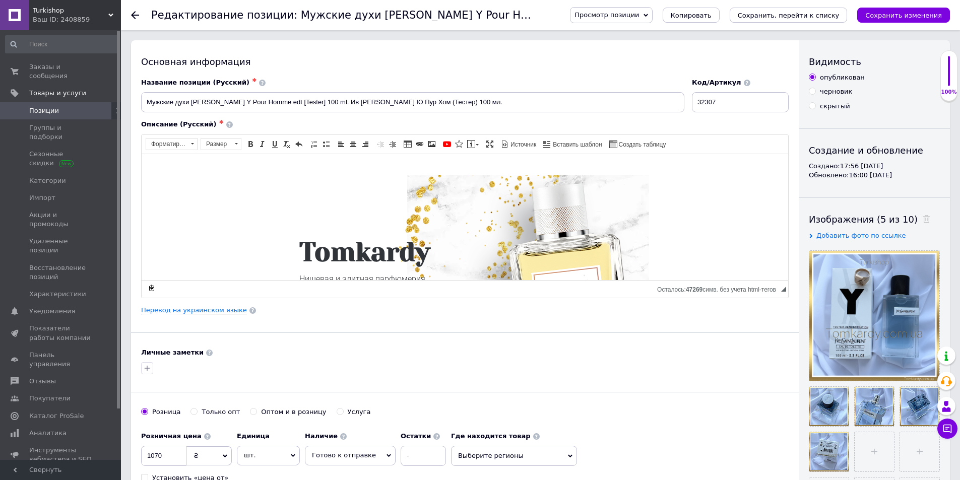
click at [56, 106] on span "Позиции" at bounding box center [61, 110] width 64 height 9
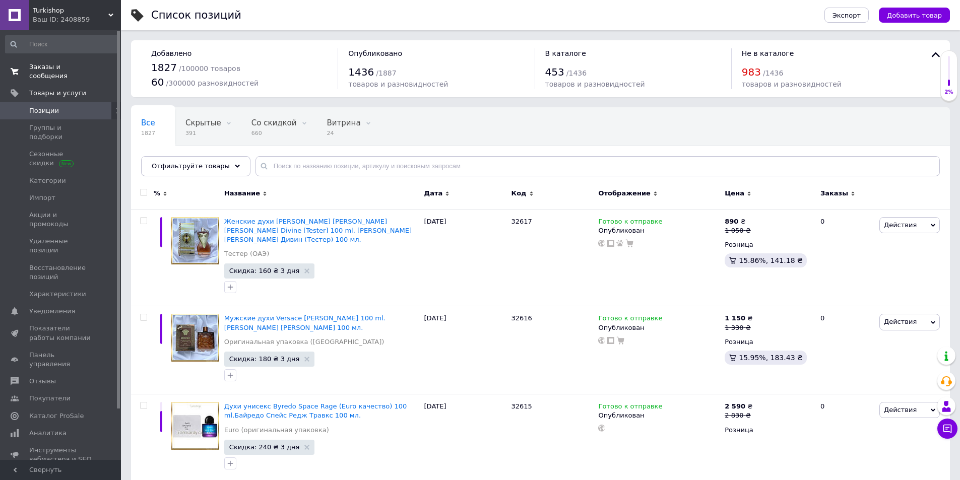
click at [55, 71] on span "Заказы и сообщения" at bounding box center [61, 72] width 64 height 18
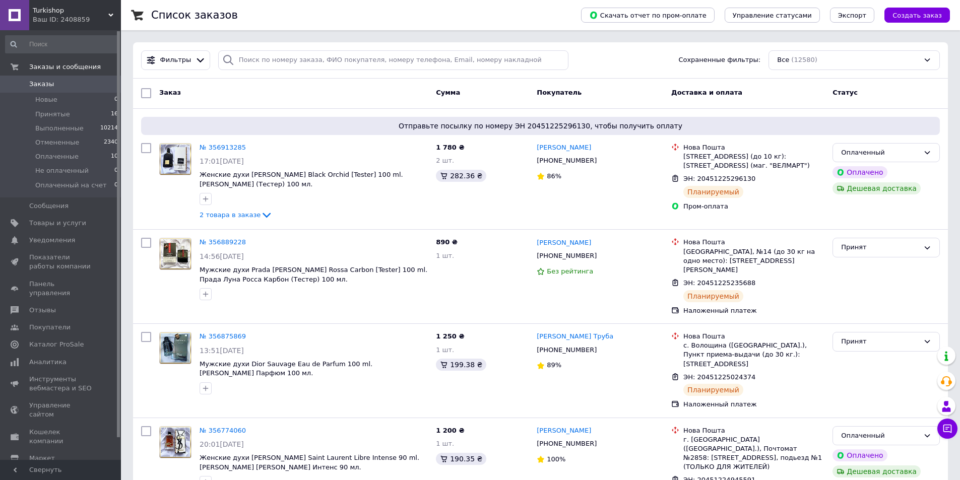
click at [85, 13] on span "Turkishop" at bounding box center [71, 10] width 76 height 9
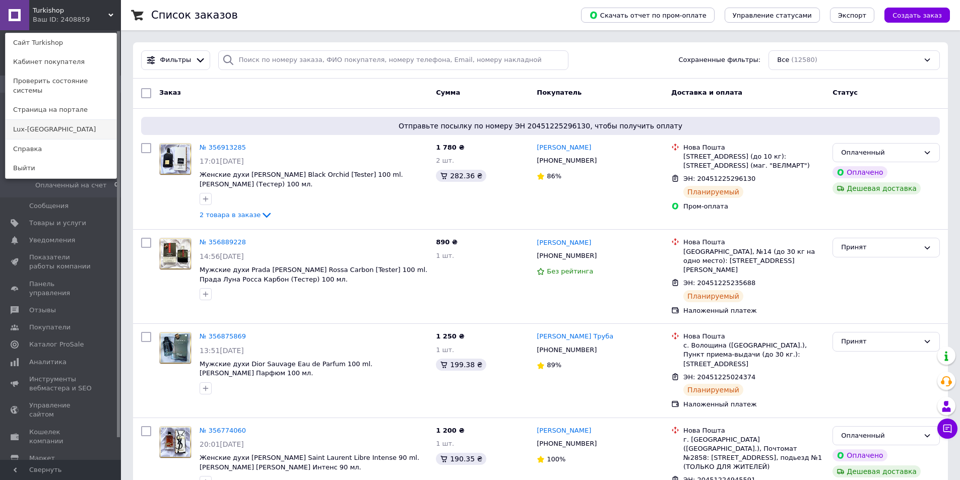
click at [64, 120] on link "Lux-[GEOGRAPHIC_DATA]" at bounding box center [61, 129] width 111 height 19
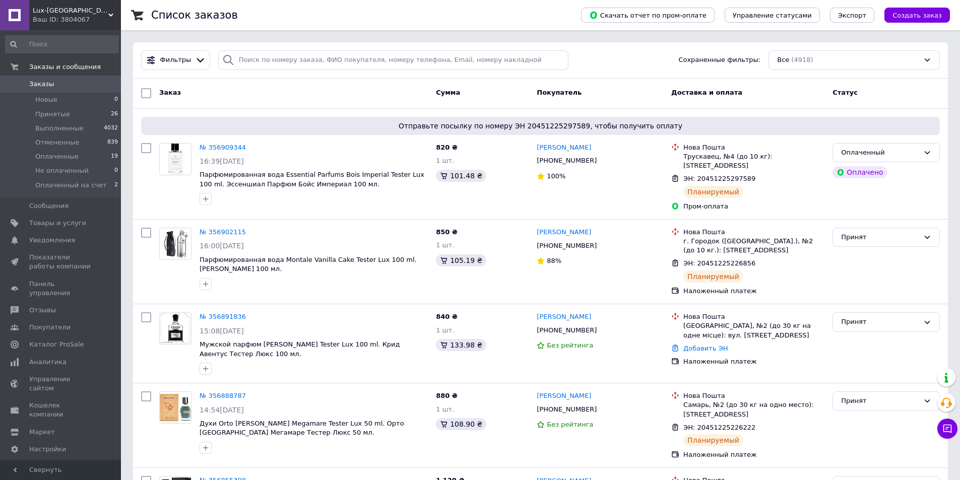
click at [80, 79] on link "Заказы 0" at bounding box center [62, 84] width 124 height 17
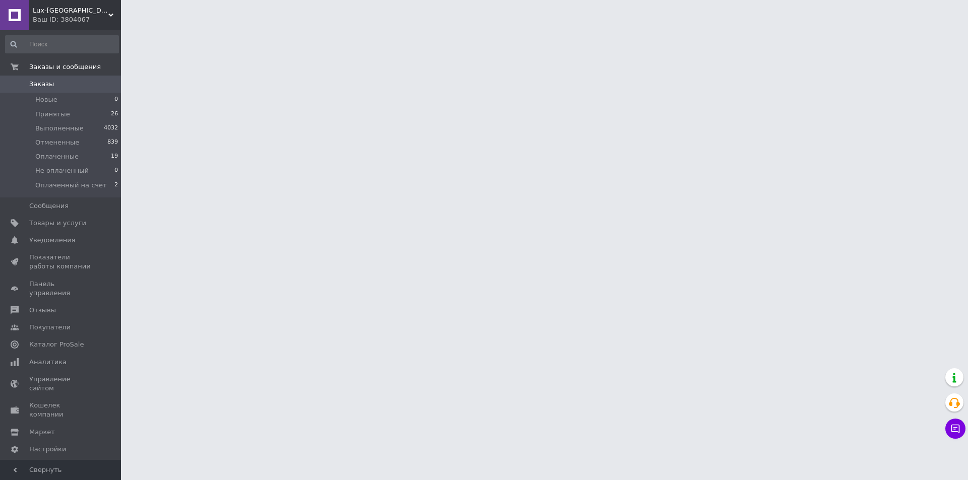
click at [127, 25] on html "Lux-Emirates Ваш ID: 3804067 Сайт Lux-Emirates Кабинет покупателя Проверить сос…" at bounding box center [484, 12] width 968 height 25
click at [129, 25] on html "Lux-Emirates Ваш ID: 3804067 Сайт Lux-Emirates Кабинет покупателя Проверить сос…" at bounding box center [484, 12] width 968 height 25
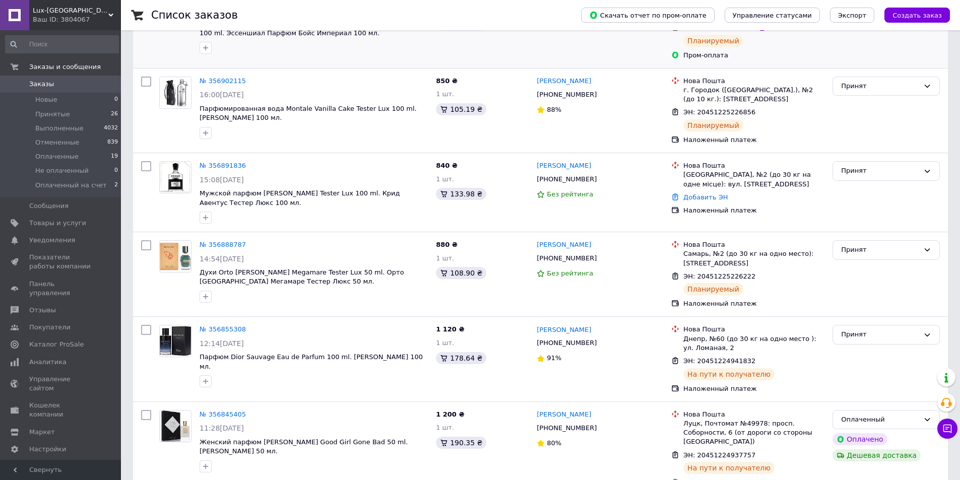
scroll to position [50, 0]
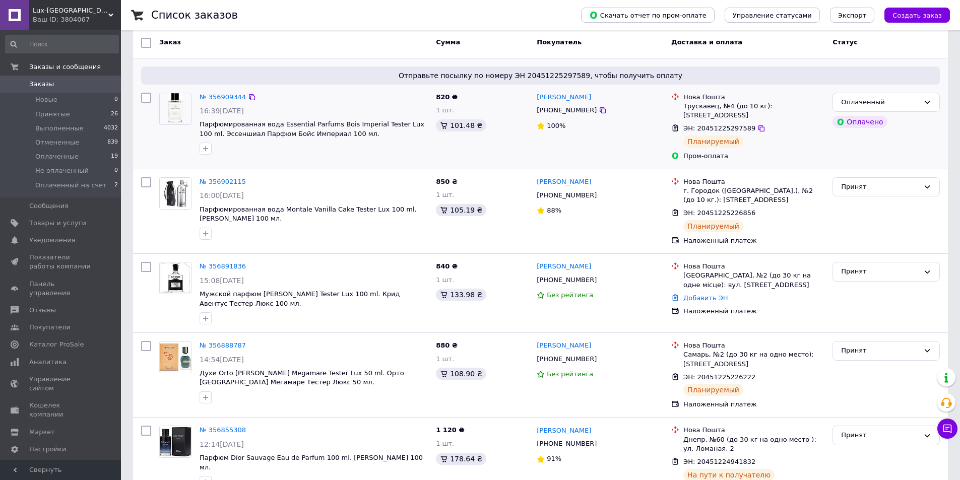
click at [509, 159] on div "820 ₴ 1 шт. 101.48 ₴" at bounding box center [482, 127] width 101 height 76
click at [102, 84] on span "0" at bounding box center [107, 84] width 28 height 9
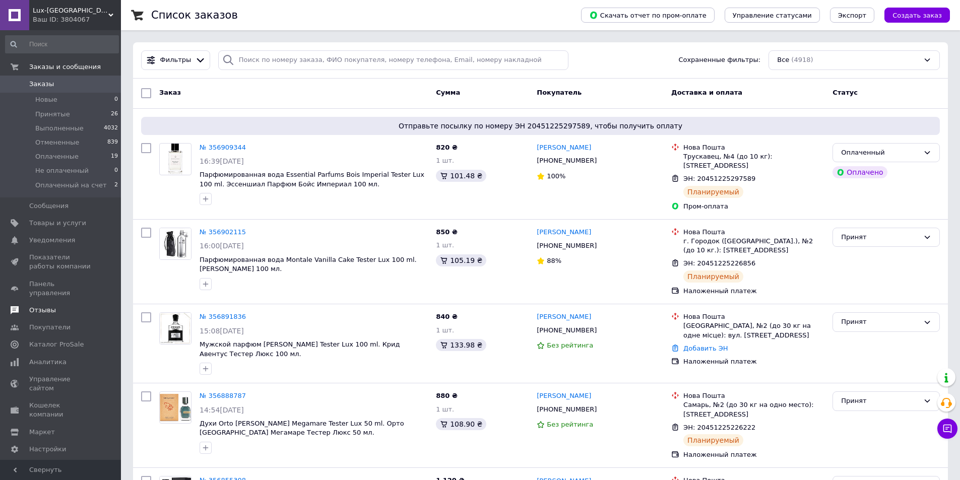
click at [69, 307] on link "Отзывы" at bounding box center [62, 310] width 124 height 17
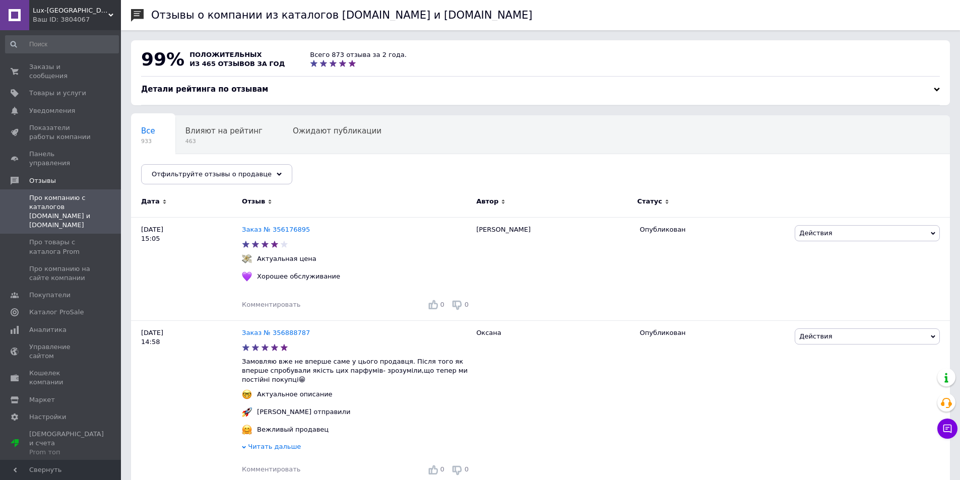
click at [74, 23] on div "Ваш ID: 3804067" at bounding box center [77, 19] width 88 height 9
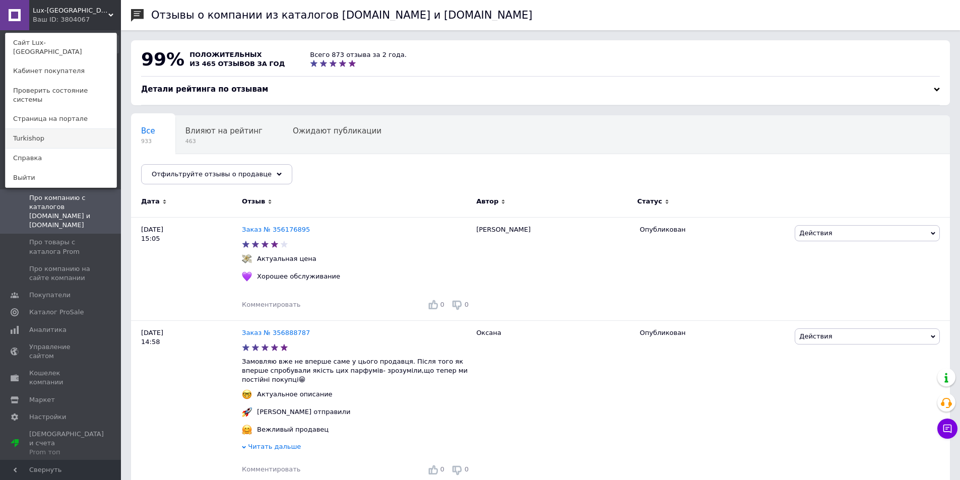
click at [41, 129] on link "Turkishop" at bounding box center [61, 138] width 111 height 19
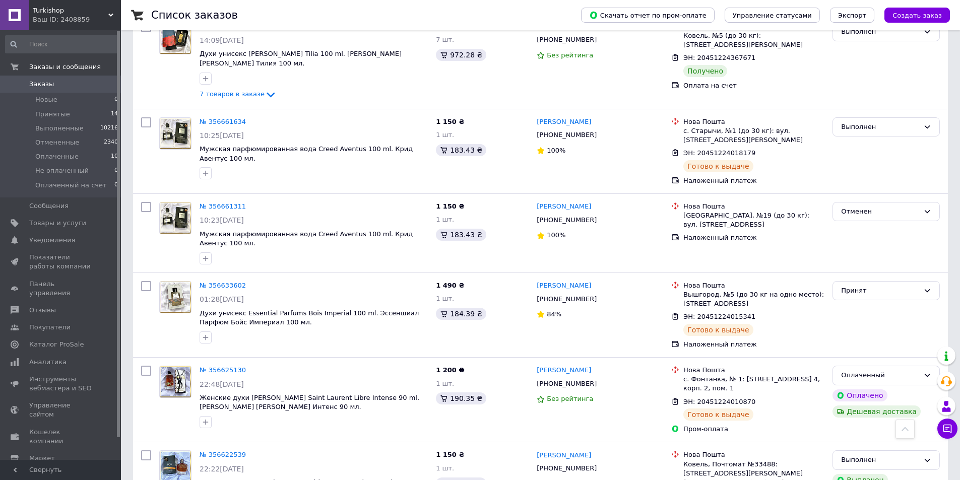
scroll to position [1008, 0]
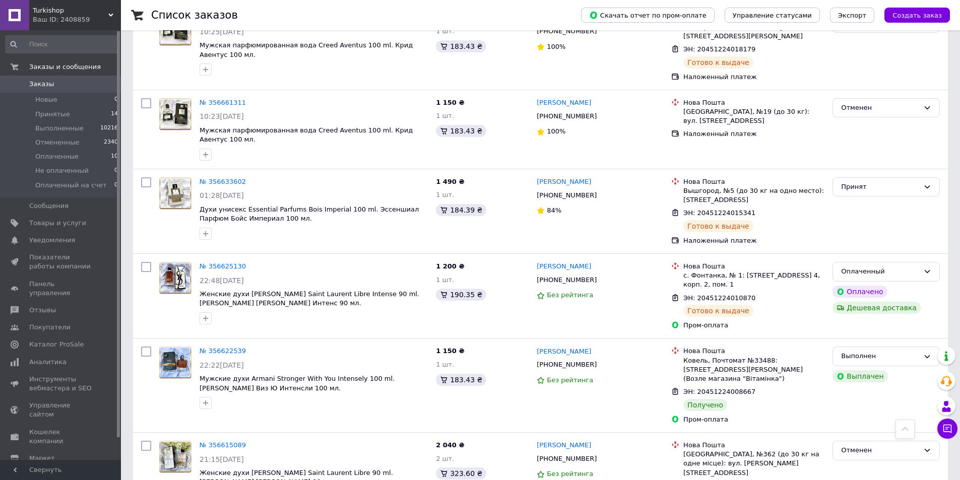
click at [73, 89] on link "Заказы 0" at bounding box center [62, 84] width 124 height 17
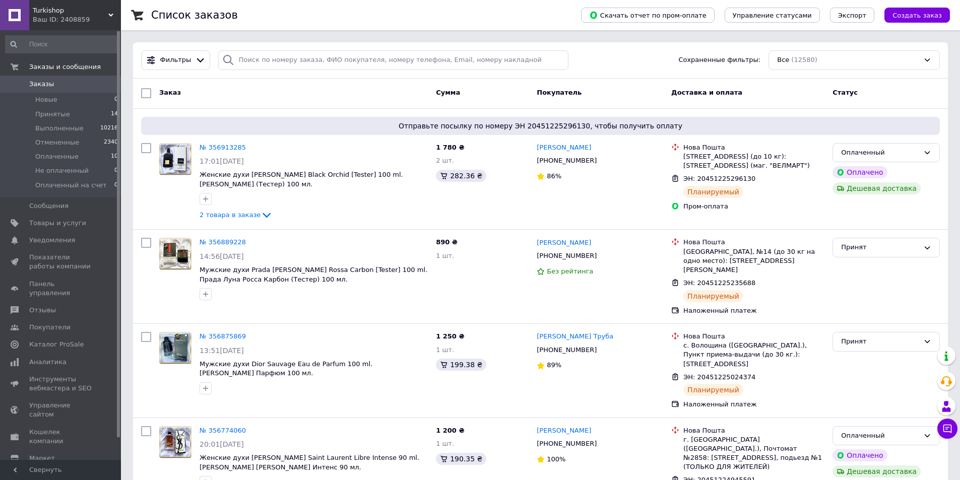
drag, startPoint x: 951, startPoint y: 426, endPoint x: 941, endPoint y: 418, distance: 12.9
click at [950, 425] on span "2" at bounding box center [953, 423] width 9 height 9
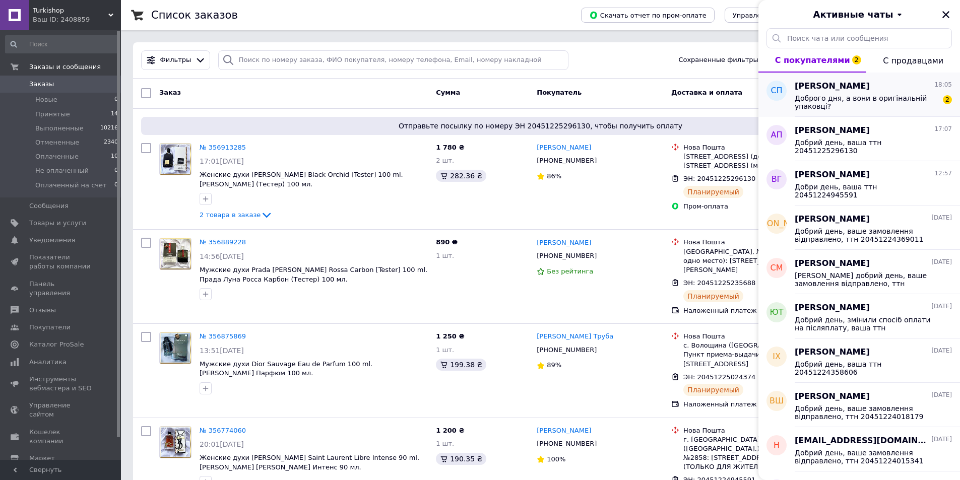
click at [809, 96] on span "Доброго дня, а вони в оригінальній упаковці?" at bounding box center [866, 102] width 143 height 16
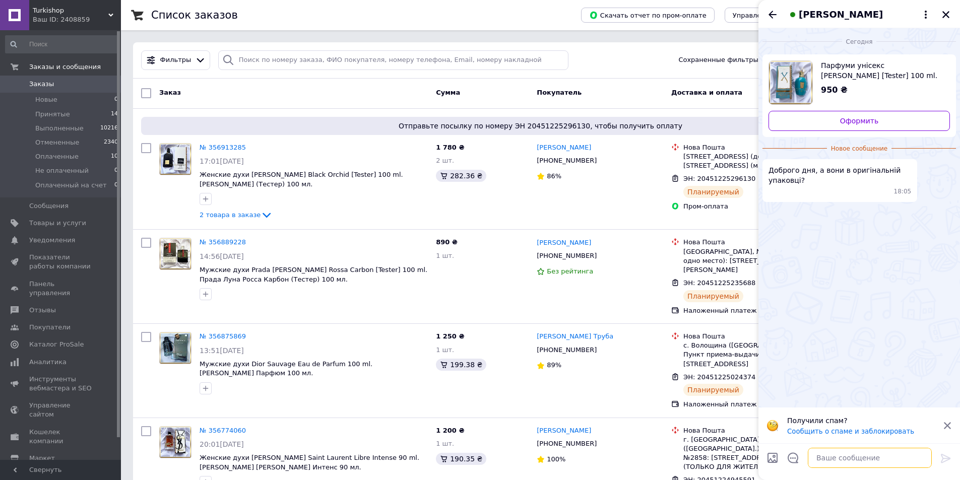
click at [847, 458] on textarea at bounding box center [870, 458] width 124 height 20
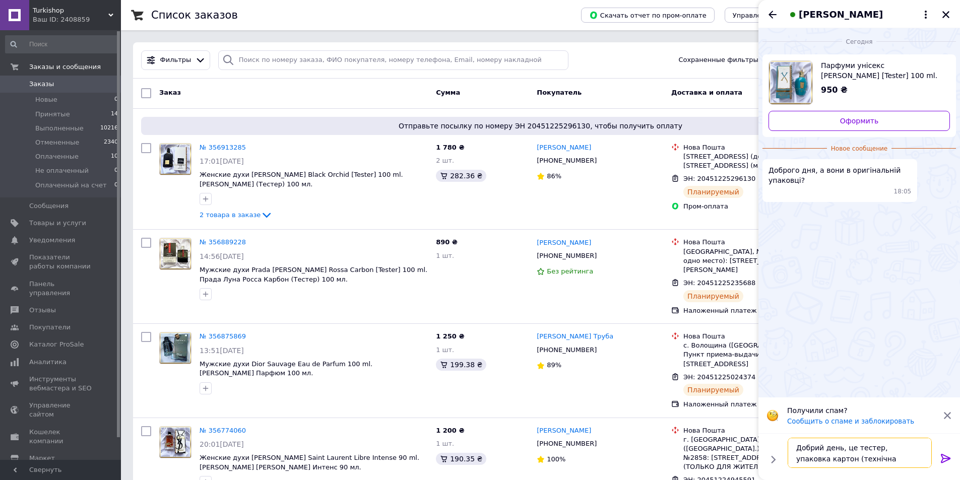
type textarea "Добрий день, це тестер, упаковка картон (технічна)"
